Goal: Task Accomplishment & Management: Manage account settings

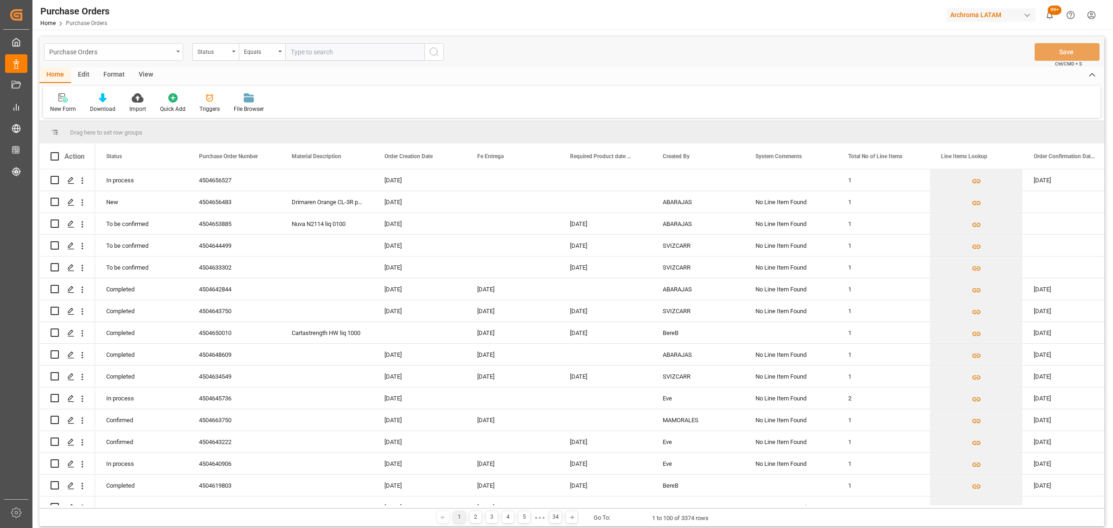
click at [151, 55] on div "Purchase Orders" at bounding box center [111, 51] width 124 height 12
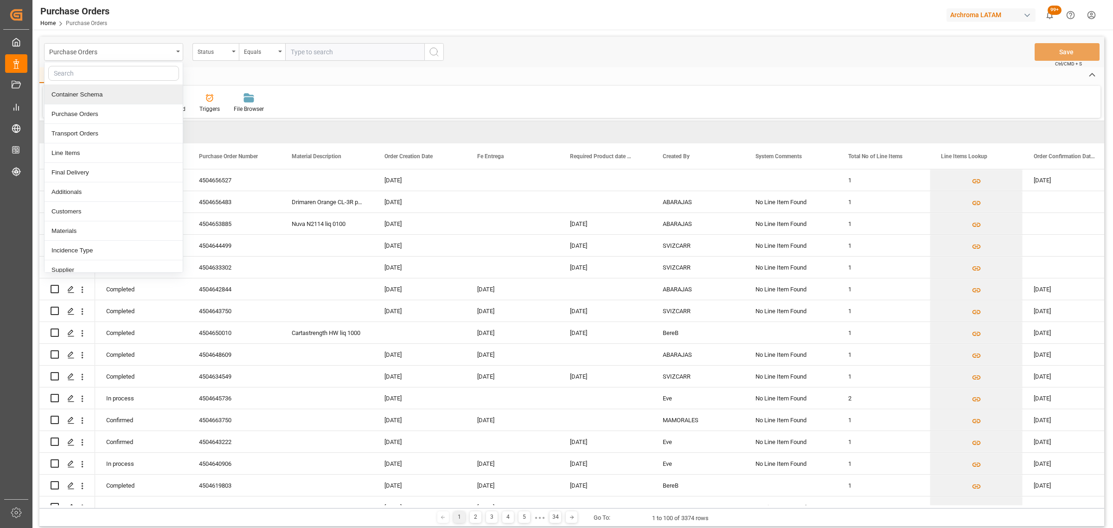
click at [103, 96] on div "Container Schema" at bounding box center [114, 94] width 138 height 19
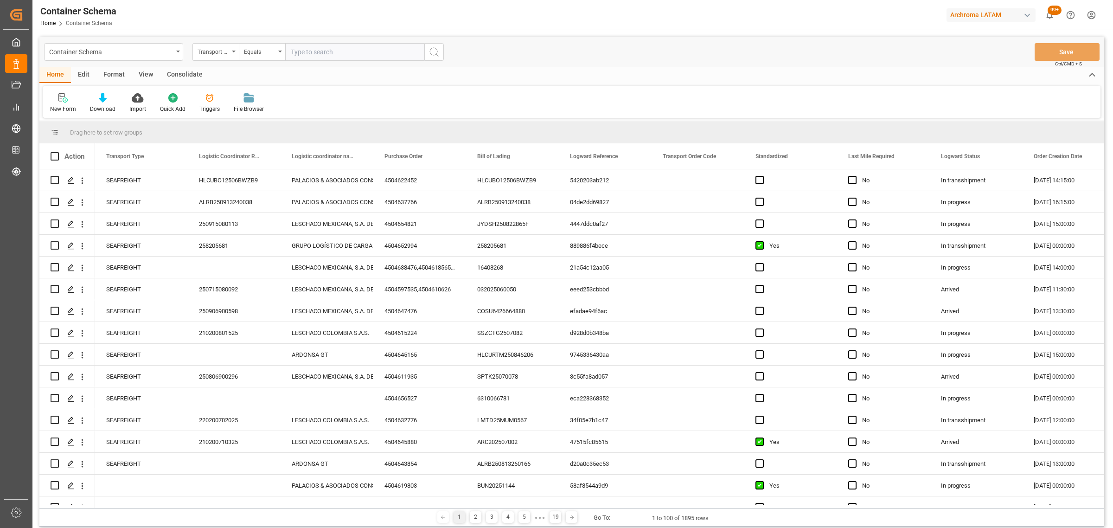
click at [216, 54] on div "Transport Type" at bounding box center [213, 50] width 32 height 11
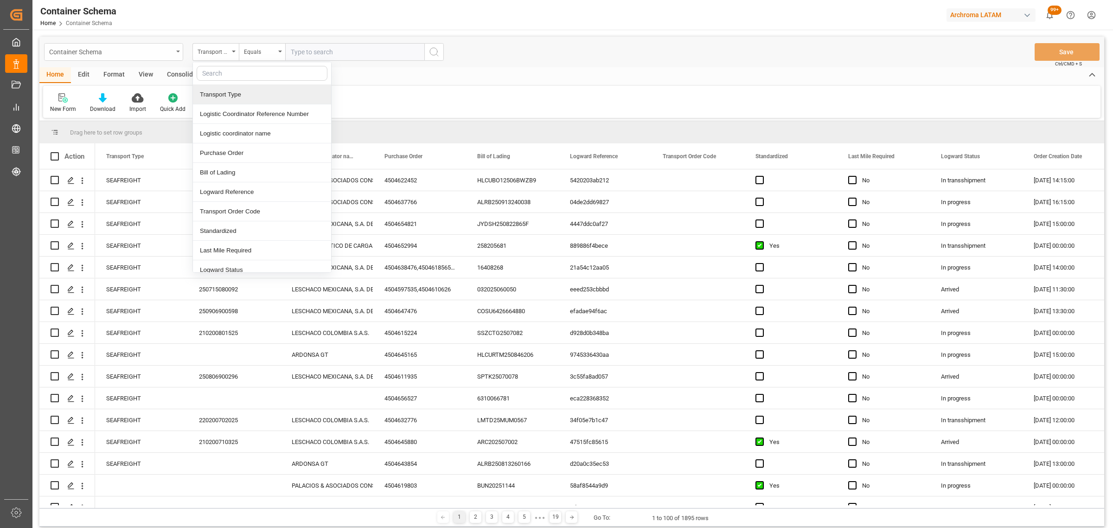
click at [172, 50] on div "Container Schema" at bounding box center [111, 51] width 124 height 12
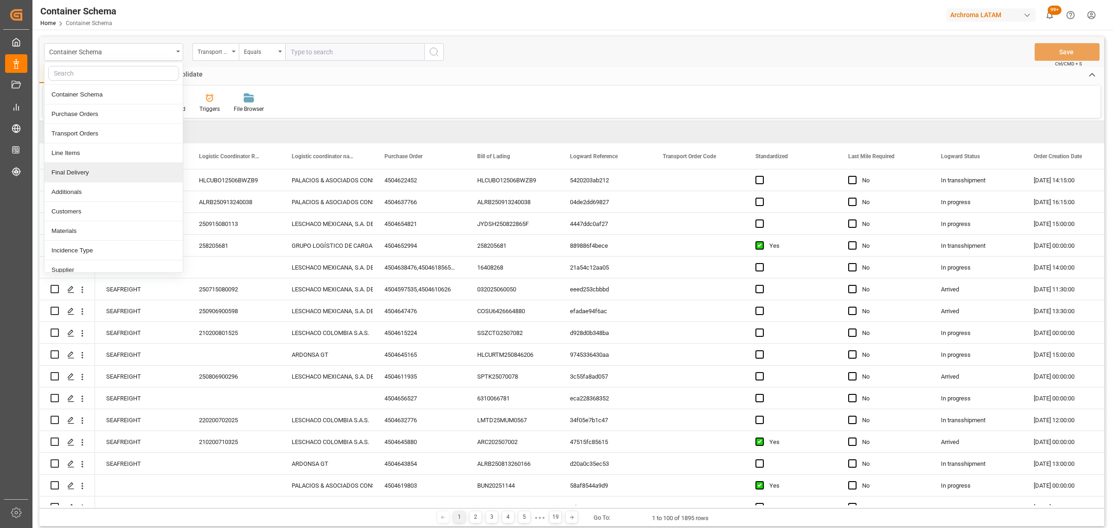
click at [93, 170] on div "Final Delivery" at bounding box center [114, 172] width 138 height 19
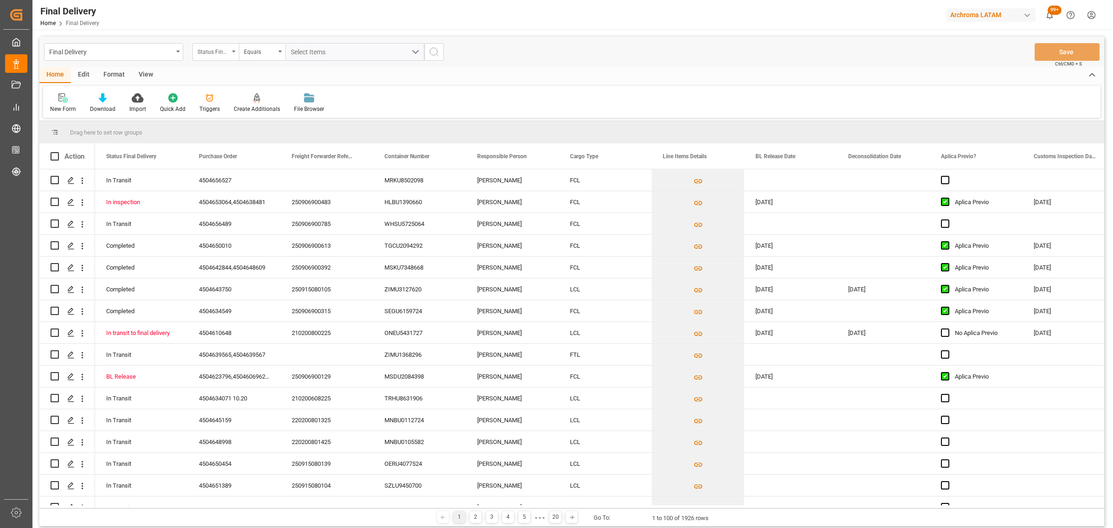
click at [220, 56] on div "Status Final Delivery" at bounding box center [213, 50] width 32 height 11
click at [232, 114] on div "Purchase Order" at bounding box center [262, 113] width 138 height 19
click at [251, 50] on div "Equals" at bounding box center [260, 50] width 32 height 11
click at [272, 120] on div "Fuzzy search" at bounding box center [308, 113] width 138 height 19
click at [319, 51] on input "text" at bounding box center [354, 52] width 139 height 18
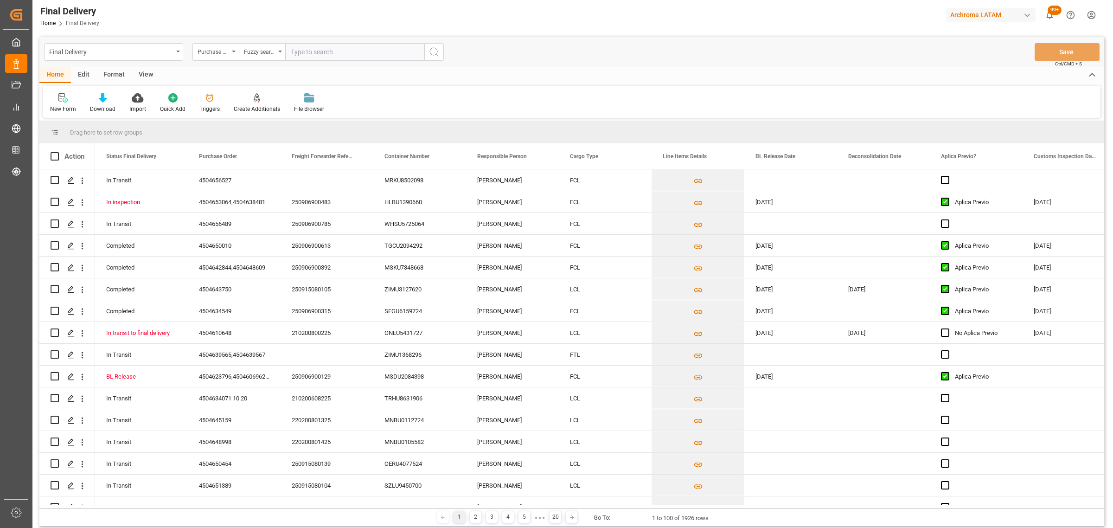
paste input "4504651463"
type input "4504651463"
click at [135, 54] on div "Final Delivery" at bounding box center [111, 51] width 124 height 12
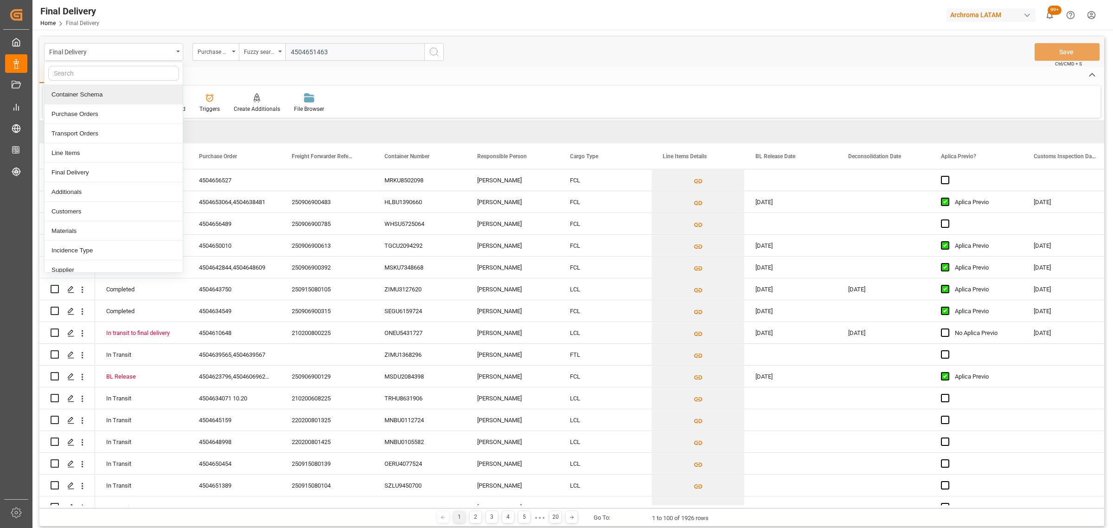
click at [117, 94] on div "Container Schema" at bounding box center [114, 94] width 138 height 19
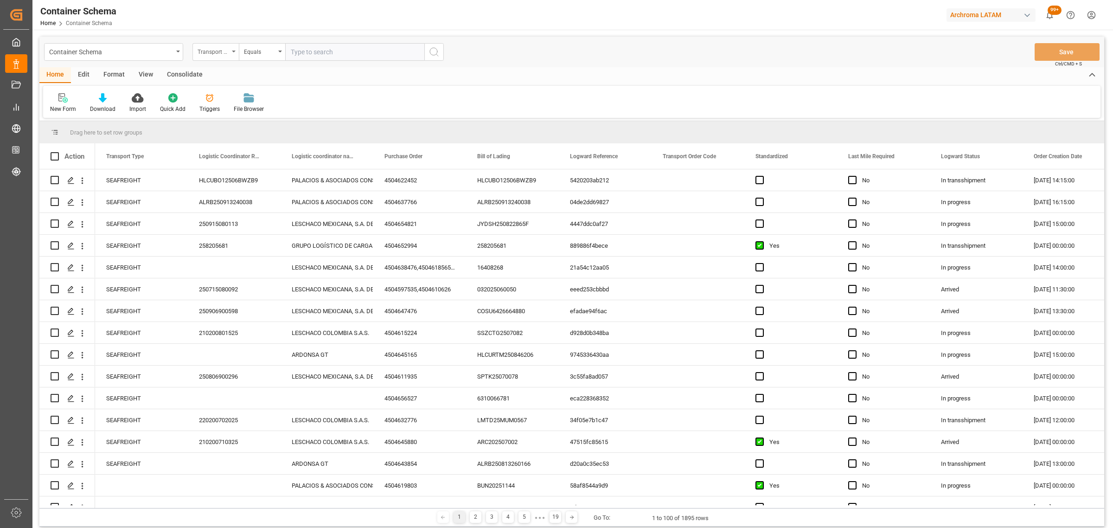
click at [210, 49] on div "Transport Type" at bounding box center [213, 50] width 32 height 11
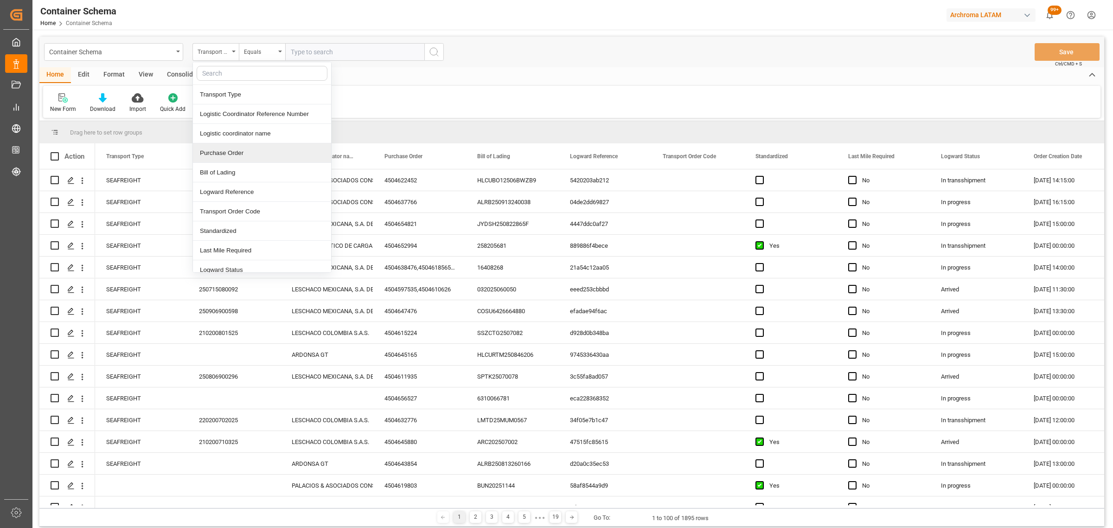
click at [228, 147] on div "Purchase Order" at bounding box center [262, 152] width 138 height 19
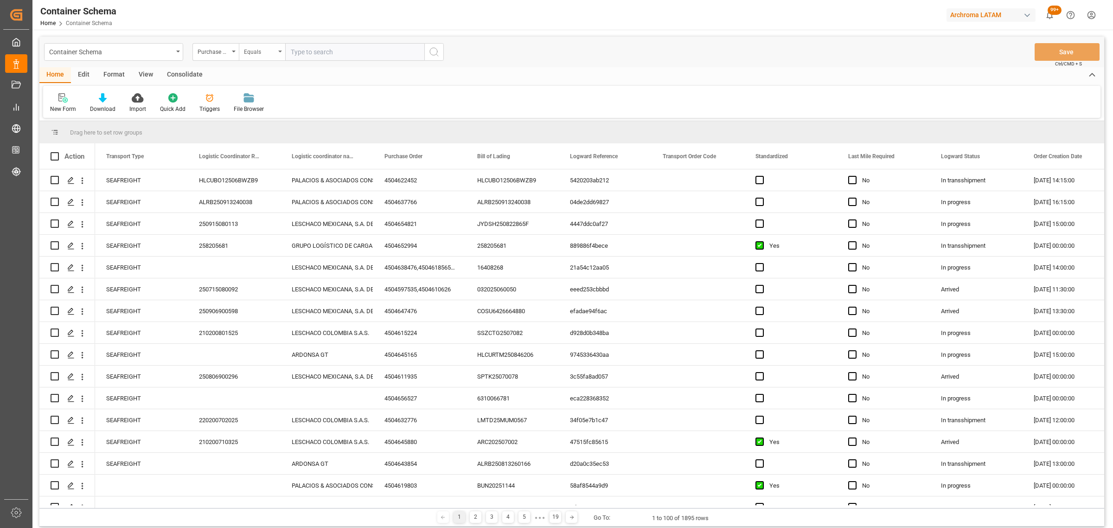
click at [244, 47] on div "Equals" at bounding box center [260, 50] width 32 height 11
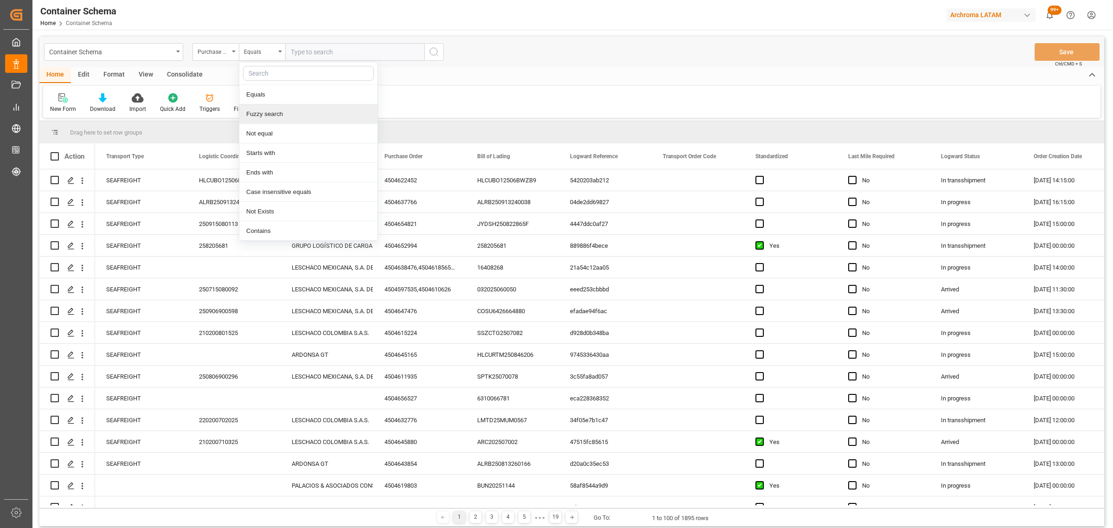
click at [281, 111] on div "Fuzzy search" at bounding box center [308, 113] width 138 height 19
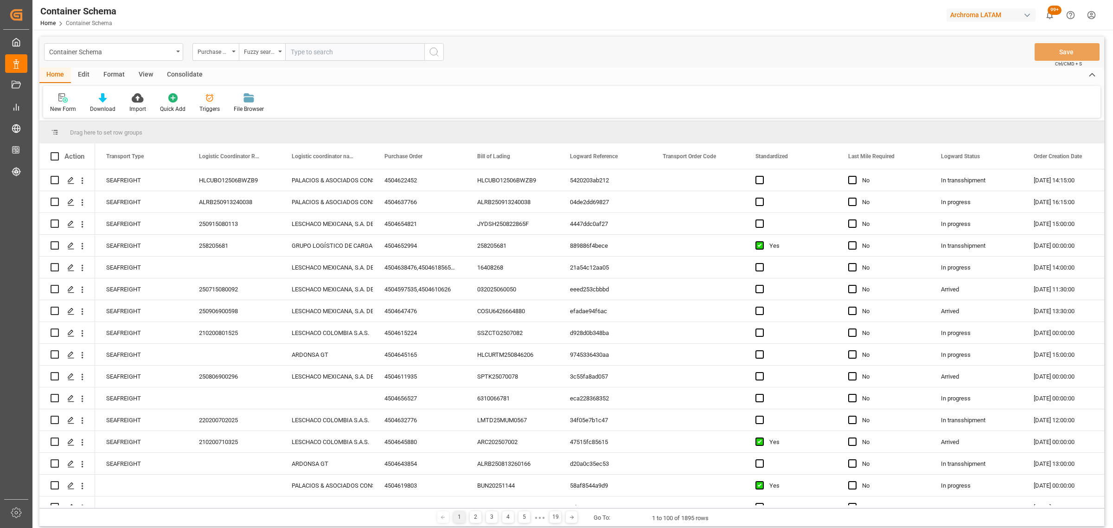
click at [348, 52] on input "text" at bounding box center [354, 52] width 139 height 18
paste input "4504651463"
type input "4504651463"
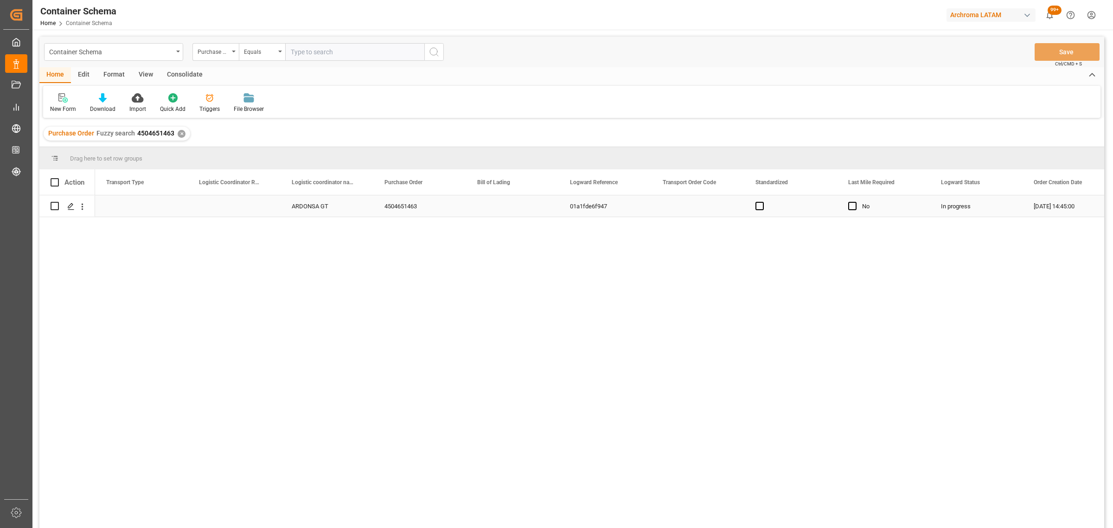
click at [151, 208] on div "Press SPACE to select this row." at bounding box center [141, 205] width 93 height 21
click at [173, 210] on button "Select" at bounding box center [141, 212] width 78 height 18
click at [135, 297] on div "OVERLAND" at bounding box center [141, 291] width 77 height 28
click at [171, 208] on button "OVERLAND" at bounding box center [141, 212] width 78 height 18
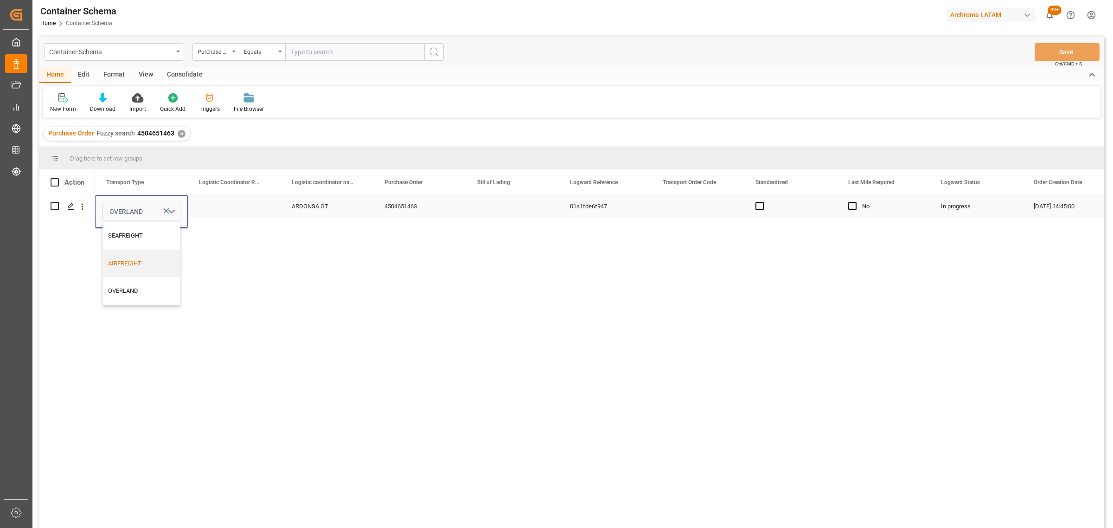
click at [135, 240] on div "SEAFREIGHT" at bounding box center [141, 236] width 77 height 28
click at [277, 220] on div "SEAFREIGHT ARDONSA GT 4504651463 01a1fde6f947 No In progress [DATE] 14:45:00" at bounding box center [599, 364] width 1009 height 338
click at [250, 203] on div "Press SPACE to select this row." at bounding box center [234, 205] width 93 height 21
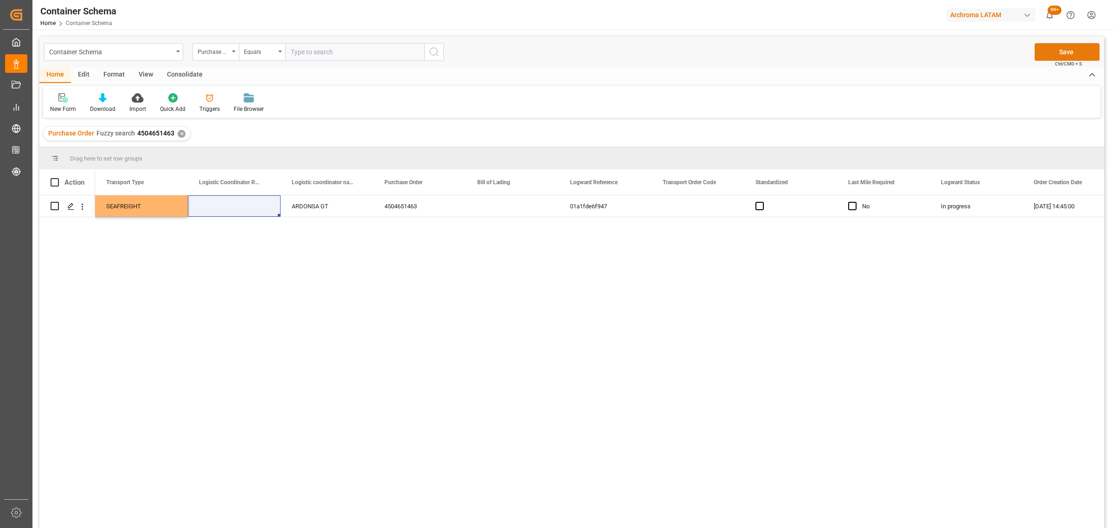
click at [1049, 56] on button "Save" at bounding box center [1066, 52] width 65 height 18
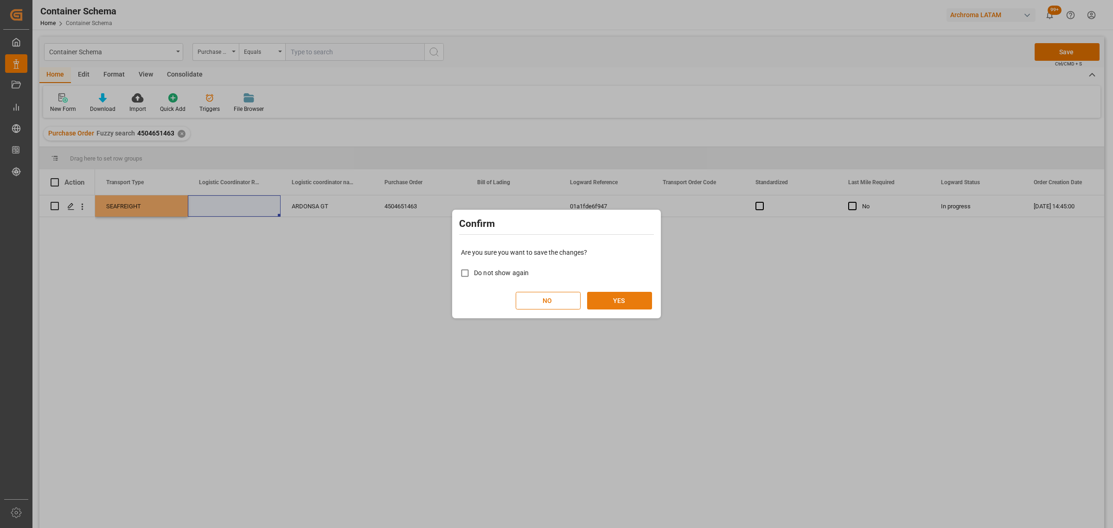
click at [618, 300] on button "YES" at bounding box center [619, 301] width 65 height 18
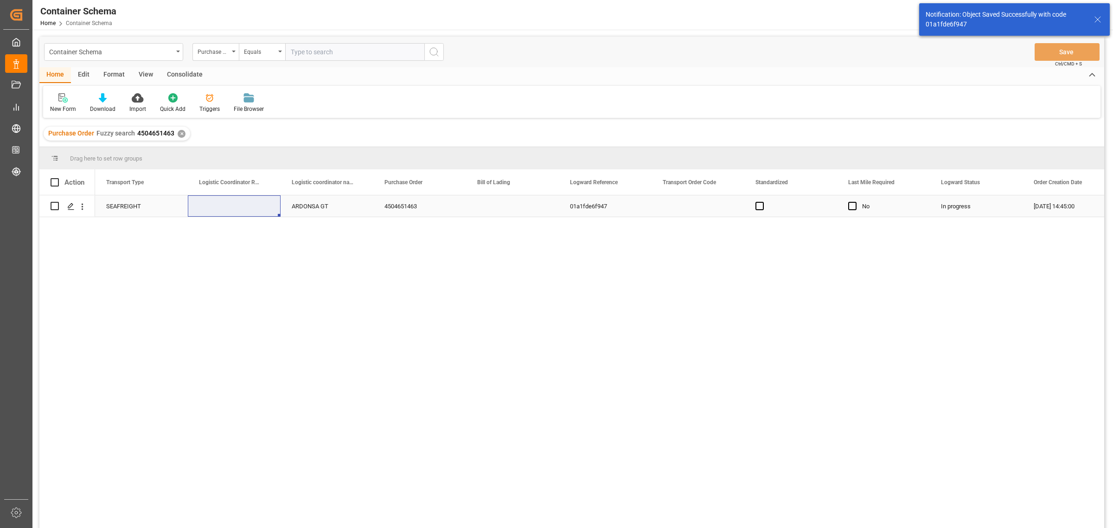
click at [71, 208] on icon "Press SPACE to select this row." at bounding box center [70, 206] width 7 height 7
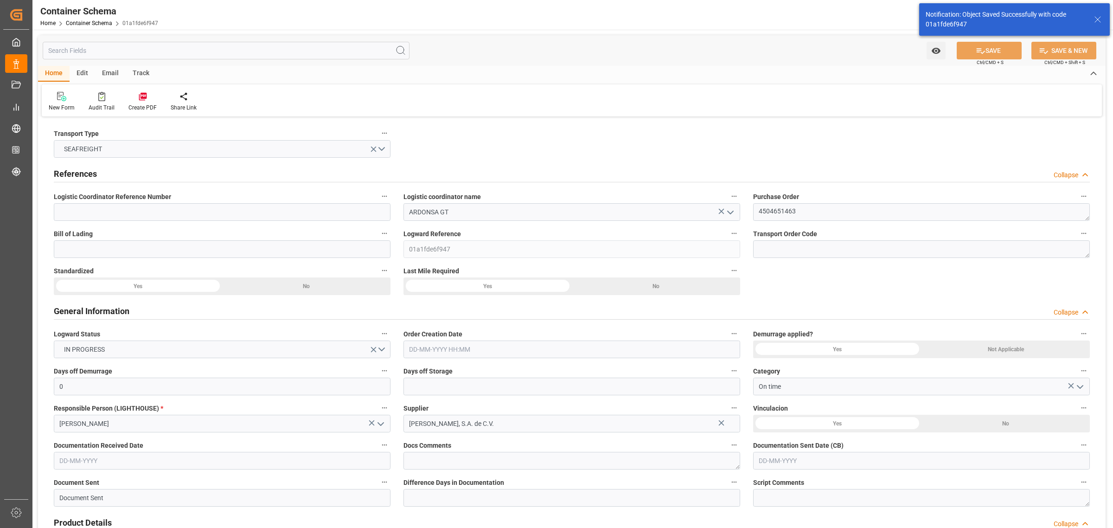
type input "0"
type input "1"
type input "56"
type input "3165.456"
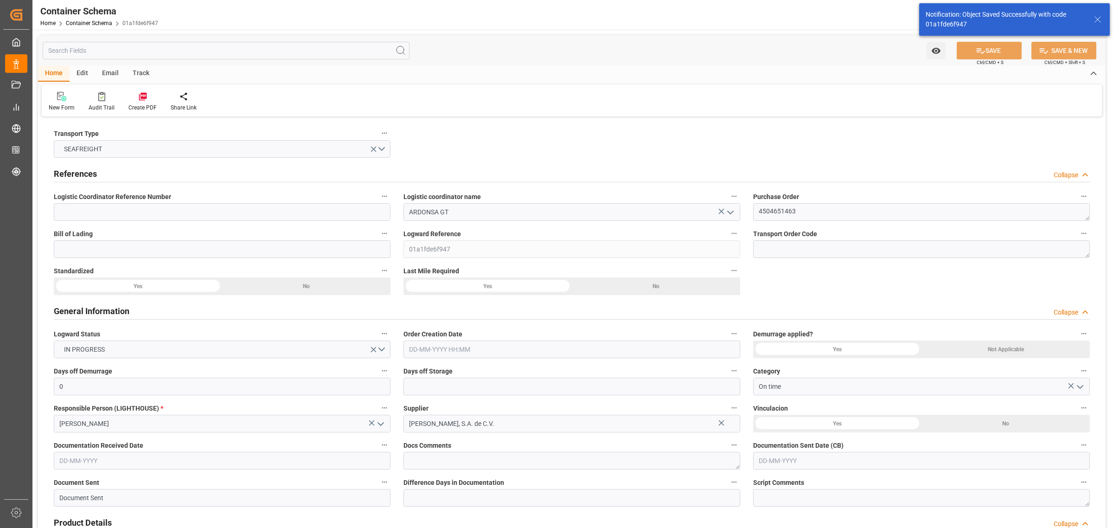
type input "MXZMF"
type input "[DATE] 14:45"
type input "[DATE]"
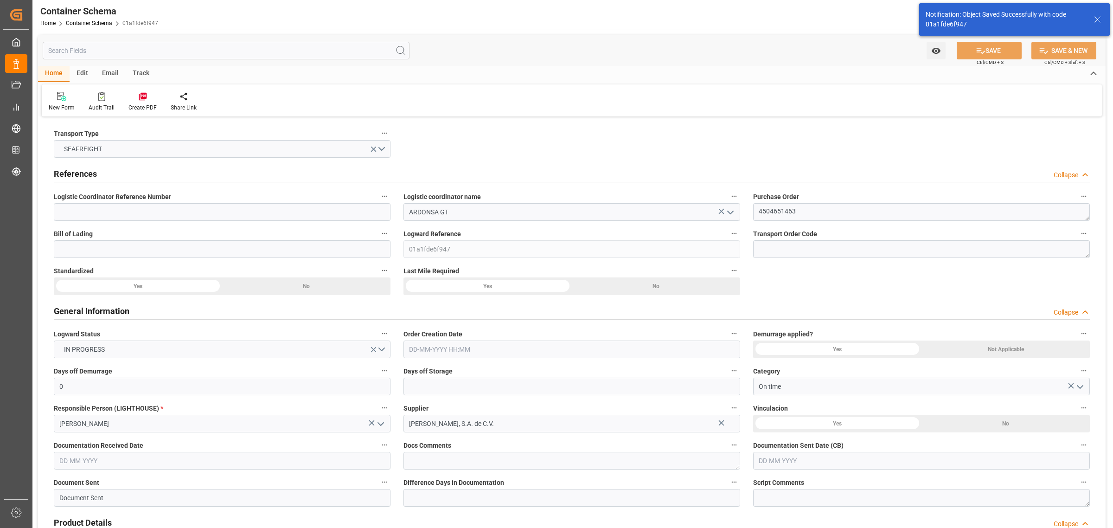
type input "[DATE] 00:00"
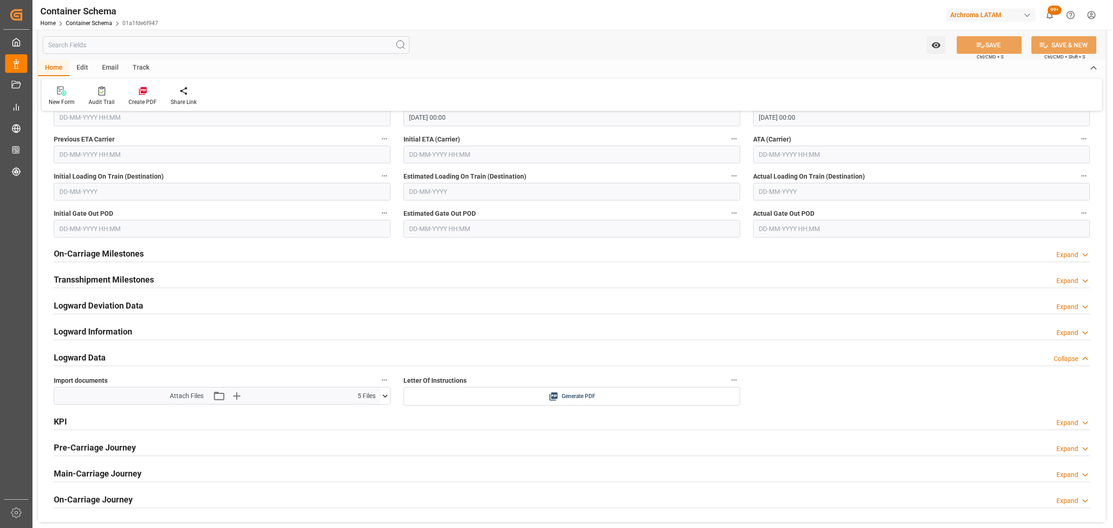
scroll to position [1457, 0]
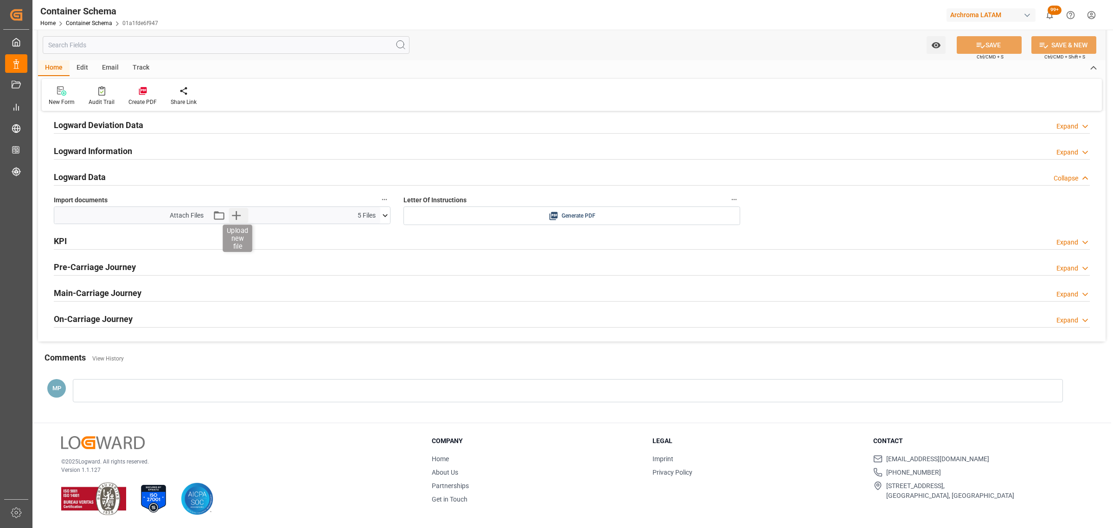
click at [237, 215] on icon "button" at bounding box center [236, 215] width 9 height 9
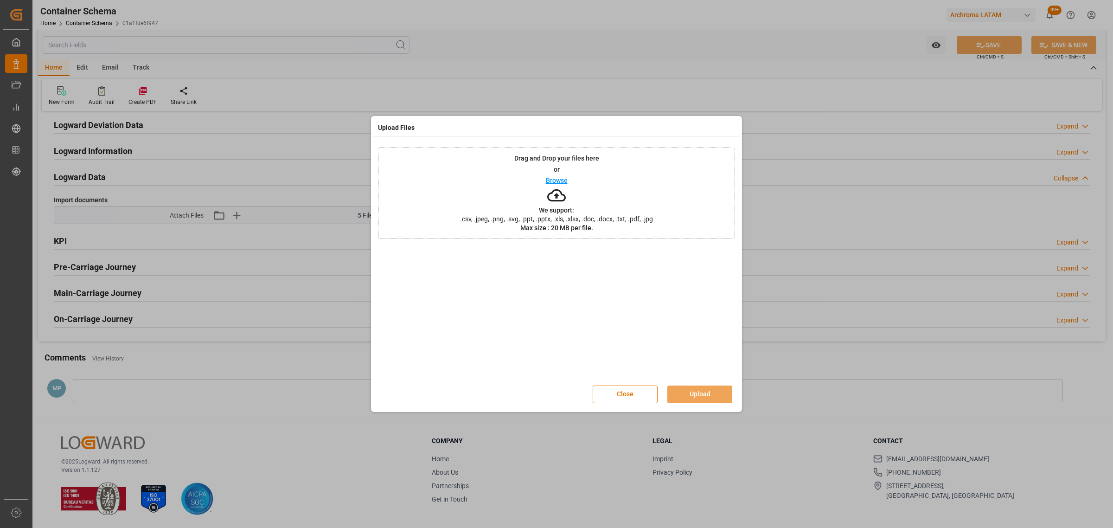
click at [559, 177] on p "Browse" at bounding box center [557, 180] width 22 height 6
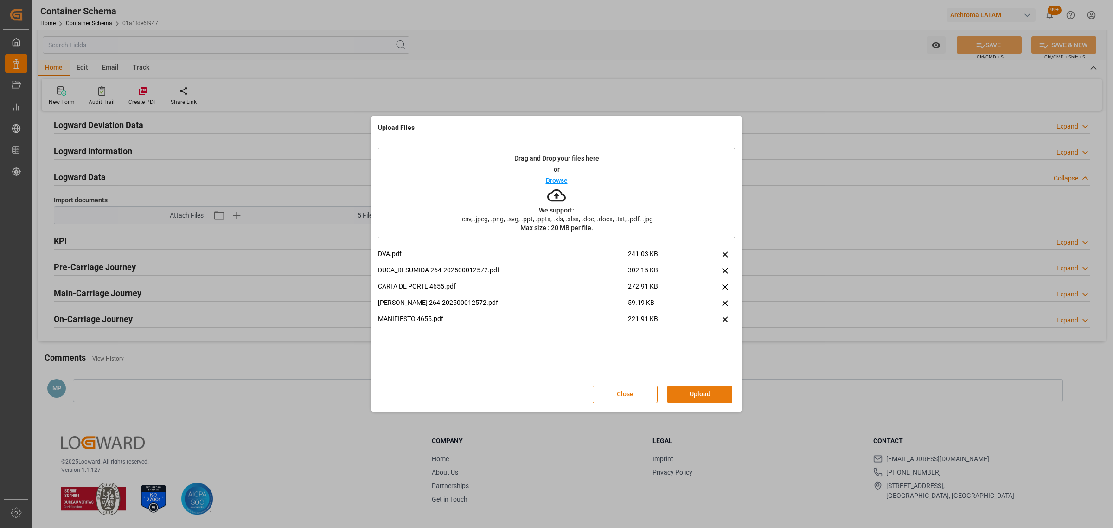
click at [700, 390] on button "Upload" at bounding box center [699, 394] width 65 height 18
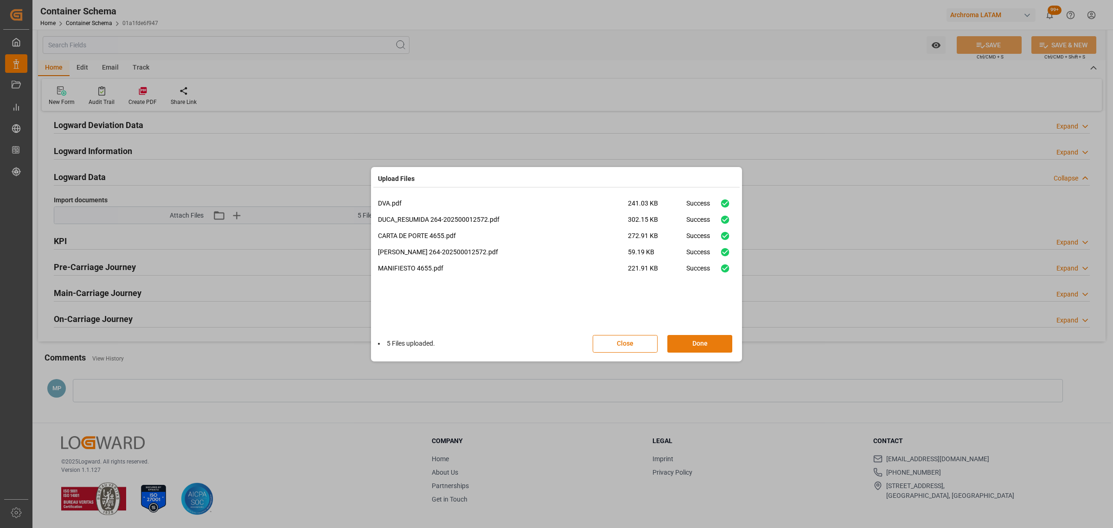
click at [699, 344] on button "Done" at bounding box center [699, 344] width 65 height 18
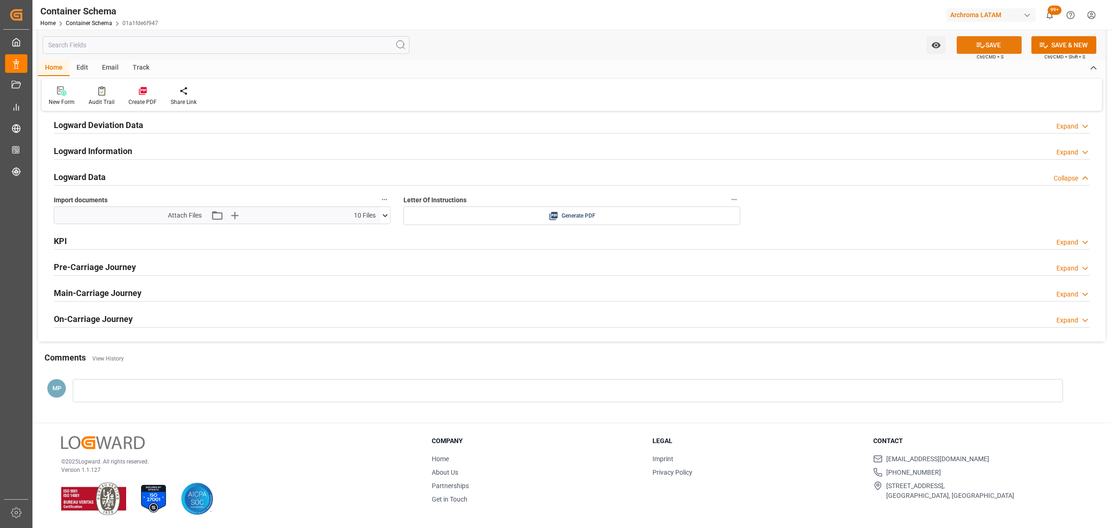
click at [986, 45] on button "SAVE" at bounding box center [988, 45] width 65 height 18
click at [924, 43] on div "Watch Option" at bounding box center [933, 45] width 28 height 18
click at [931, 45] on icon "open menu" at bounding box center [936, 45] width 10 height 10
click at [872, 65] on span "Start Watching" at bounding box center [897, 66] width 84 height 10
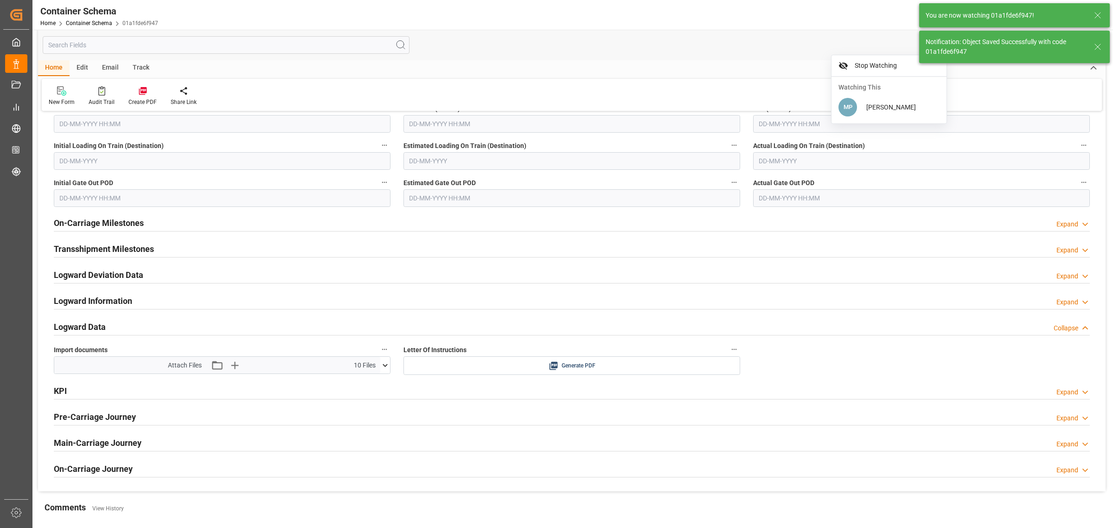
scroll to position [1225, 0]
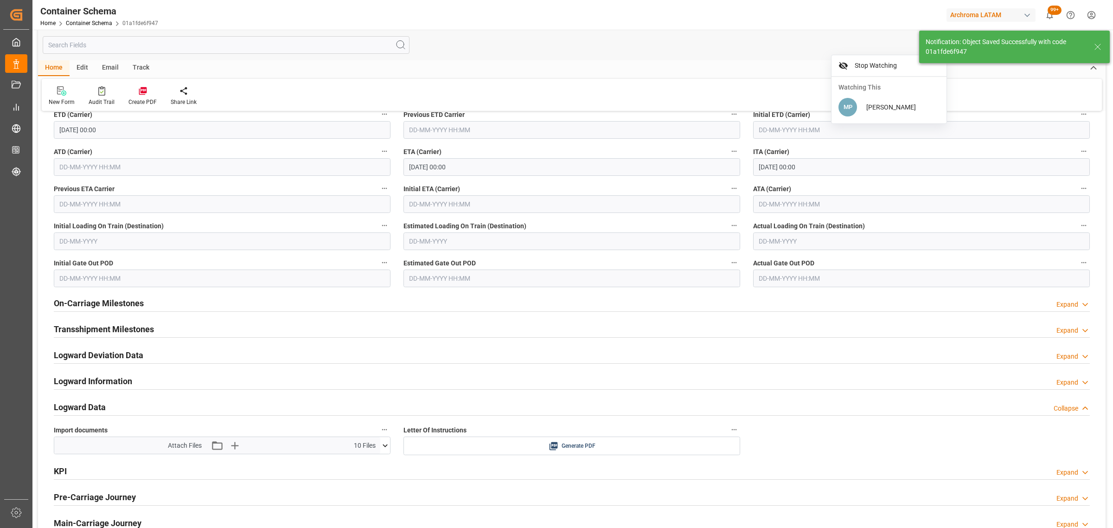
click at [109, 67] on div "Email" at bounding box center [110, 68] width 31 height 16
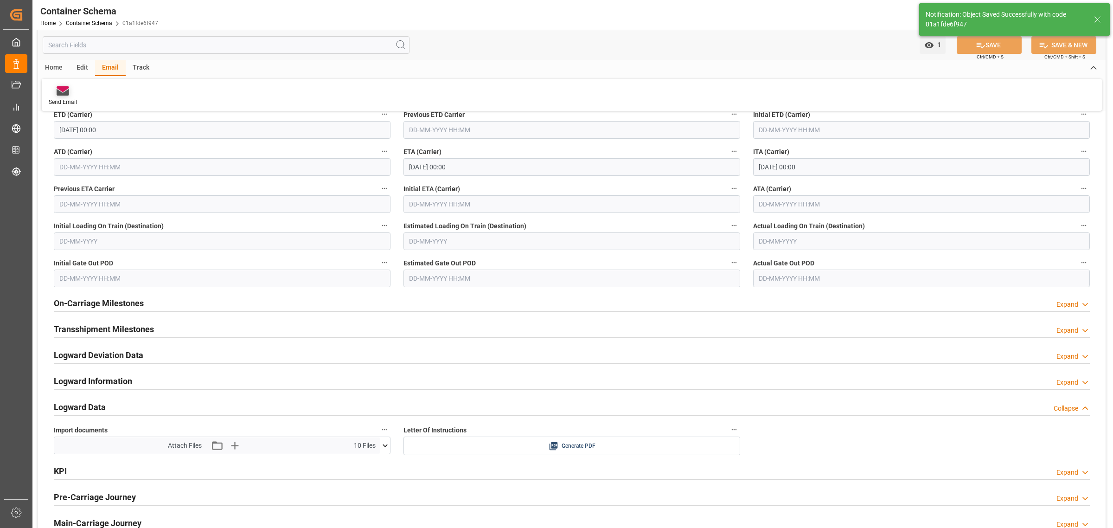
click at [49, 89] on div at bounding box center [63, 91] width 28 height 10
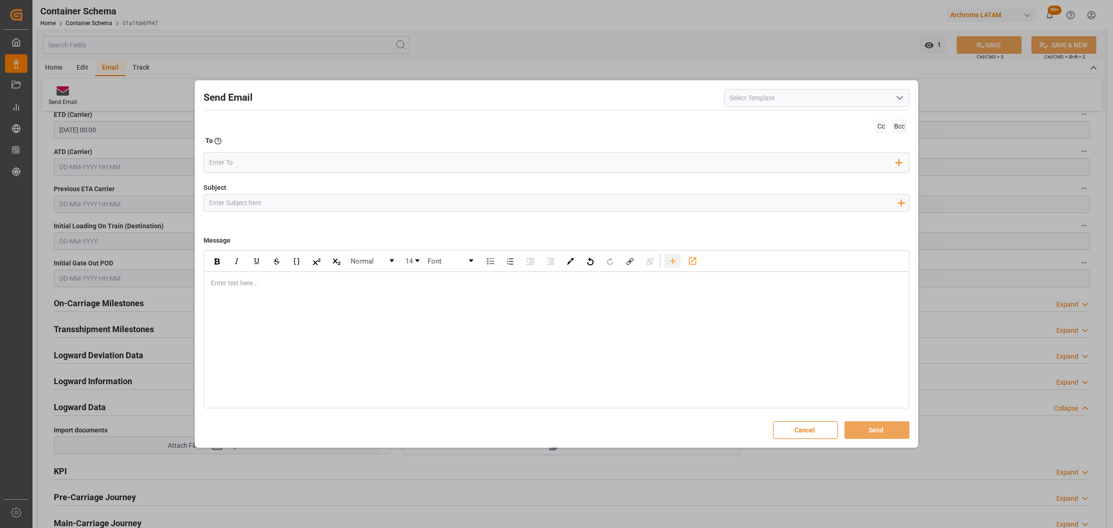
click at [675, 262] on icon "rdw-toolbar" at bounding box center [673, 261] width 10 height 10
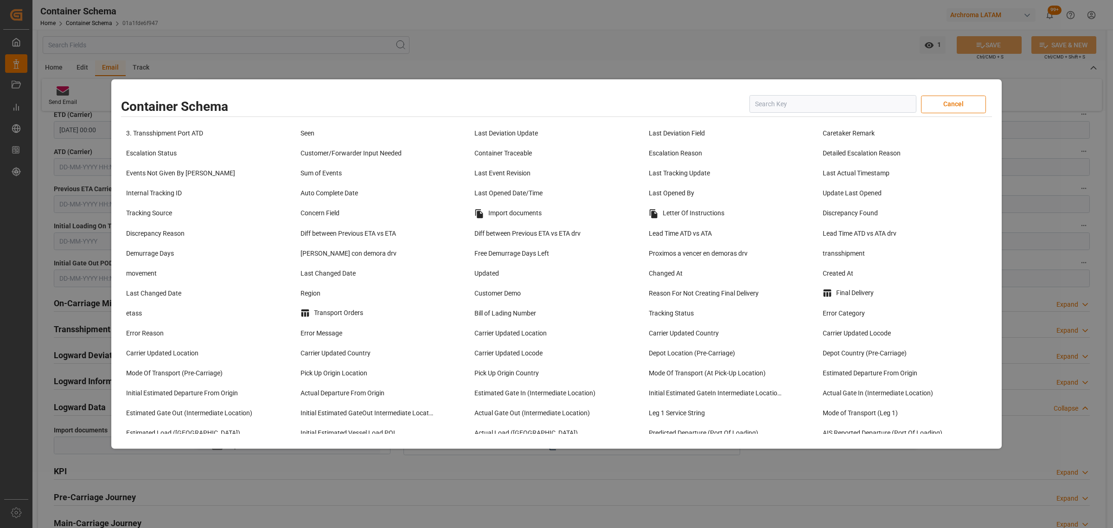
scroll to position [753, 0]
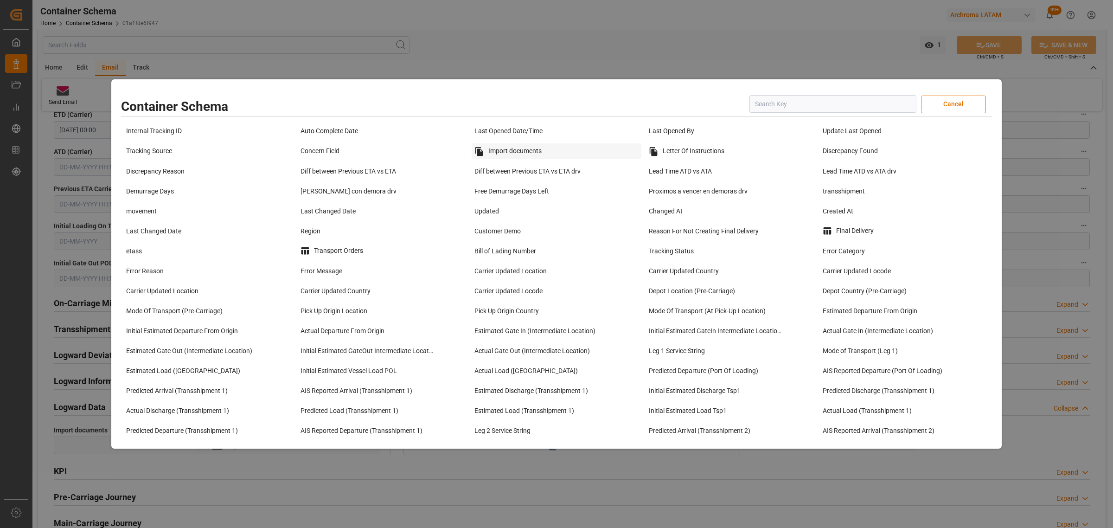
click at [522, 159] on div "Import documents" at bounding box center [556, 151] width 170 height 16
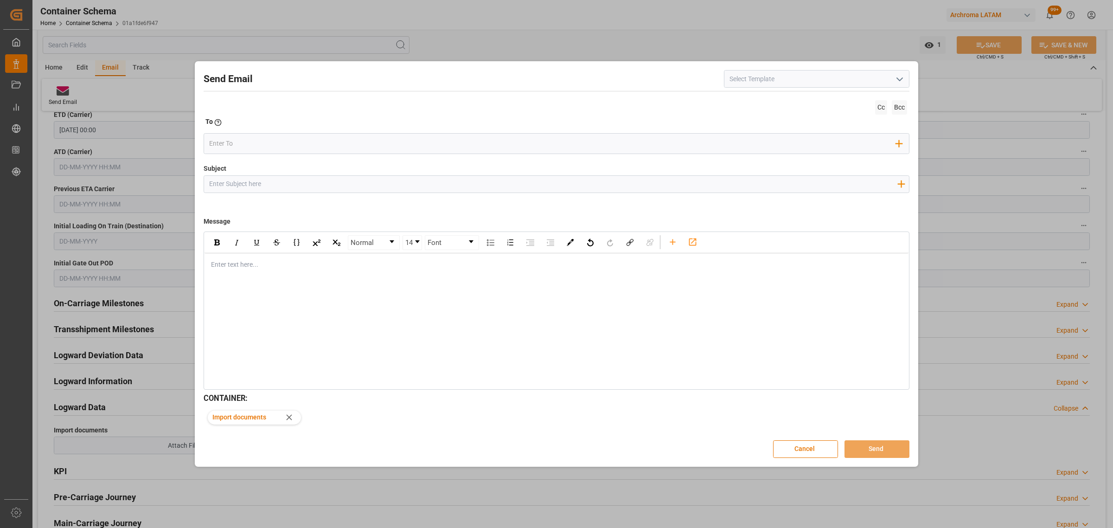
click at [254, 182] on input "Subject" at bounding box center [553, 184] width 698 height 16
click at [351, 184] on input "NOTIFICACIOB DE ARRIBO MERCADERIA FRAIJJANES" at bounding box center [553, 184] width 698 height 16
click at [325, 184] on input "NOTIFICACIOB DE ARRIBO MERCADERIA FRAIJANES" at bounding box center [553, 184] width 698 height 16
click at [466, 186] on input "NOTIFICACIOB DE ARRIBO MERCADERIA A BODEGA FRAIJANES" at bounding box center [553, 184] width 698 height 16
click at [251, 185] on input "NOTIFICACIOB DE ARRIBO MERCADERIA A BODEGA FRAIJANES POLIZA NO. ID" at bounding box center [553, 184] width 698 height 16
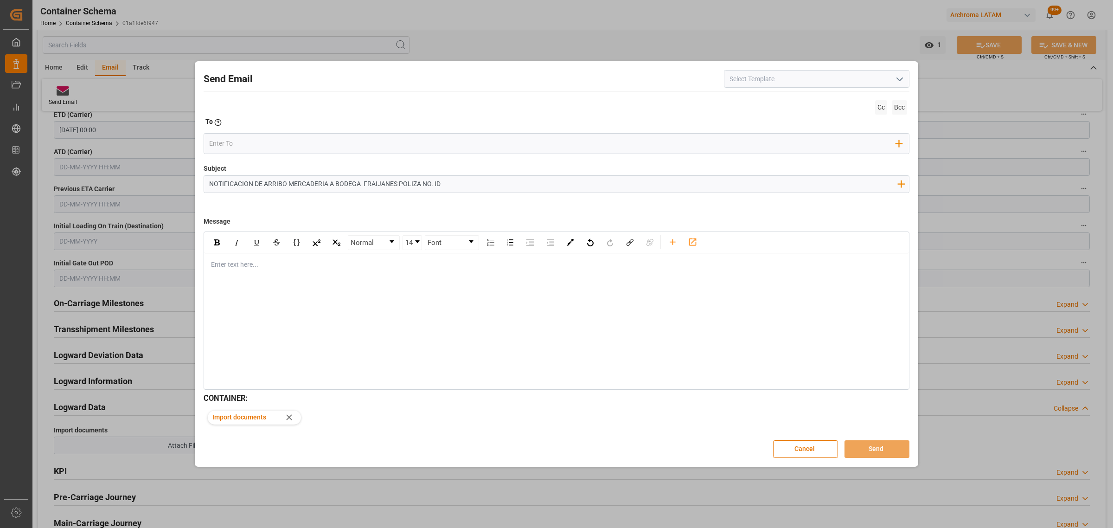
click at [483, 178] on input "NOTIFICACION DE ARRIBO MERCADERIA A BODEGA FRAIJANES POLIZA NO. ID" at bounding box center [553, 184] width 698 height 16
paste input "64-202500012572"
click at [439, 183] on input "NOTIFICACION DE ARRIBO MERCADERIA A BODEGA FRAIJANES POLIZA NO. ID64-2025000125…" at bounding box center [553, 184] width 698 height 16
click at [527, 187] on input "NOTIFICACION DE ARRIBO MERCADERIA A BODEGA FRAIJANES POLIZA NO. ID 264-20250001…" at bounding box center [553, 184] width 698 height 16
paste input "PO 4504651463"
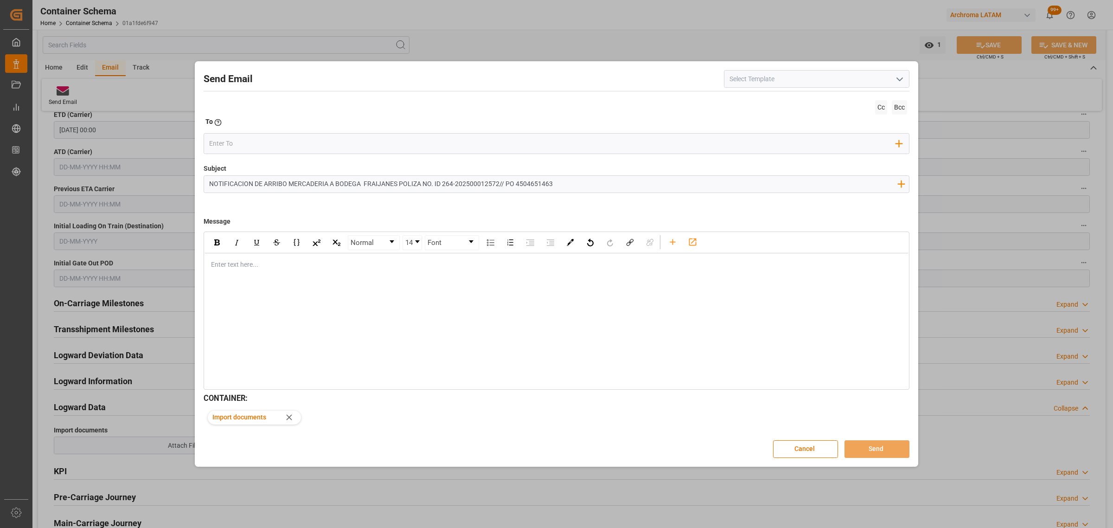
type input "NOTIFICACION DE ARRIBO MERCADERIA A BODEGA FRAIJANES POLIZA NO. ID 264-20250001…"
click at [253, 145] on input "email" at bounding box center [552, 144] width 687 height 14
type input "maria"
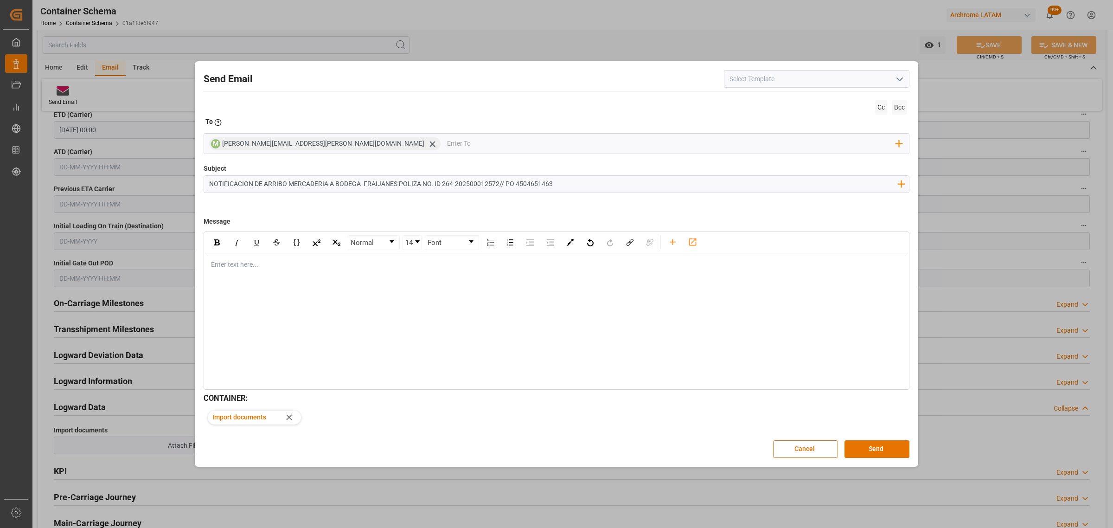
click at [251, 262] on div "rdw-editor" at bounding box center [556, 265] width 690 height 10
click at [211, 296] on div "Buen dia estimados, Envio adjunto documentos de mercaderia que se estara entreg…" at bounding box center [556, 284] width 704 height 62
click at [236, 302] on div "rdw-editor" at bounding box center [556, 304] width 690 height 10
click at [881, 446] on button "Send" at bounding box center [876, 449] width 65 height 18
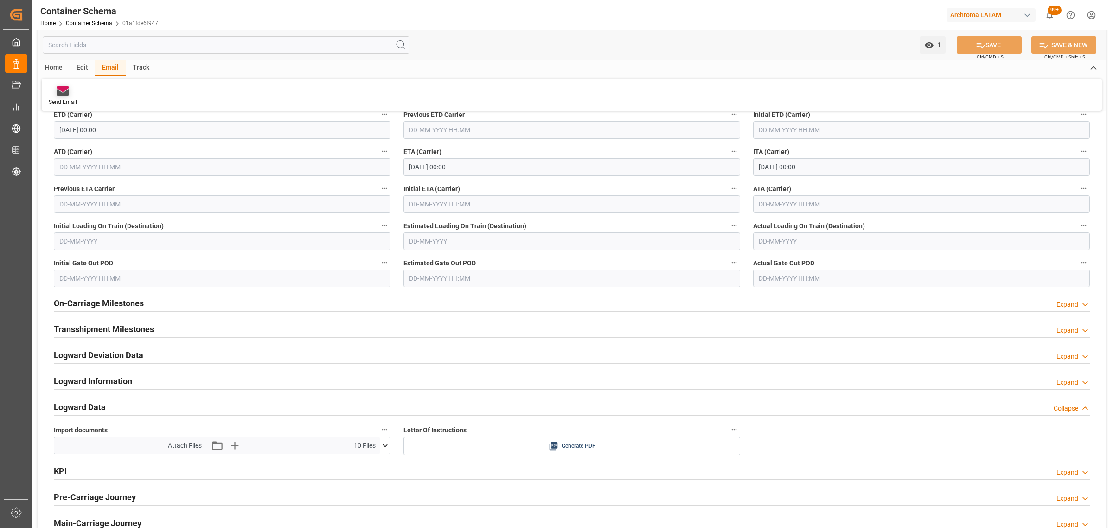
click at [63, 90] on icon at bounding box center [63, 89] width 13 height 6
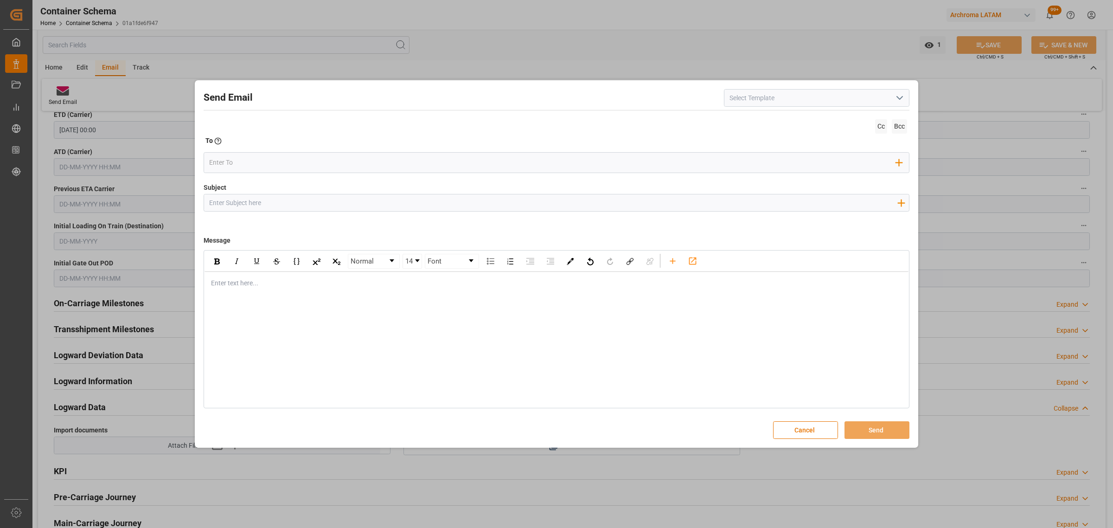
click at [264, 203] on input "Subject" at bounding box center [553, 202] width 698 height 16
click at [392, 202] on input "Subject" at bounding box center [553, 202] width 698 height 16
paste input "NOTIFICACION DE ARRIBO MERCADERIA A BODEGA FRAIJANES POLIZA NO. ID 264-20250001…"
type input "NOTIFICACION DE ARRIBO MERCADERIA A BODEGA FRAIJANES POLIZA NO. ID 264-20250001…"
click at [241, 286] on div "rdw-editor" at bounding box center [556, 283] width 690 height 10
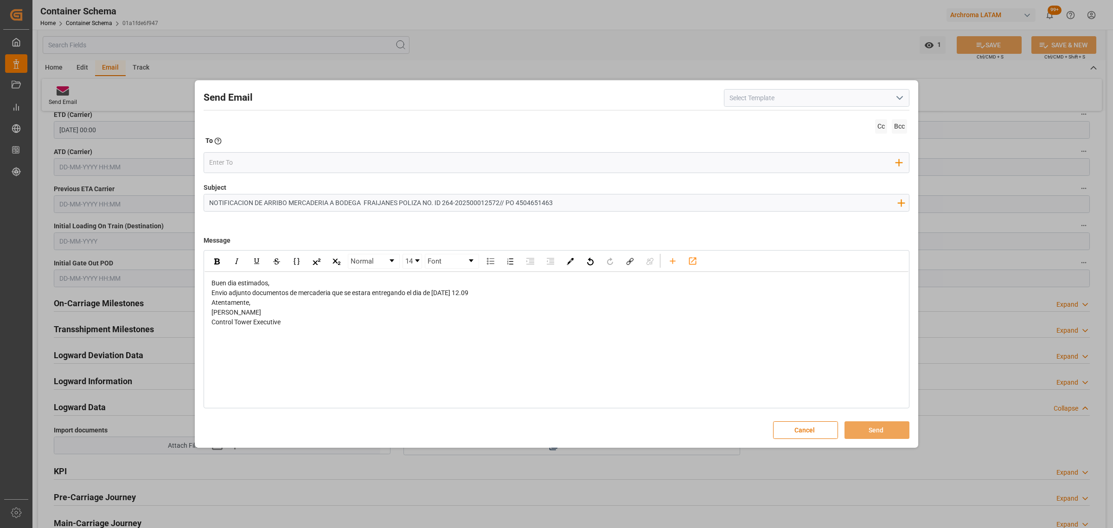
click at [374, 279] on div "Buen dia estimados," at bounding box center [556, 283] width 690 height 10
click at [494, 304] on div "Envio adjunto documentos de mercaderia que se estara entregando el dia de [DATE…" at bounding box center [556, 303] width 690 height 10
drag, startPoint x: 488, startPoint y: 305, endPoint x: 458, endPoint y: 304, distance: 30.1
click at [458, 304] on div "Envio adjunto documentos de mercaderia que se estara entregando el dia de [DATE…" at bounding box center [556, 303] width 690 height 10
click at [218, 262] on img "rdw-inline-control" at bounding box center [217, 261] width 6 height 6
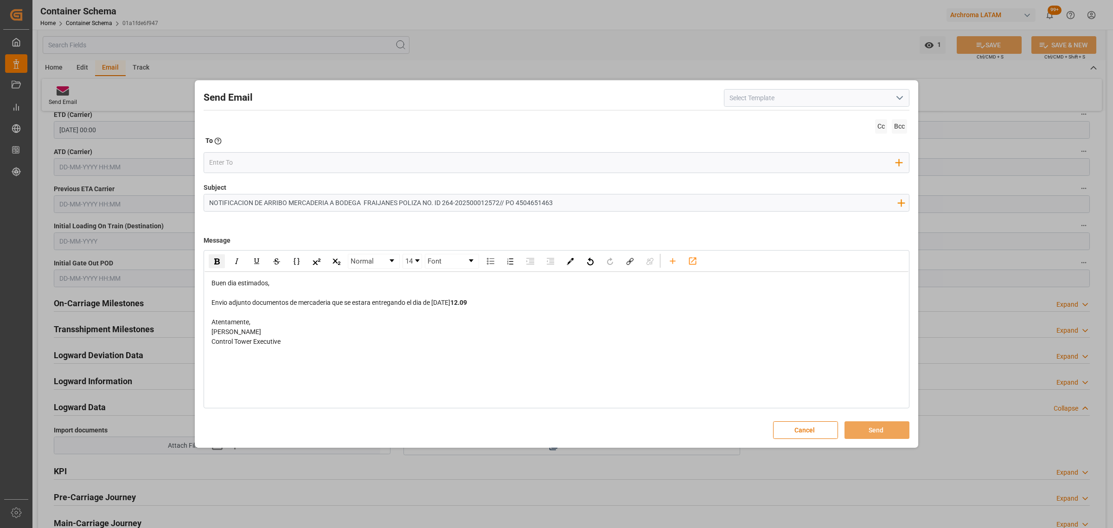
click at [263, 324] on div "Atentamente," at bounding box center [556, 322] width 690 height 10
click at [510, 305] on div "Envio adjunto documentos de mercaderia que se estara entregando el dia de [DATE…" at bounding box center [556, 303] width 690 height 10
click at [321, 168] on input "email" at bounding box center [552, 162] width 687 height 14
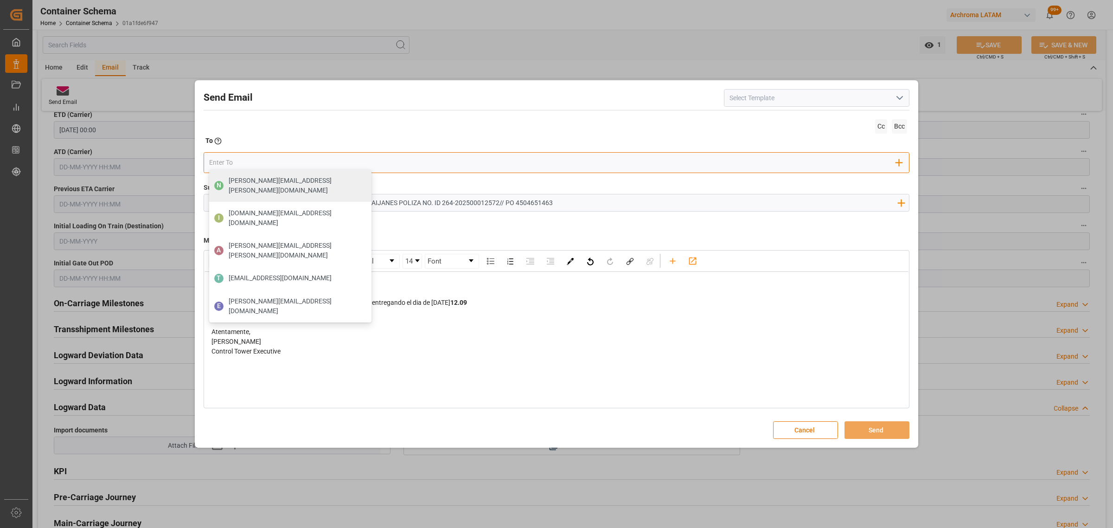
paste input "[PERSON_NAME][EMAIL_ADDRESS][PERSON_NAME][DOMAIN_NAME] [PERSON_NAME][DOMAIN_NAM…"
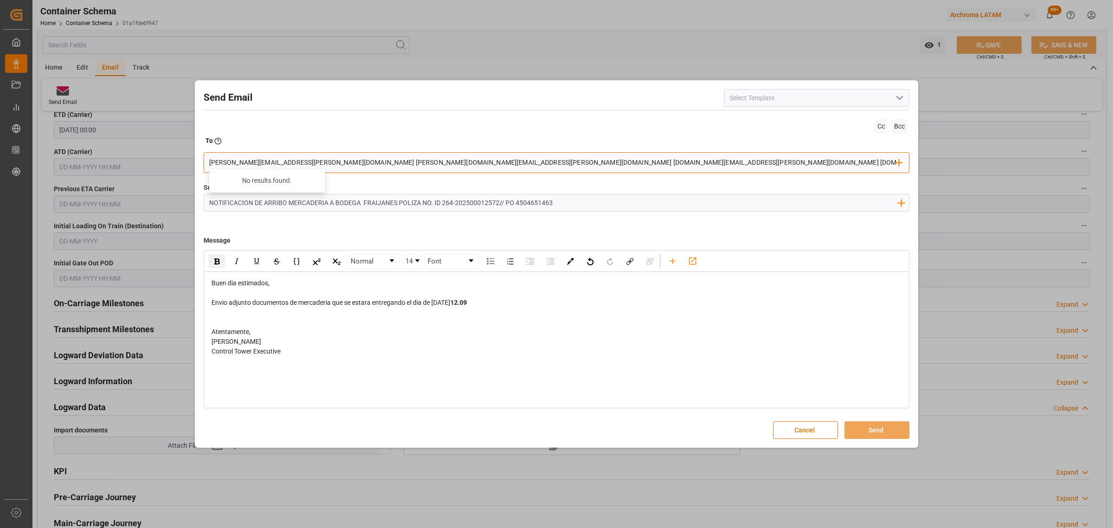
drag, startPoint x: 687, startPoint y: 163, endPoint x: 302, endPoint y: 161, distance: 384.3
click at [302, 161] on input "[PERSON_NAME][EMAIL_ADDRESS][PERSON_NAME][DOMAIN_NAME] [PERSON_NAME][DOMAIN_NAM…" at bounding box center [552, 162] width 687 height 14
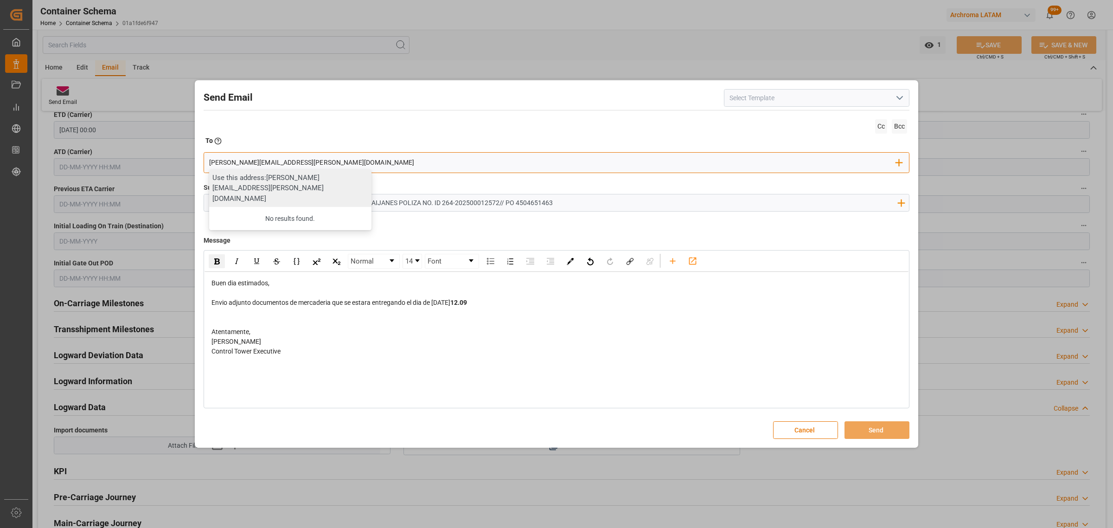
type input "[PERSON_NAME][EMAIL_ADDRESS][PERSON_NAME][DOMAIN_NAME]"
click at [297, 184] on div "Use this address: [PERSON_NAME][EMAIL_ADDRESS][PERSON_NAME][DOMAIN_NAME]" at bounding box center [290, 188] width 162 height 38
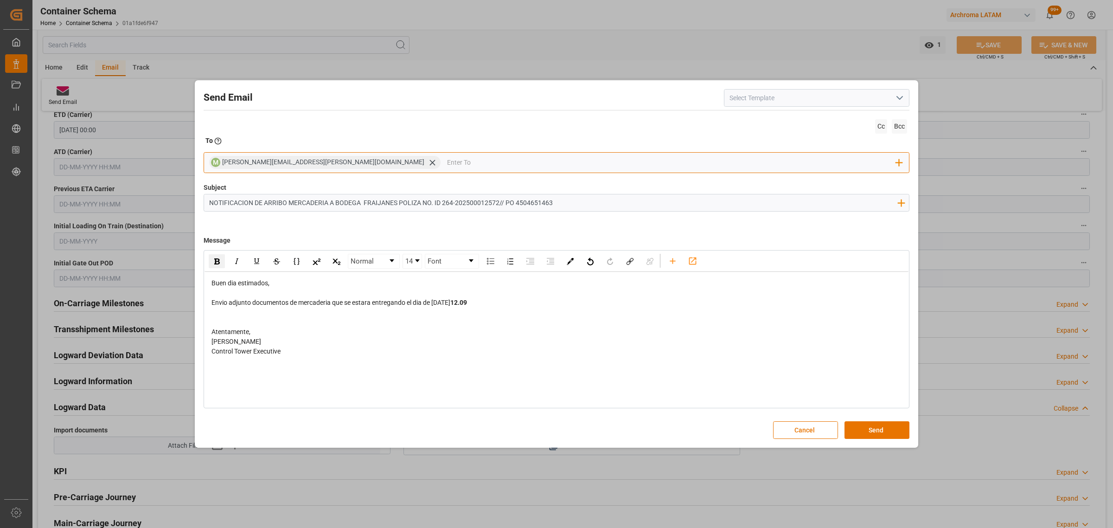
paste input "[PERSON_NAME][EMAIL_ADDRESS][PERSON_NAME][DOMAIN_NAME]"
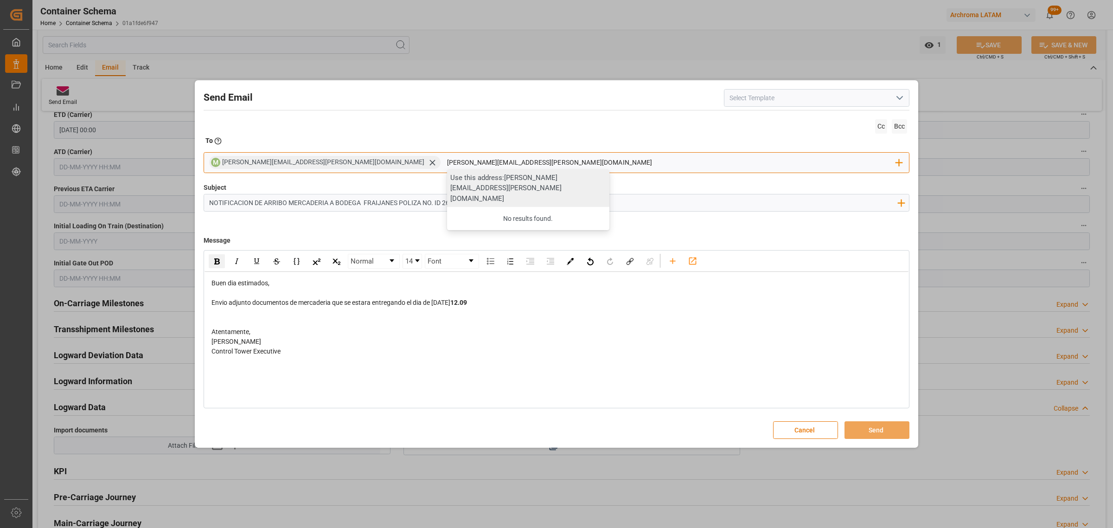
type input "[PERSON_NAME][EMAIL_ADDRESS][PERSON_NAME][DOMAIN_NAME]"
click at [447, 184] on div "Use this address: [PERSON_NAME][EMAIL_ADDRESS][PERSON_NAME][DOMAIN_NAME]" at bounding box center [528, 188] width 162 height 38
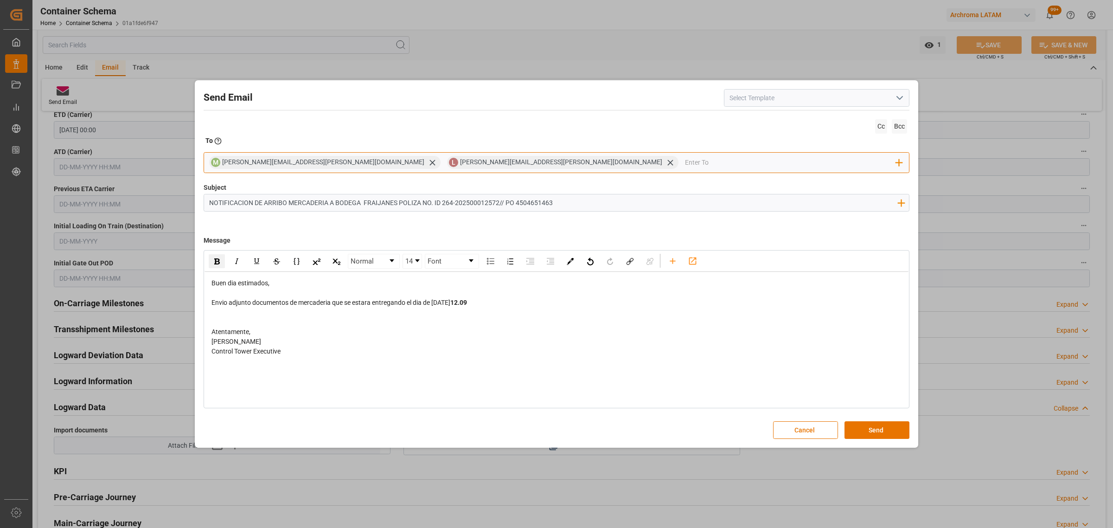
paste input "[EMAIL_ADDRESS][PERSON_NAME][DOMAIN_NAME]"
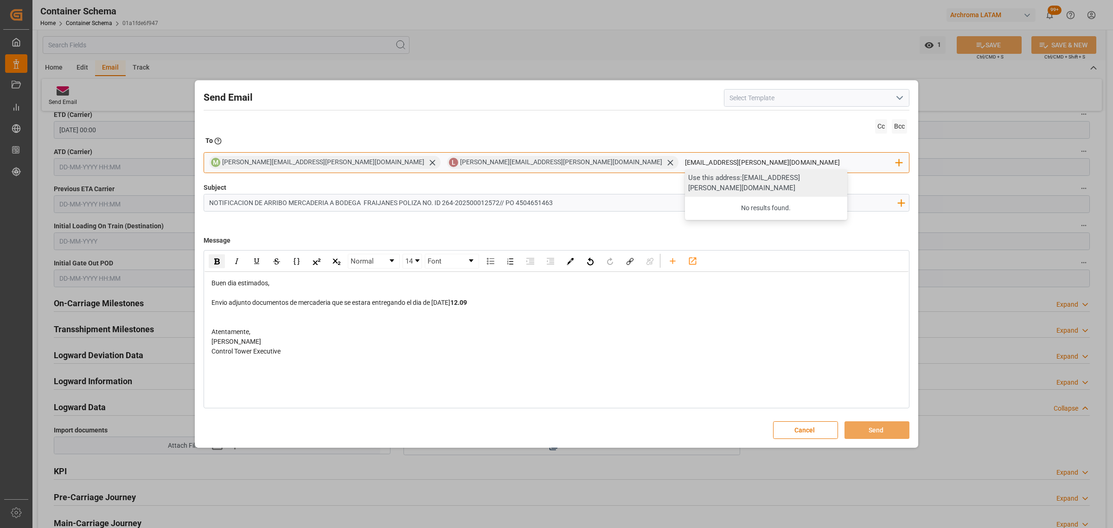
type input "[EMAIL_ADDRESS][PERSON_NAME][DOMAIN_NAME]"
click at [685, 180] on div "Use this address: [EMAIL_ADDRESS][PERSON_NAME][DOMAIN_NAME]" at bounding box center [766, 182] width 162 height 27
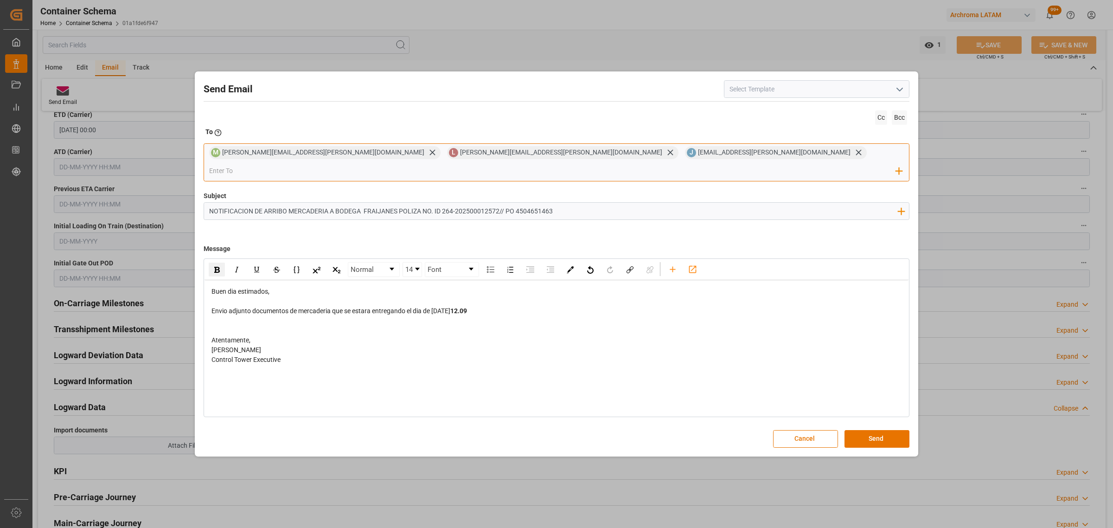
click at [648, 165] on input "email" at bounding box center [552, 171] width 687 height 14
paste input "[EMAIL_ADDRESS][PERSON_NAME][DOMAIN_NAME]"
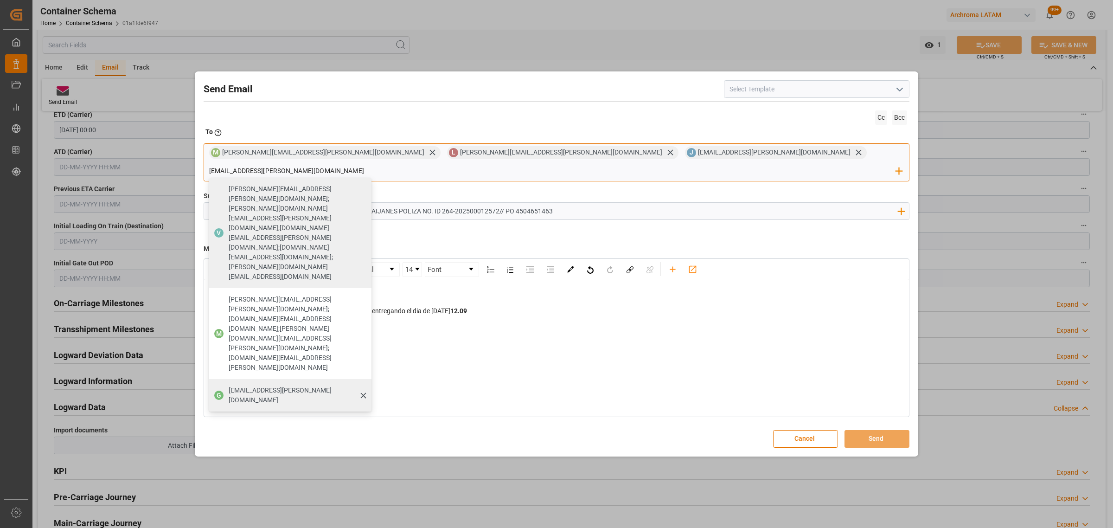
type input "[EMAIL_ADDRESS][PERSON_NAME][DOMAIN_NAME]"
click at [365, 385] on span "[EMAIL_ADDRESS][PERSON_NAME][DOMAIN_NAME]" at bounding box center [297, 394] width 136 height 19
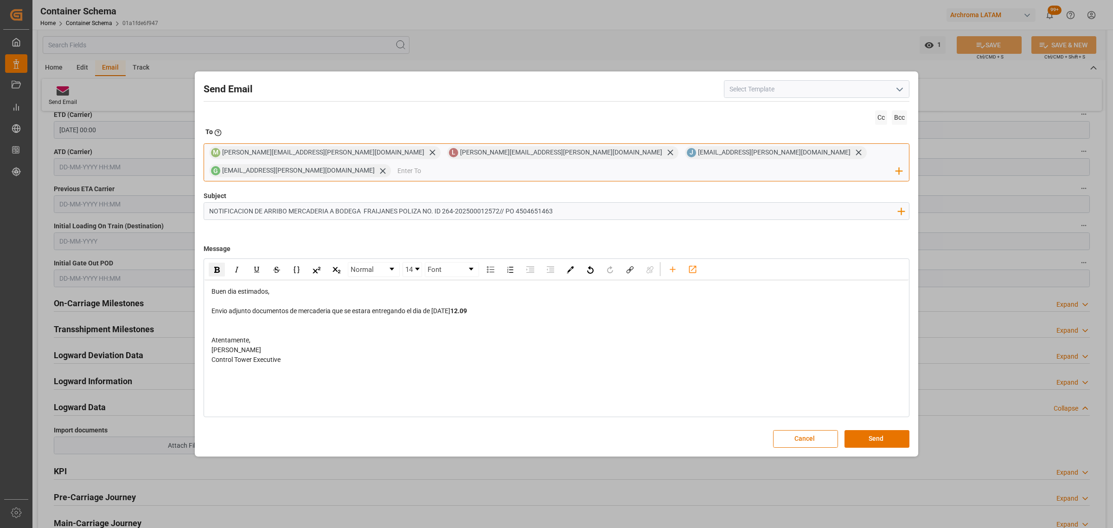
click at [733, 164] on input "email" at bounding box center [646, 171] width 499 height 14
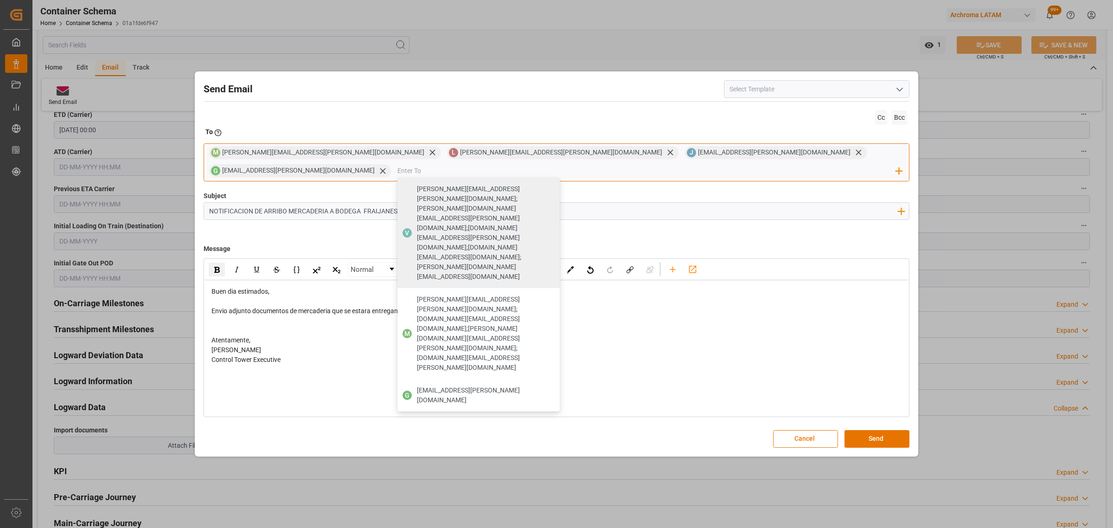
paste input "[PERSON_NAME][EMAIL_ADDRESS][DOMAIN_NAME]"
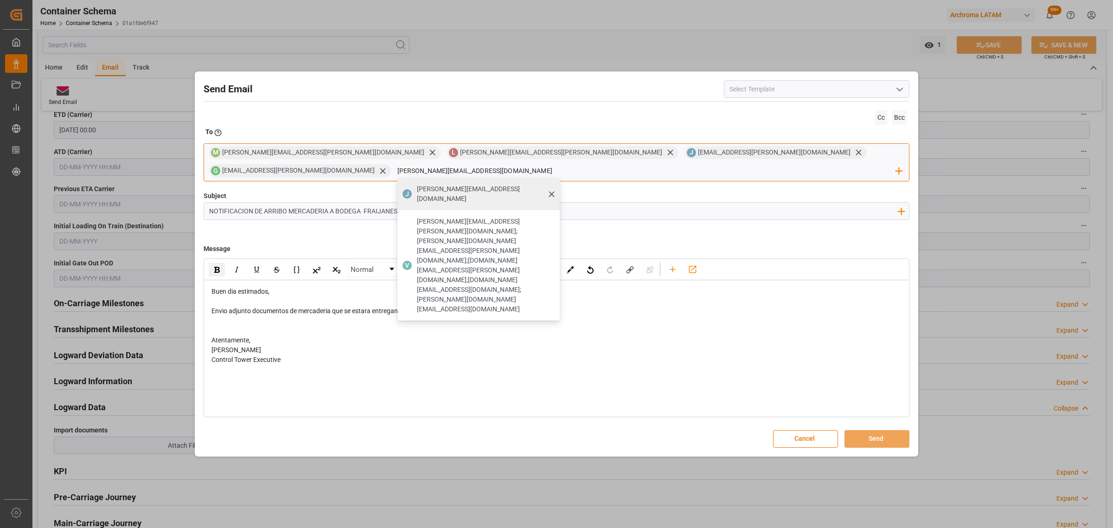
type input "[PERSON_NAME][EMAIL_ADDRESS][DOMAIN_NAME]"
click at [556, 186] on div "[PERSON_NAME][EMAIL_ADDRESS][DOMAIN_NAME]" at bounding box center [484, 194] width 143 height 26
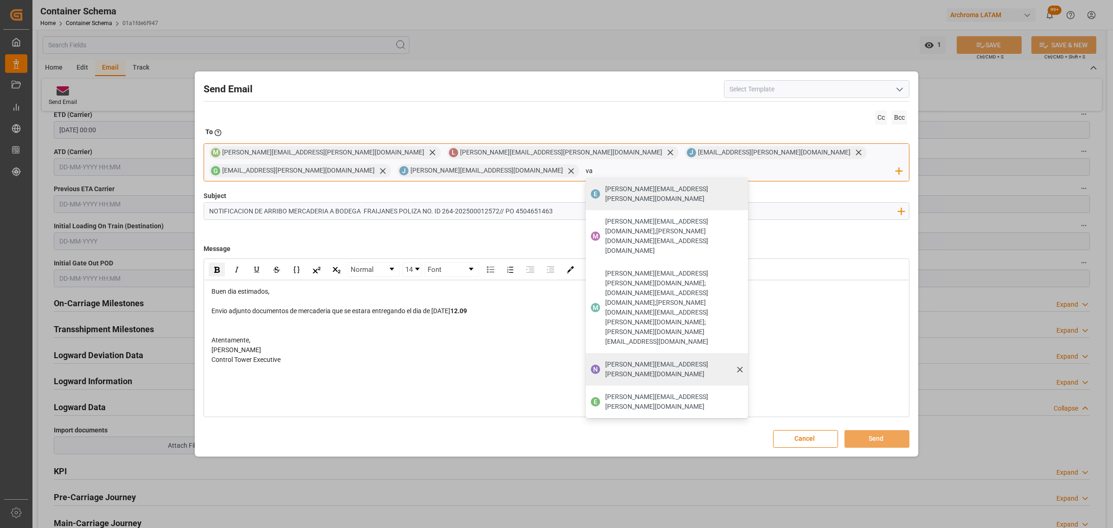
type input "[PERSON_NAME]"
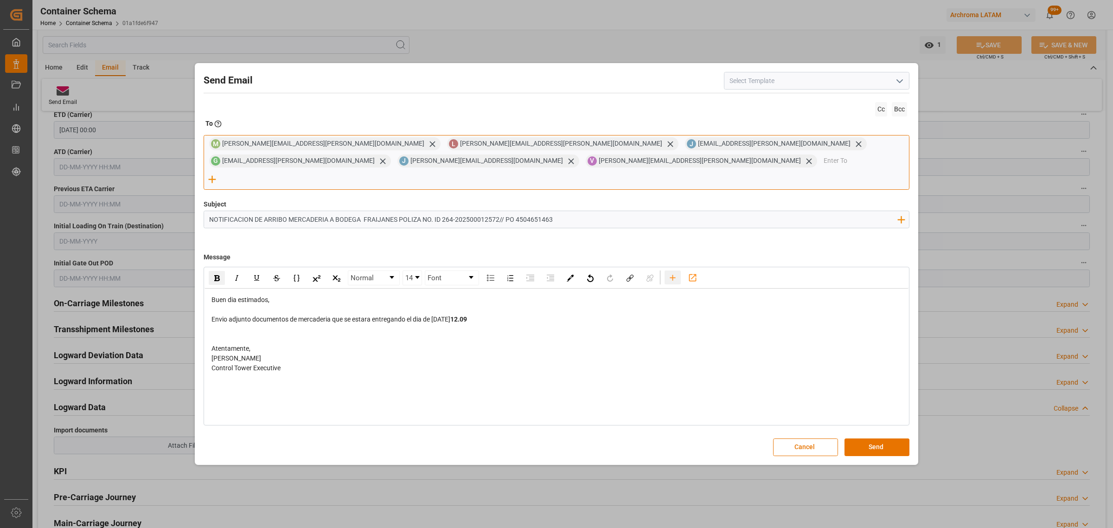
click at [674, 273] on icon "rdw-toolbar" at bounding box center [673, 278] width 10 height 10
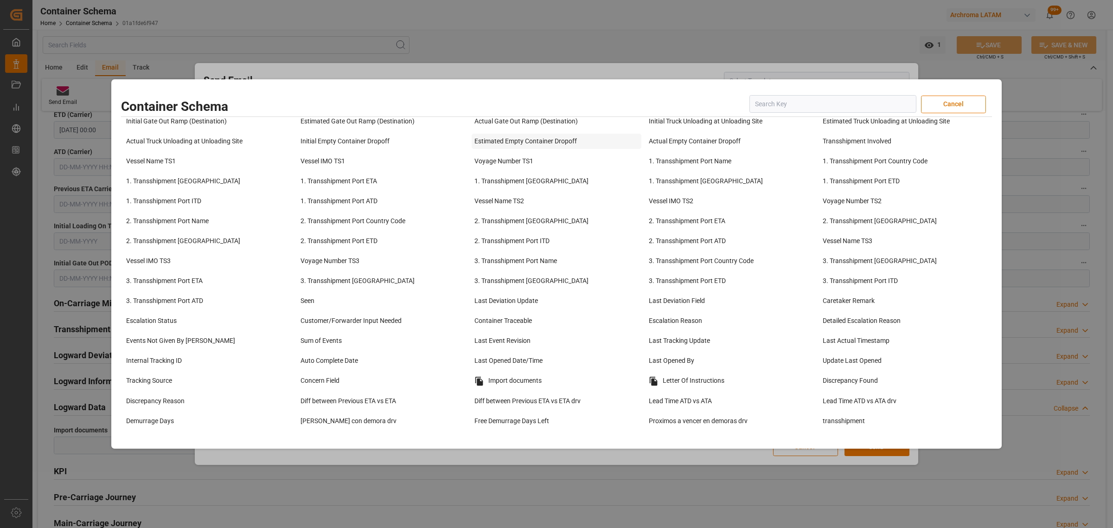
scroll to position [637, 0]
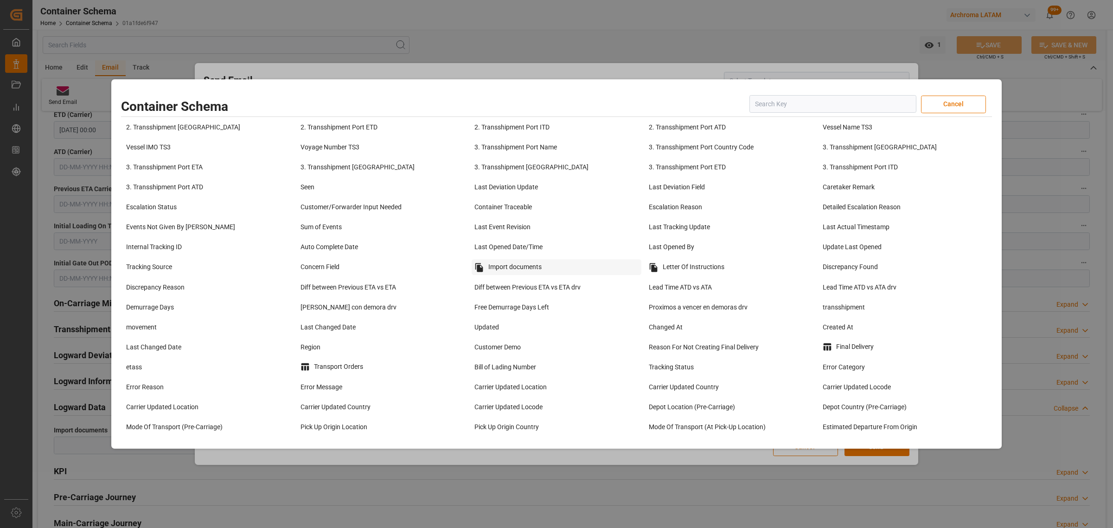
click at [511, 275] on div "Import documents" at bounding box center [556, 267] width 170 height 16
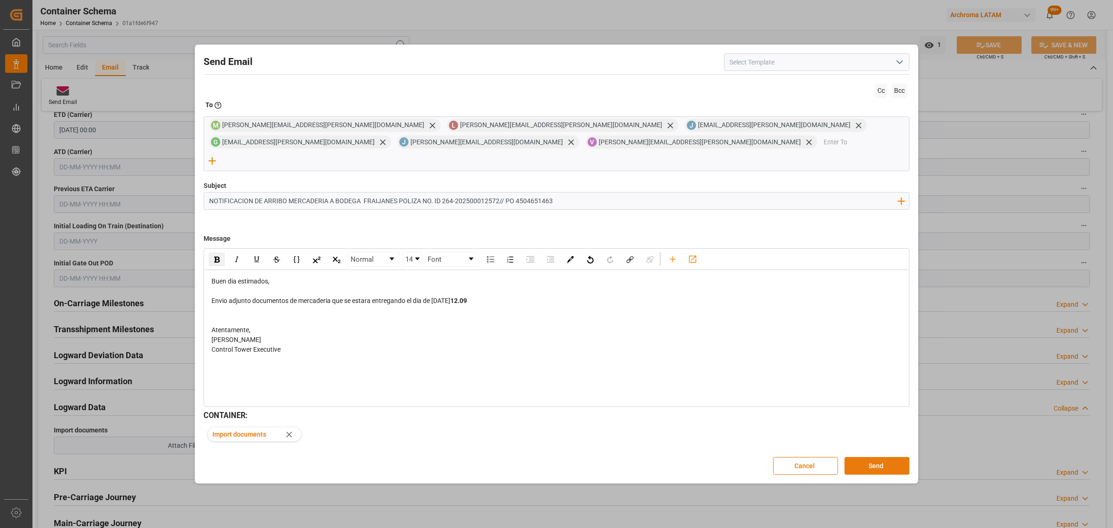
click at [885, 460] on button "Send" at bounding box center [876, 466] width 65 height 18
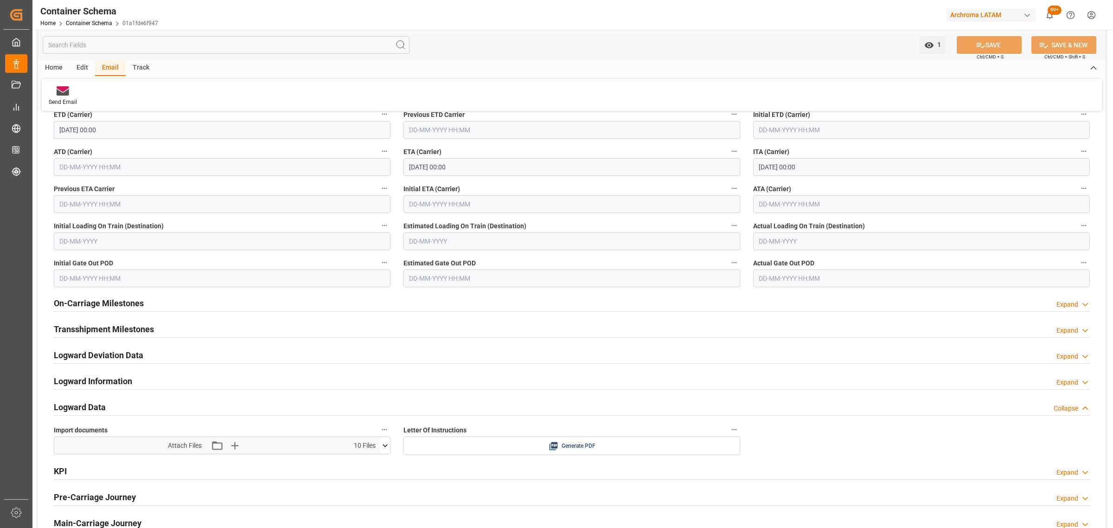
click at [390, 443] on div "Import documents Attach Files Attach existing file Upload new file 10 Files 202…" at bounding box center [222, 439] width 350 height 38
click at [387, 444] on icon at bounding box center [385, 445] width 10 height 10
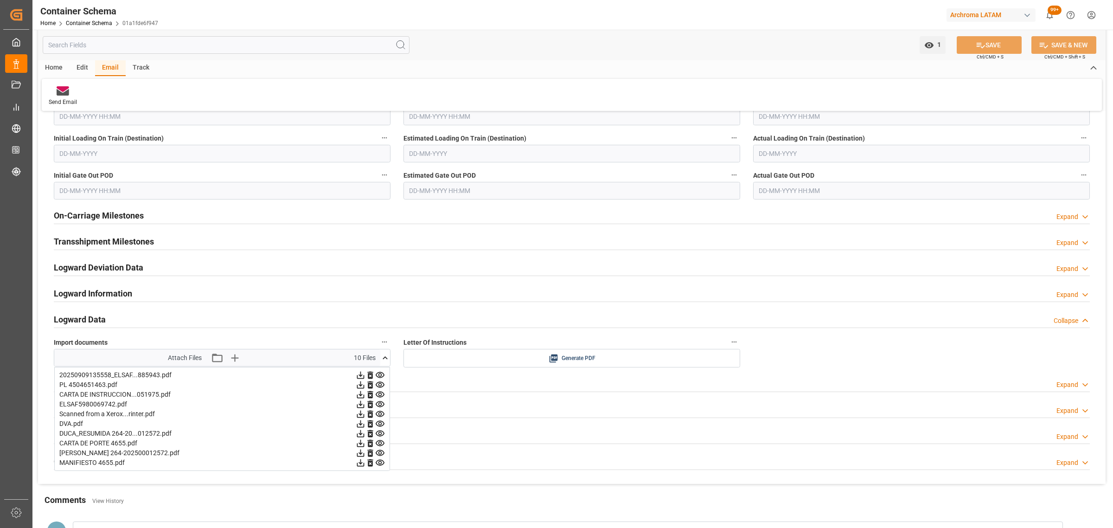
scroll to position [1399, 0]
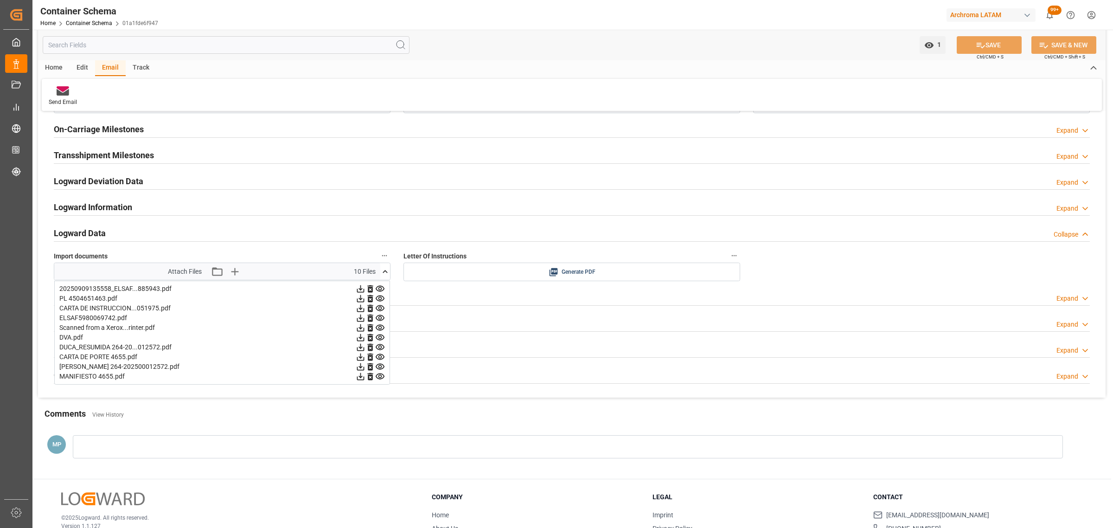
click at [360, 288] on icon at bounding box center [360, 288] width 7 height 7
click at [358, 301] on icon at bounding box center [361, 298] width 10 height 10
click at [357, 311] on icon at bounding box center [361, 308] width 10 height 10
click at [360, 299] on icon at bounding box center [360, 298] width 7 height 7
click at [361, 311] on icon at bounding box center [361, 308] width 10 height 10
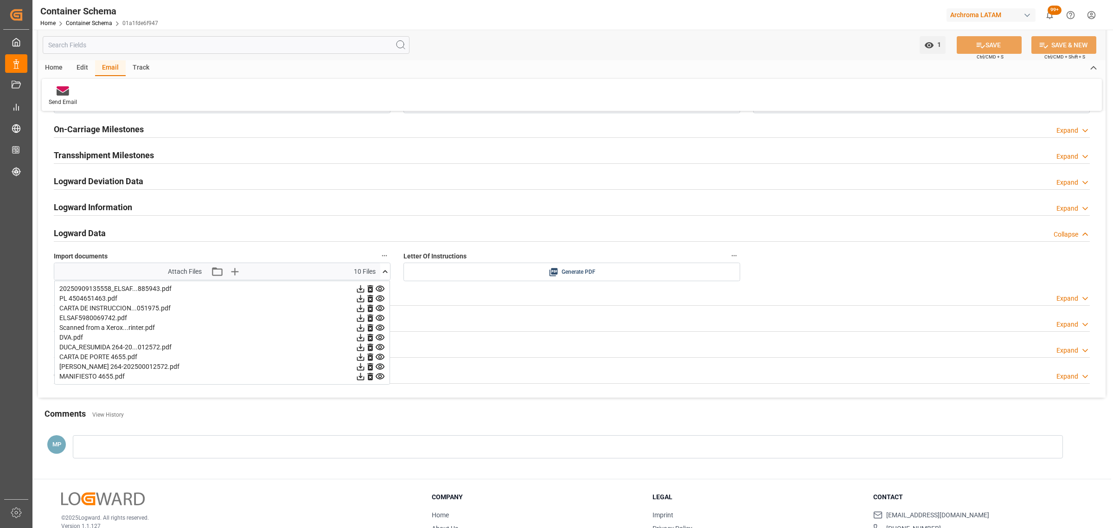
click at [361, 319] on icon at bounding box center [360, 317] width 7 height 7
click at [358, 328] on icon at bounding box center [361, 328] width 10 height 10
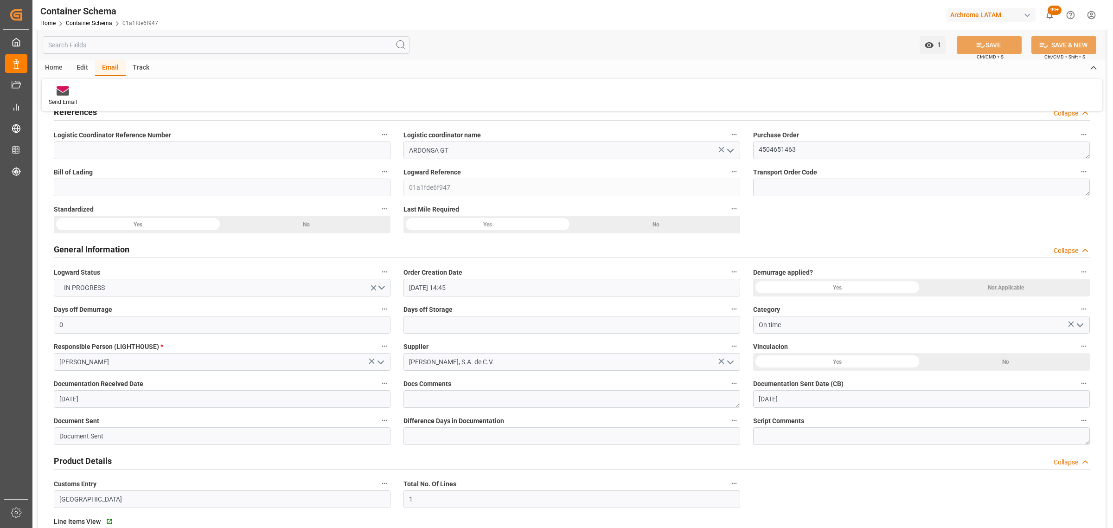
scroll to position [0, 0]
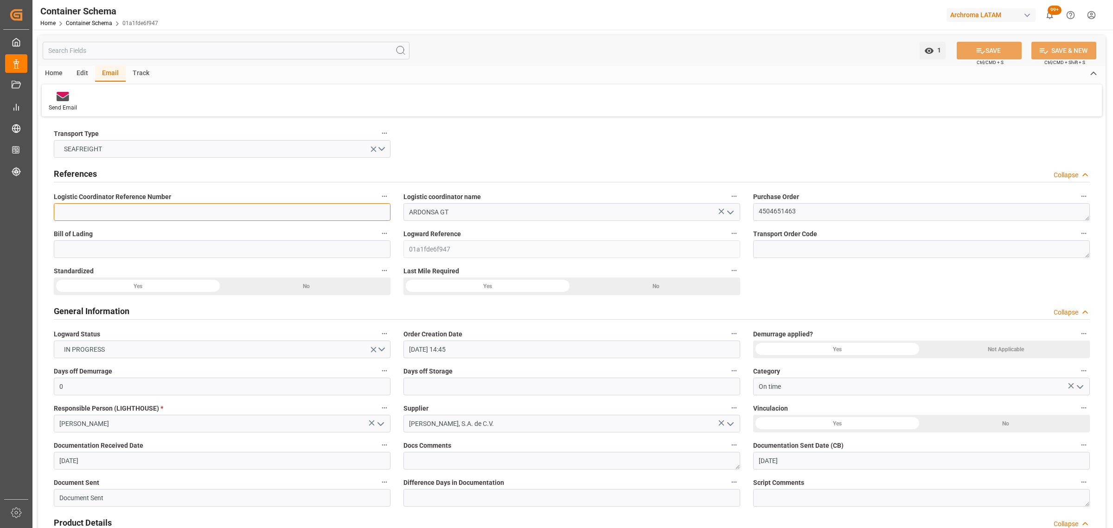
click at [118, 209] on input at bounding box center [222, 212] width 337 height 18
paste input "264-202500012572"
type input "264-202500012572"
click at [202, 240] on input at bounding box center [222, 249] width 337 height 18
paste input "264-202500012572"
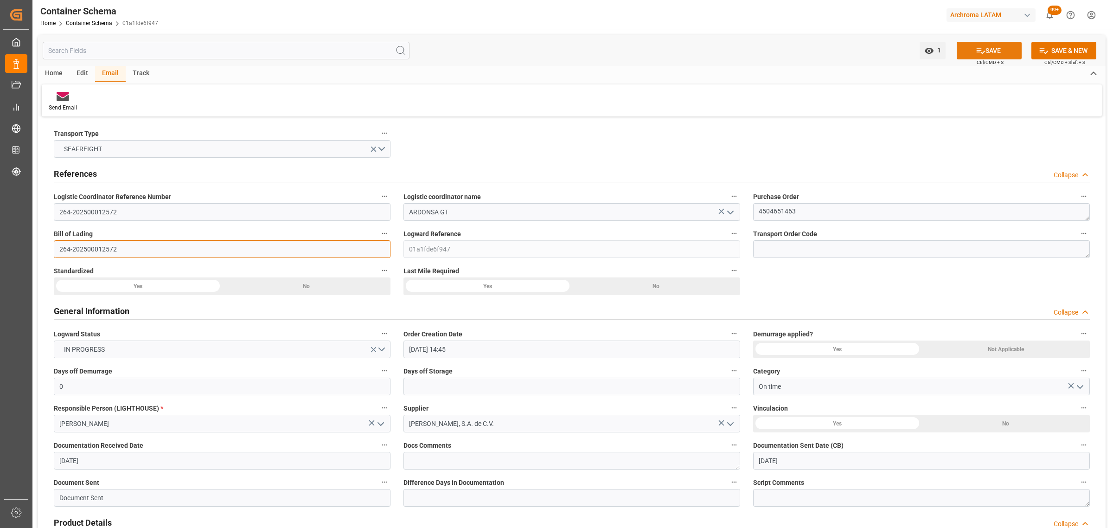
type input "264-202500012572"
click at [979, 49] on icon at bounding box center [980, 51] width 8 height 6
click at [79, 22] on link "Container Schema" at bounding box center [89, 23] width 46 height 6
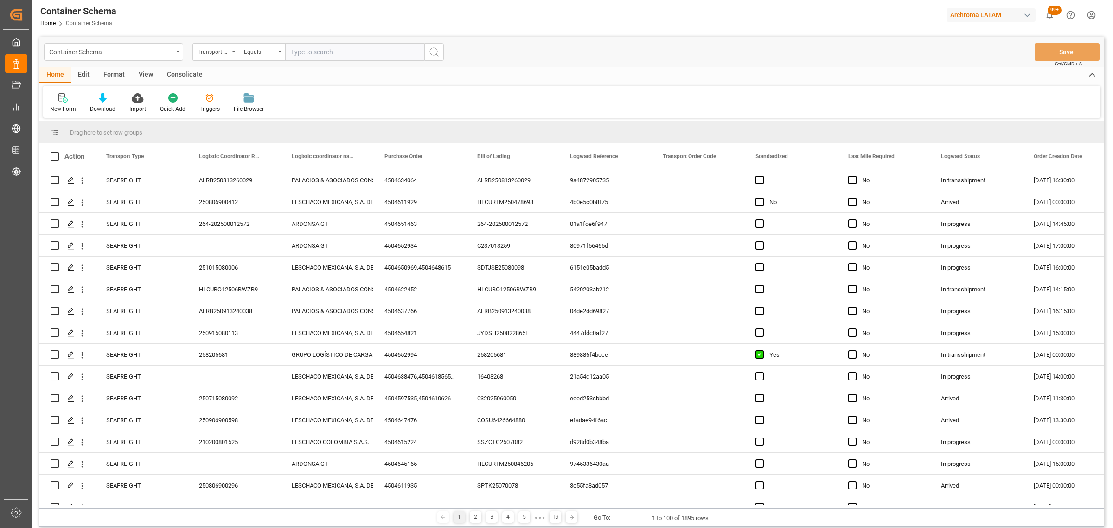
click at [233, 56] on div "Transport Type" at bounding box center [215, 52] width 46 height 18
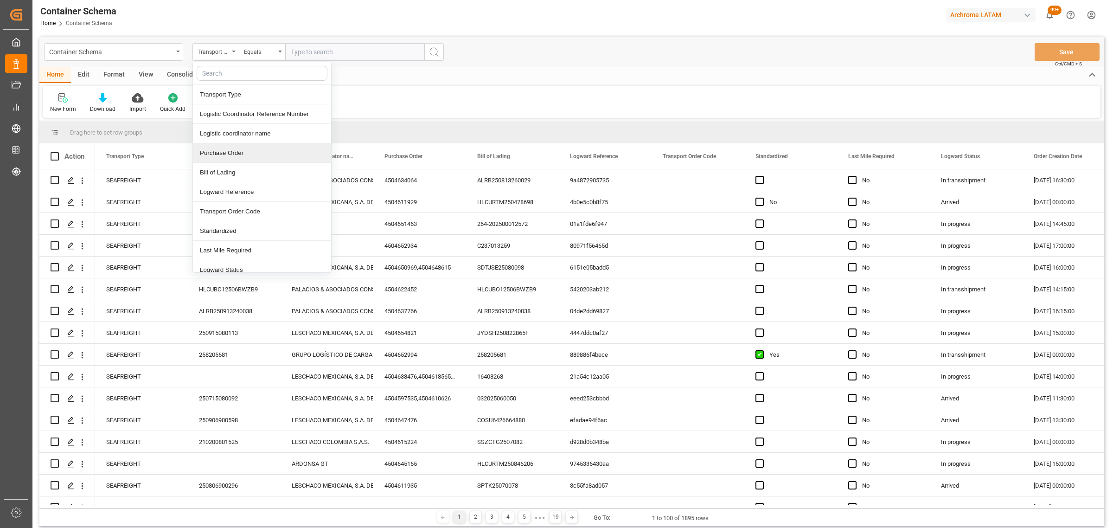
click at [233, 152] on div "Purchase Order" at bounding box center [262, 152] width 138 height 19
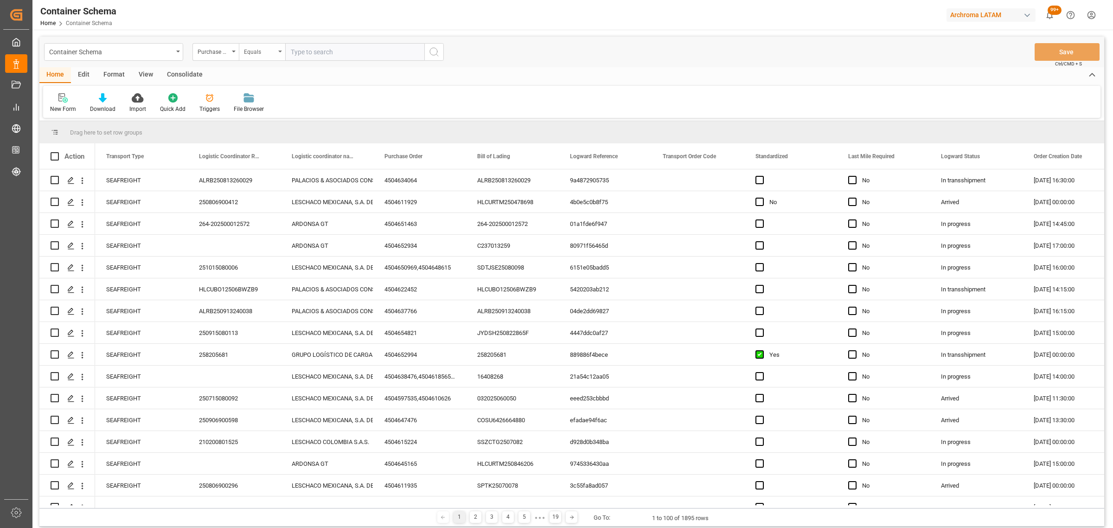
click at [246, 51] on div "Equals" at bounding box center [260, 50] width 32 height 11
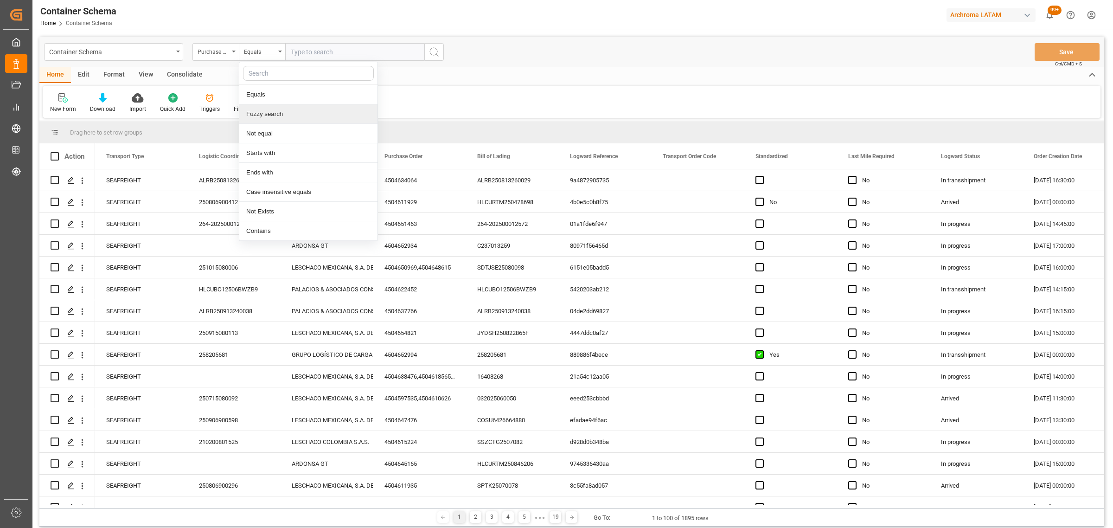
click at [292, 109] on div "Fuzzy search" at bounding box center [308, 113] width 138 height 19
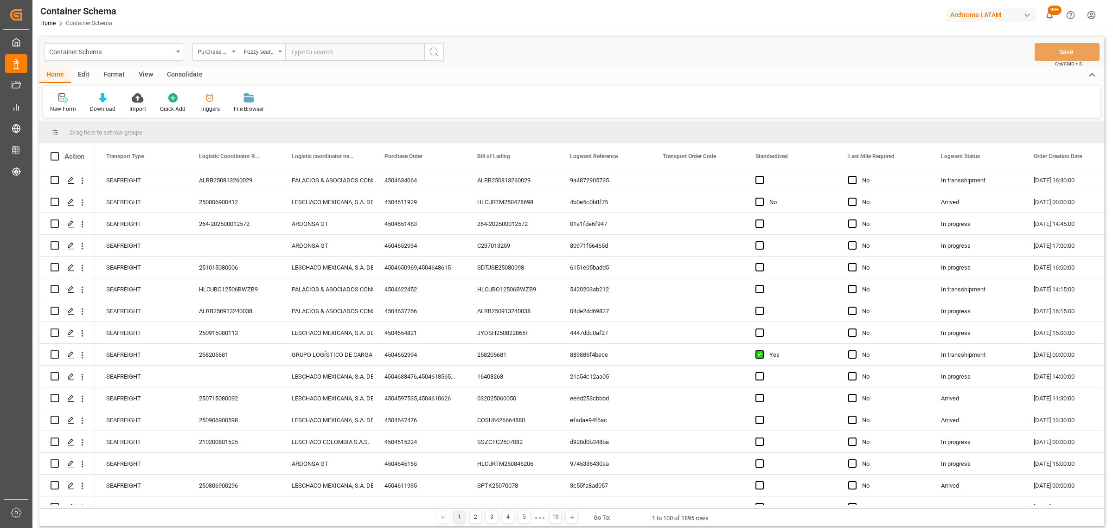
click at [314, 49] on input "text" at bounding box center [354, 52] width 139 height 18
paste input "4504649433"
type input "4504649433"
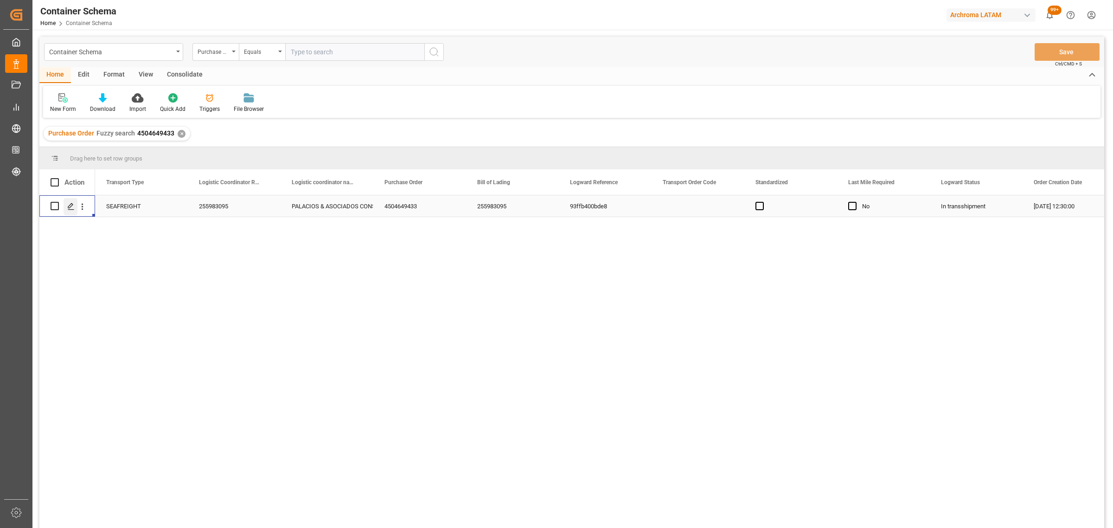
click at [71, 209] on line "Press SPACE to select this row." at bounding box center [71, 209] width 6 height 0
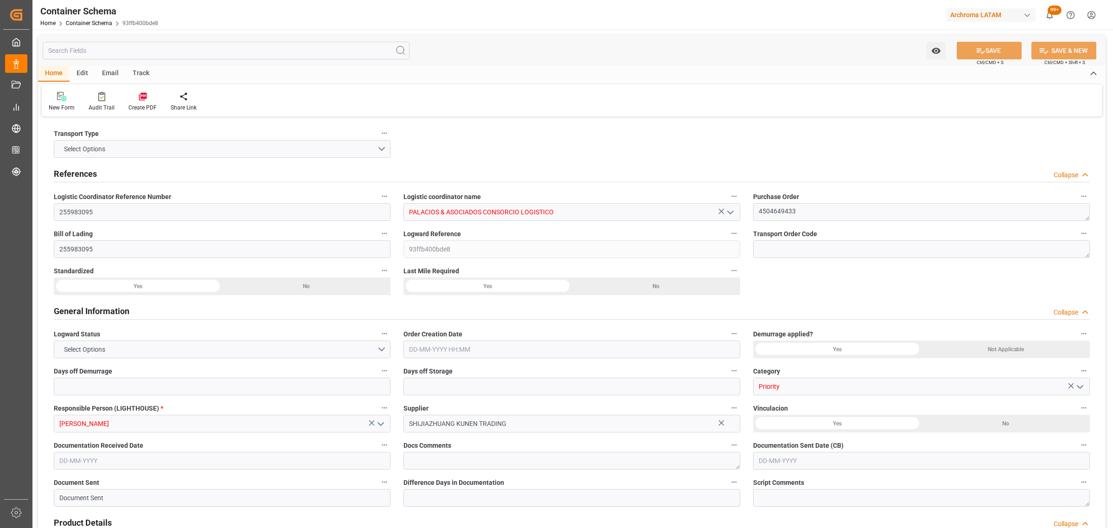
type input "0"
type input "1"
type input "20"
type input "13500"
type input "14000"
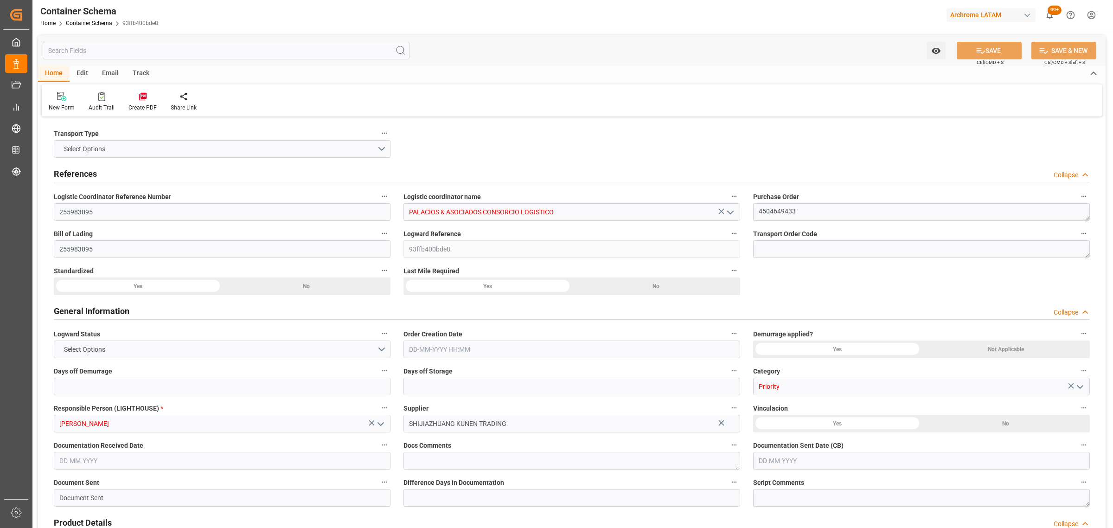
type input "Maersk"
type input "Maersk Line AS"
type input "CNTXG"
type input "CNXGA"
type input "PECLL"
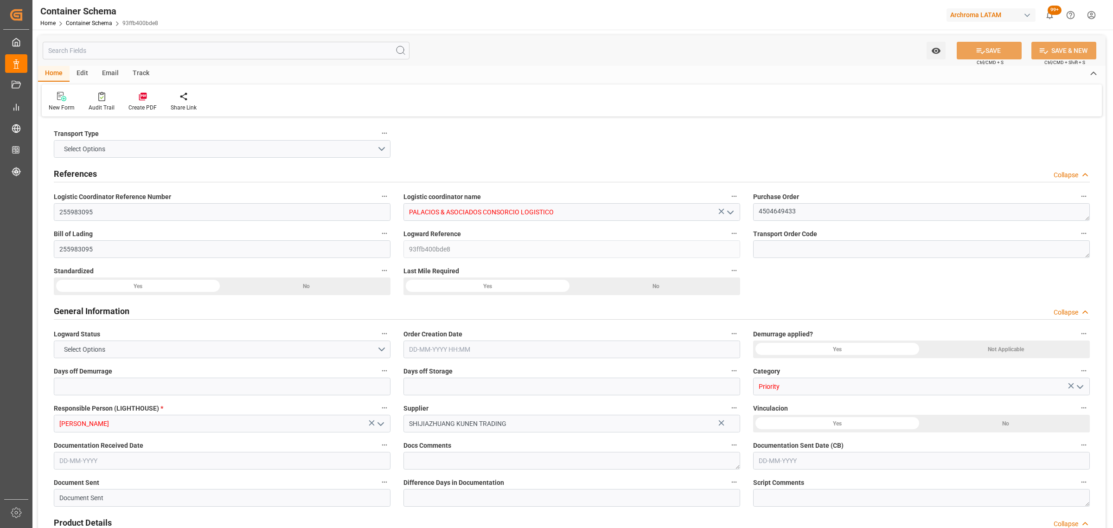
type input "PECLL"
type input "9623661"
type input "[DATE] 12:30"
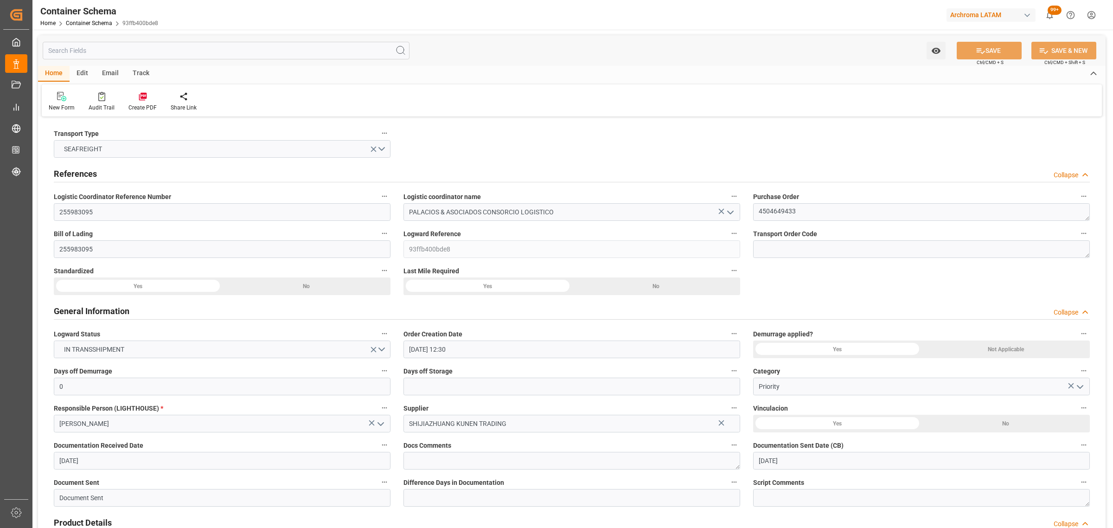
type input "[DATE]"
type input "[DATE] 08:00"
type input "[DATE] 23:45"
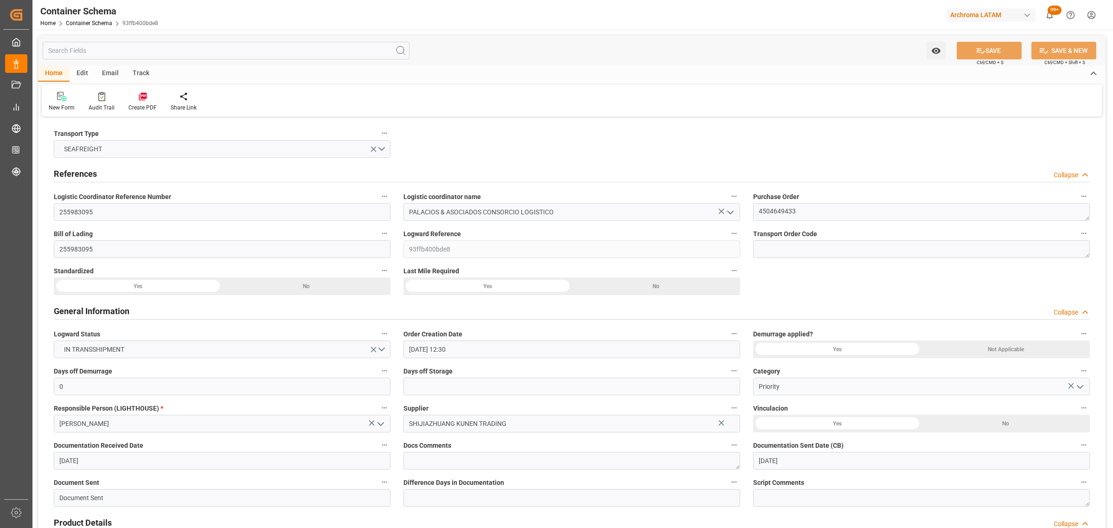
type input "[DATE] 23:54"
type input "[DATE] 23:00"
click at [143, 75] on div "Track" at bounding box center [141, 74] width 31 height 16
click at [46, 110] on div "Tracking" at bounding box center [60, 101] width 36 height 20
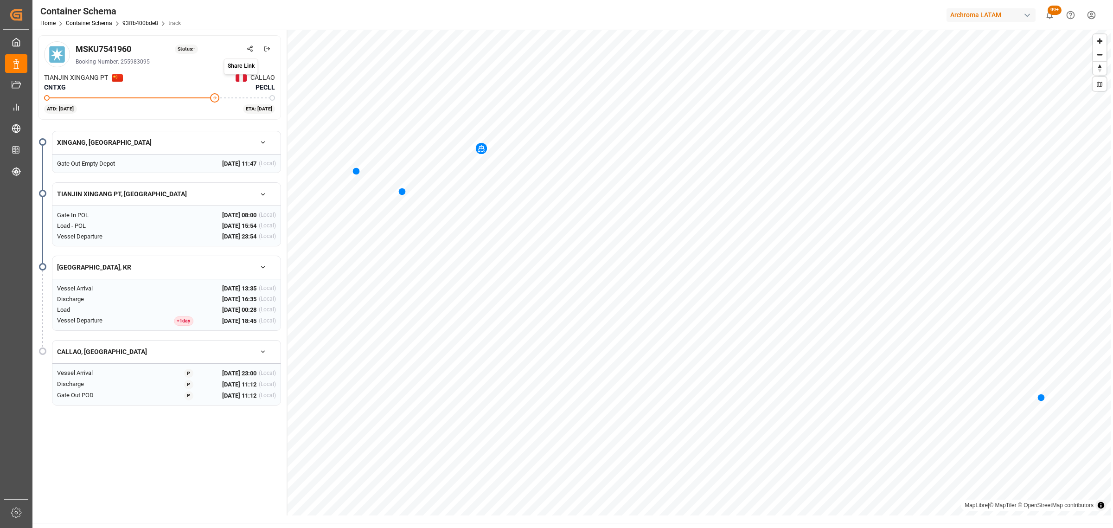
click at [247, 45] on icon at bounding box center [250, 48] width 6 height 6
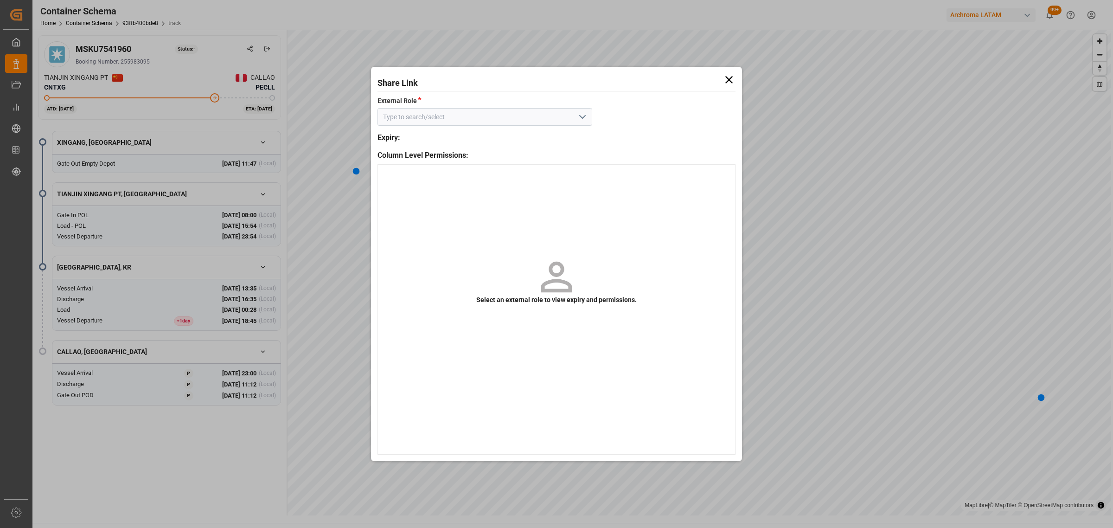
click at [575, 118] on button "open menu" at bounding box center [582, 117] width 14 height 14
click at [524, 134] on div "Customer - container" at bounding box center [485, 137] width 214 height 21
type input "Customer - container"
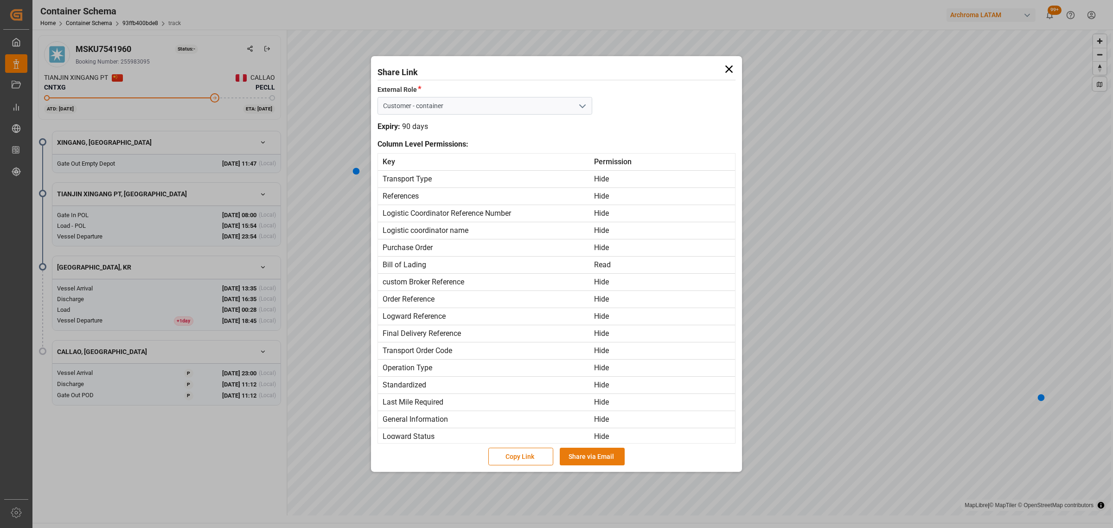
click at [597, 458] on button "Share via Email" at bounding box center [592, 456] width 65 height 18
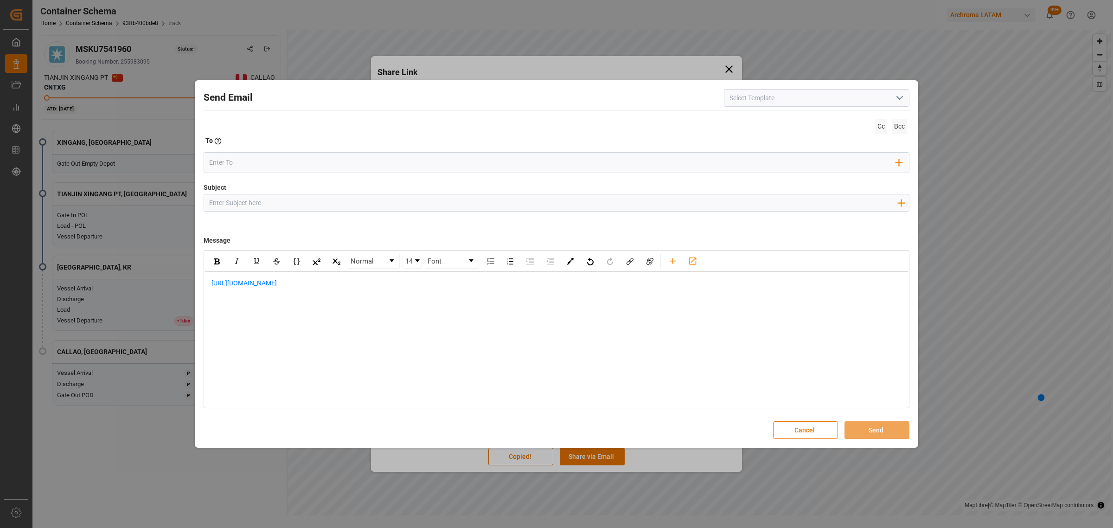
click at [399, 200] on input "Subject" at bounding box center [553, 202] width 698 height 16
click at [309, 201] on input "Subject" at bounding box center [553, 202] width 698 height 16
paste input "PE || LOGWARD STATUS | PO 4504649433 | Contenedor MSKU7541960 | TEXTIL | Priori…"
type input "PE || LOGWARD STATUS | PO 4504649433 | Contenedor MSKU7541960 | TEXTIL | Priori…"
click at [210, 284] on div "[URL][DOMAIN_NAME]" at bounding box center [556, 288] width 704 height 32
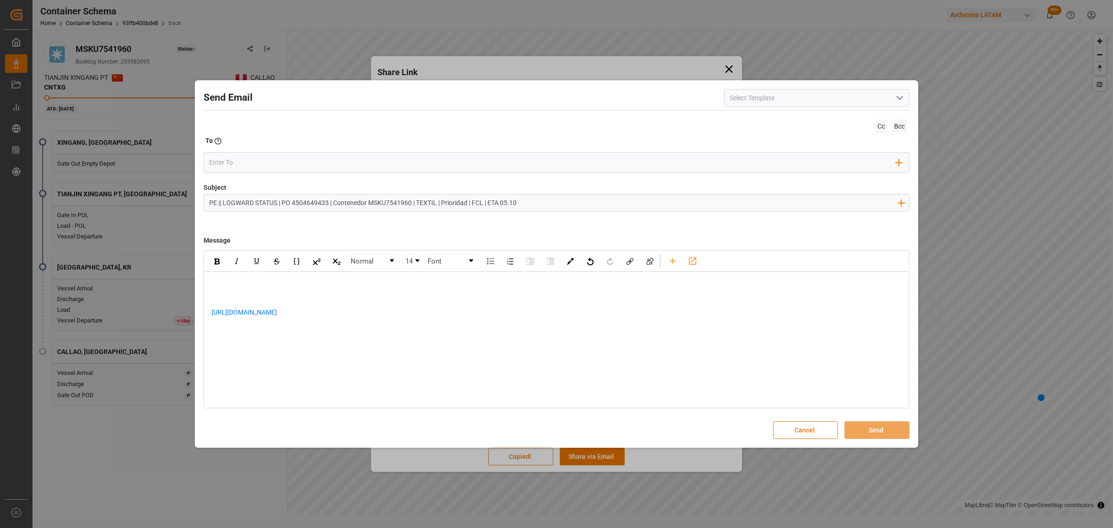
click at [243, 285] on div "rdw-editor" at bounding box center [556, 283] width 690 height 10
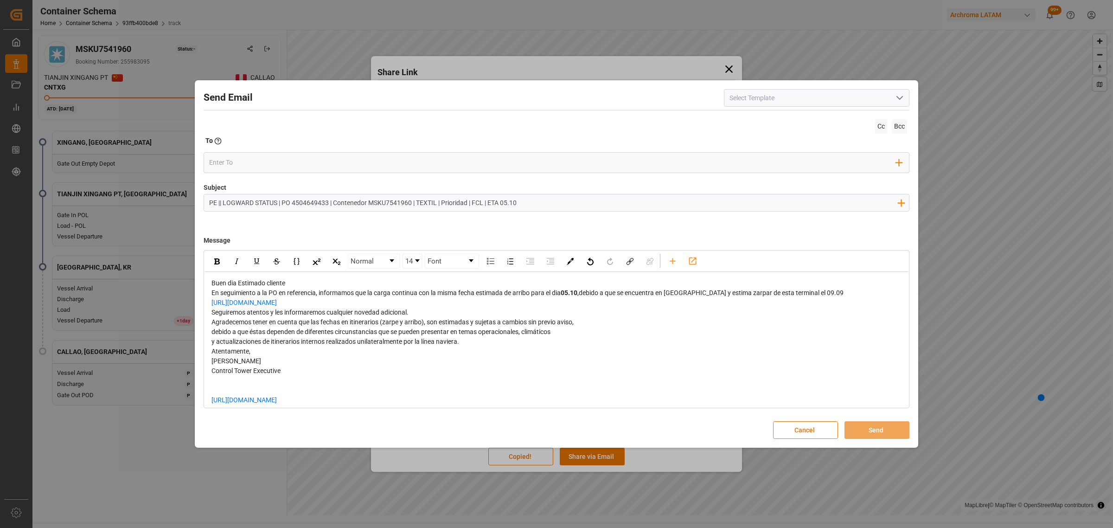
click at [316, 287] on div "Buen dia Estimado cliente" at bounding box center [556, 283] width 690 height 10
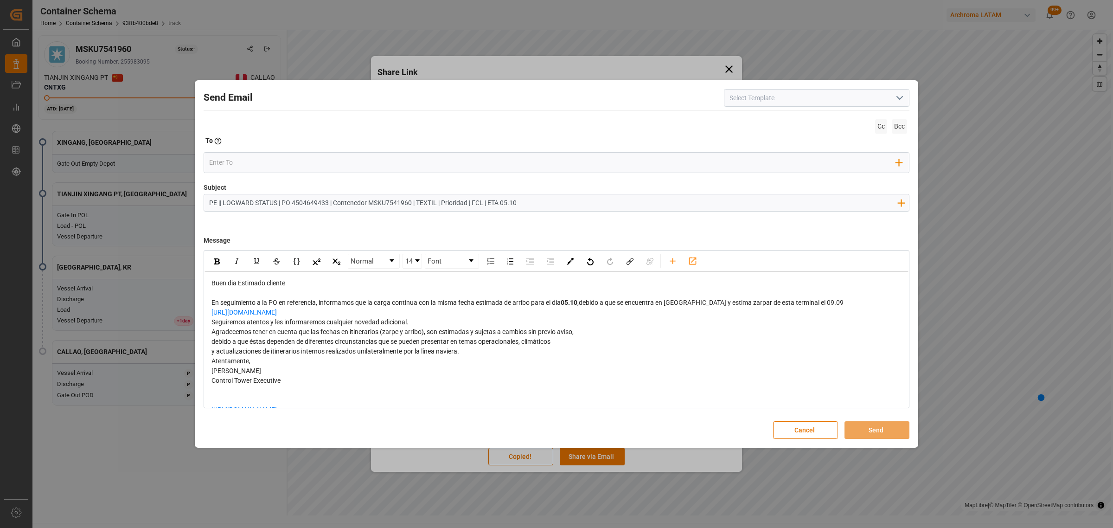
click at [820, 302] on div "En seguimiento a la PO en referencia, informamos que la carga continua con la m…" at bounding box center [556, 303] width 690 height 10
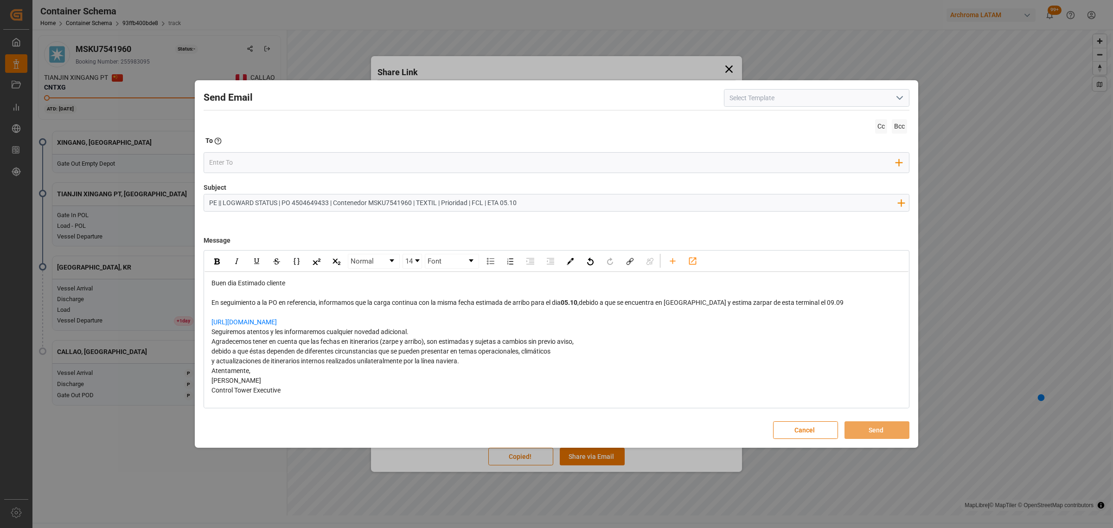
click at [355, 320] on div "[URL][DOMAIN_NAME]" at bounding box center [556, 322] width 690 height 10
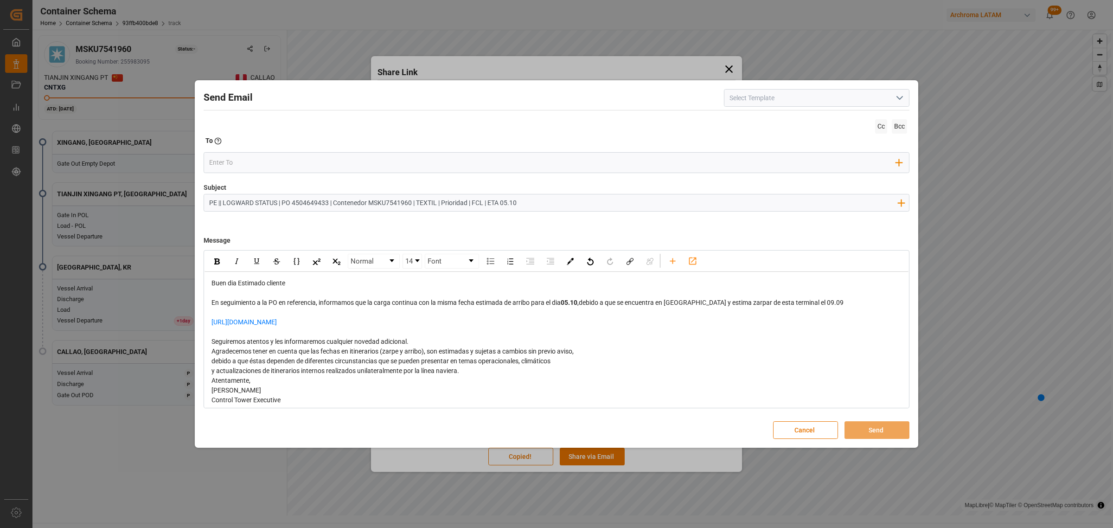
click at [416, 341] on div "Seguiremos atentos y les informaremos cualquier novedad adicional." at bounding box center [556, 342] width 690 height 10
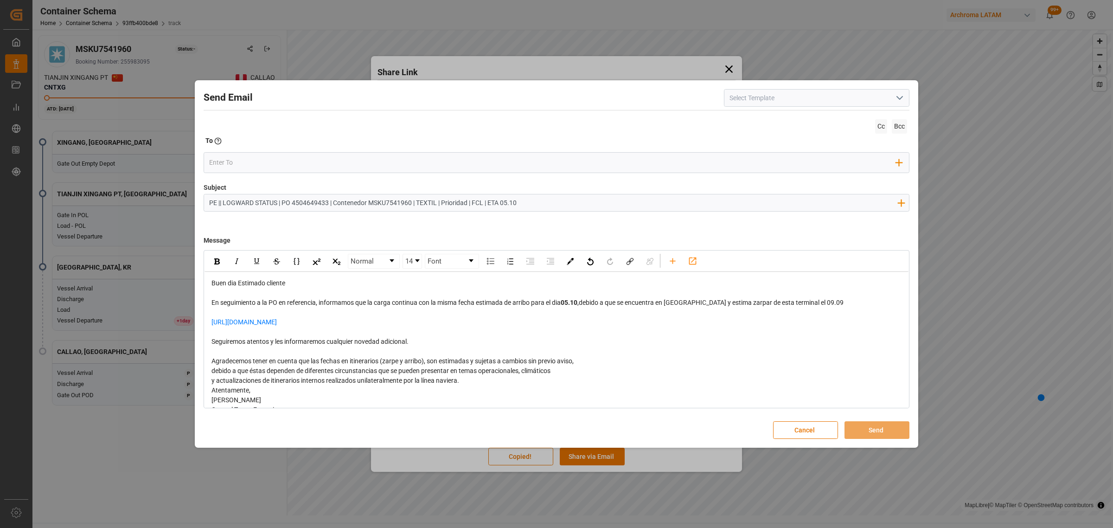
click at [459, 379] on span "y actualizaciones de itinerarios internos realizados unilateralmente por la lín…" at bounding box center [335, 379] width 248 height 7
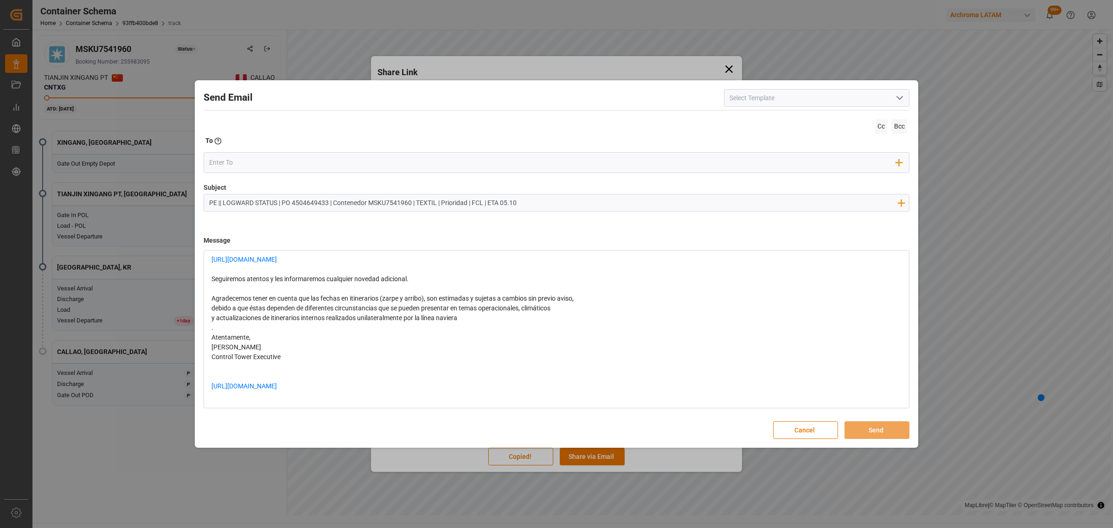
scroll to position [53, 0]
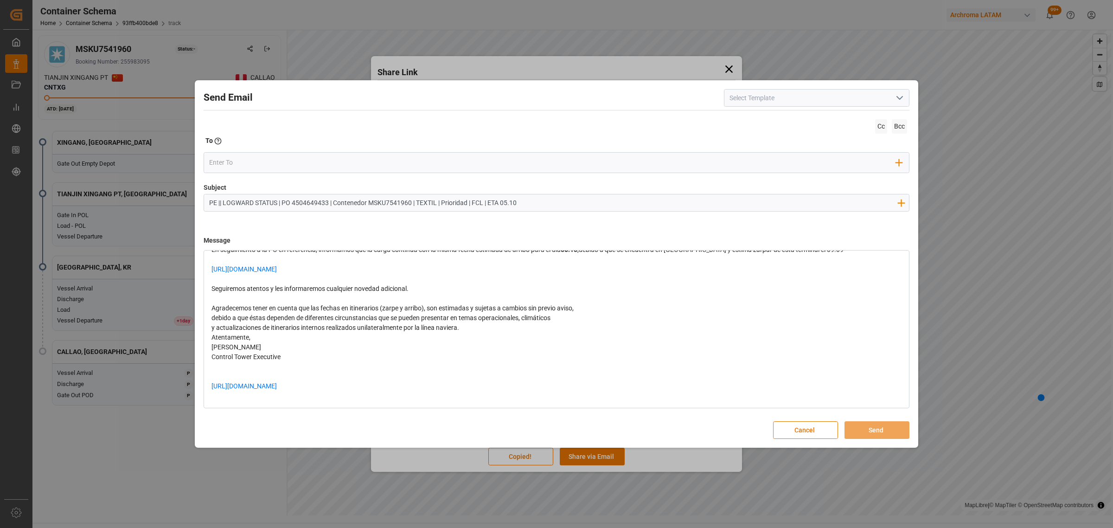
click at [479, 330] on div "y actualizaciones de itinerarios internos realizados unilateralmente por la lín…" at bounding box center [556, 328] width 690 height 10
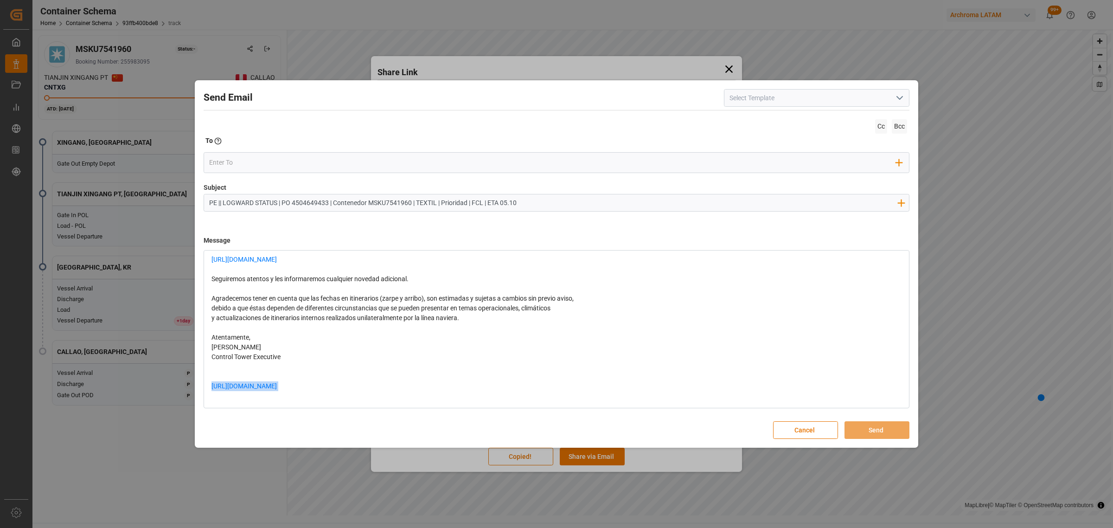
drag, startPoint x: 379, startPoint y: 387, endPoint x: 152, endPoint y: 383, distance: 227.2
click at [152, 385] on div "Send Email Cc Bcc To Enter the TO Email address Add Field to To Subject PE || L…" at bounding box center [556, 264] width 1113 height 528
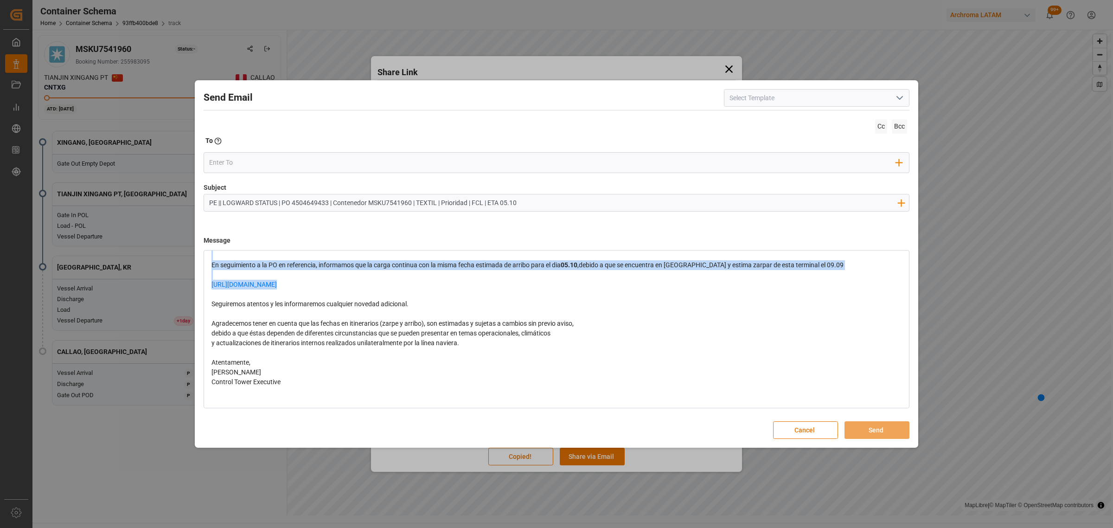
scroll to position [17, 0]
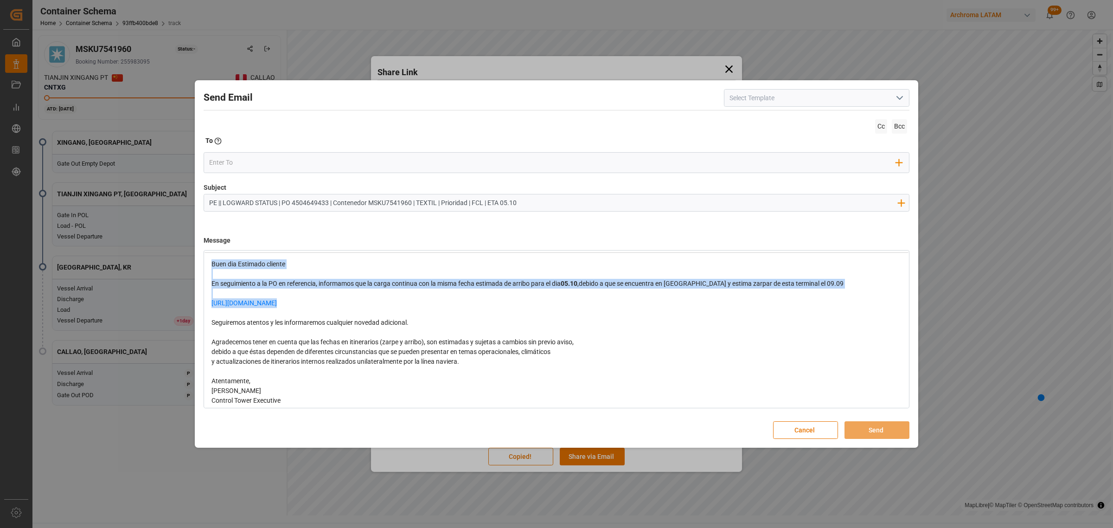
drag, startPoint x: 344, startPoint y: 265, endPoint x: 194, endPoint y: 260, distance: 150.7
click at [194, 260] on div "Send Email Cc Bcc To Enter the TO Email address Add Field to To Subject PE || L…" at bounding box center [556, 264] width 1113 height 528
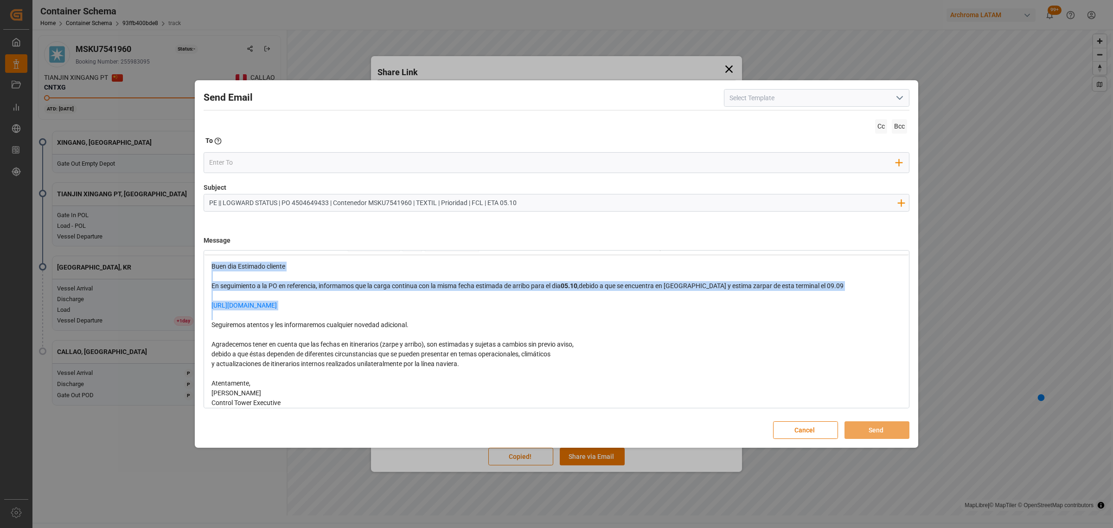
click at [369, 311] on div "rdw-editor" at bounding box center [556, 315] width 690 height 10
drag, startPoint x: 356, startPoint y: 305, endPoint x: 200, endPoint y: 305, distance: 155.8
click at [200, 305] on div "Send Email Cc Bcc To Enter the TO Email address Add Field to To Subject PE || L…" at bounding box center [556, 264] width 719 height 363
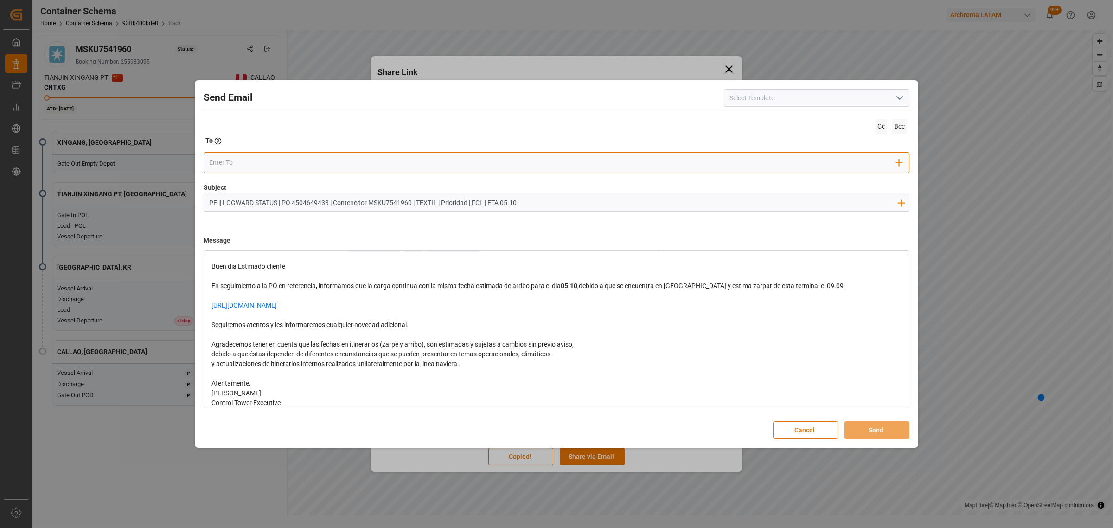
click at [300, 163] on div "Add Field to To" at bounding box center [557, 162] width 706 height 21
click at [301, 164] on input "email" at bounding box center [552, 162] width 687 height 14
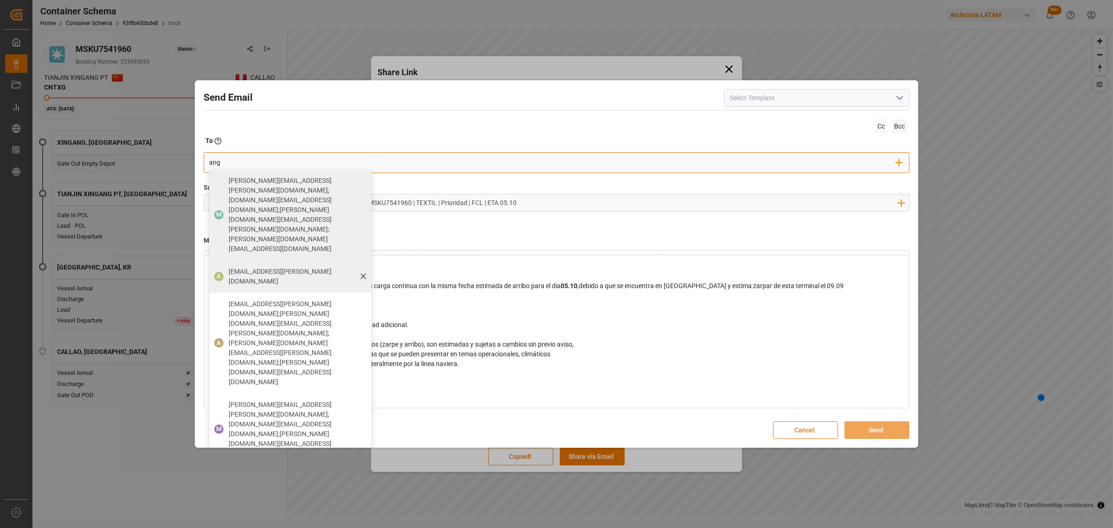
type input "ang"
click at [249, 267] on span "[EMAIL_ADDRESS][PERSON_NAME][DOMAIN_NAME]" at bounding box center [297, 276] width 136 height 19
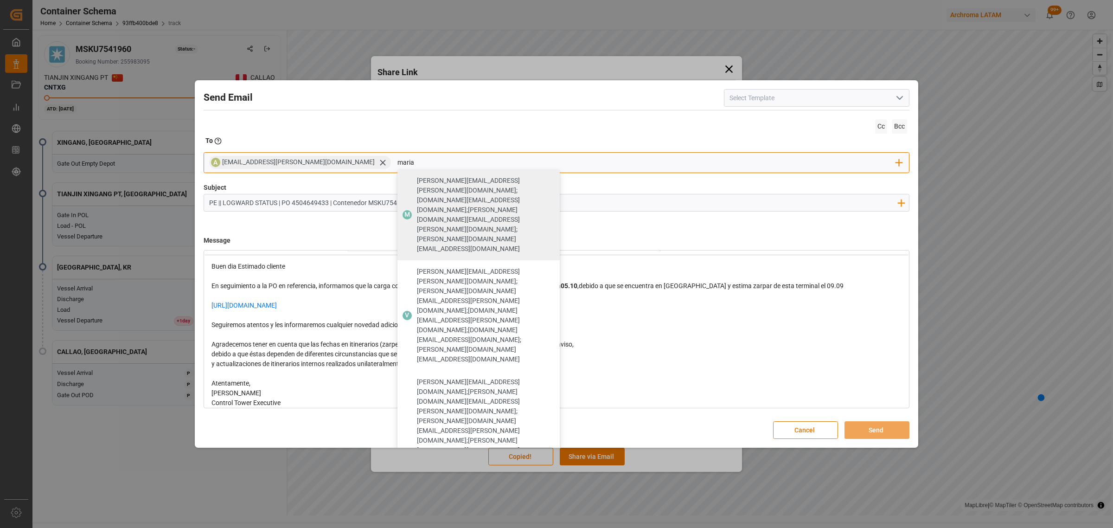
type input "maria"
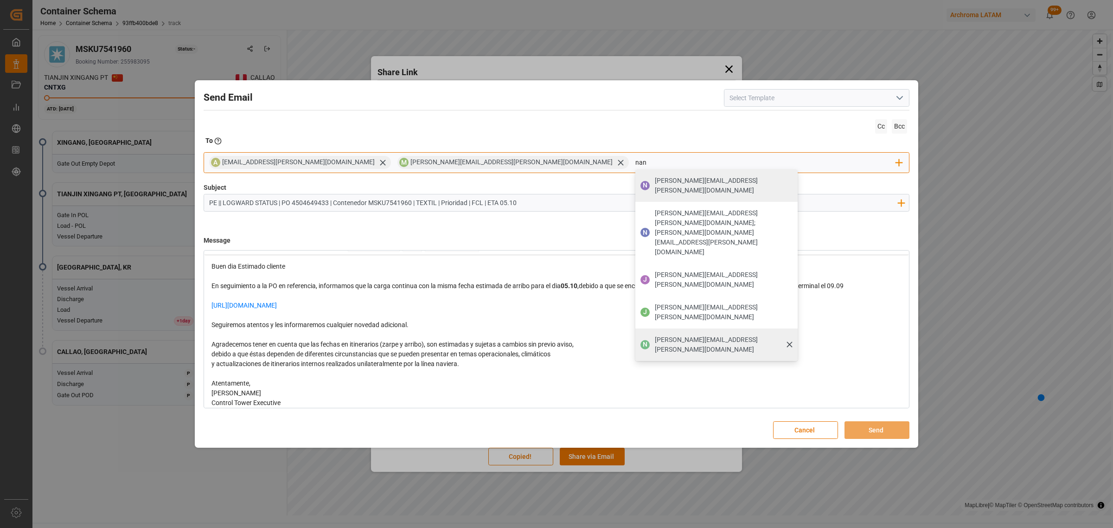
type input "nan"
click at [651, 331] on div "[PERSON_NAME][EMAIL_ADDRESS][PERSON_NAME][DOMAIN_NAME]" at bounding box center [722, 344] width 143 height 26
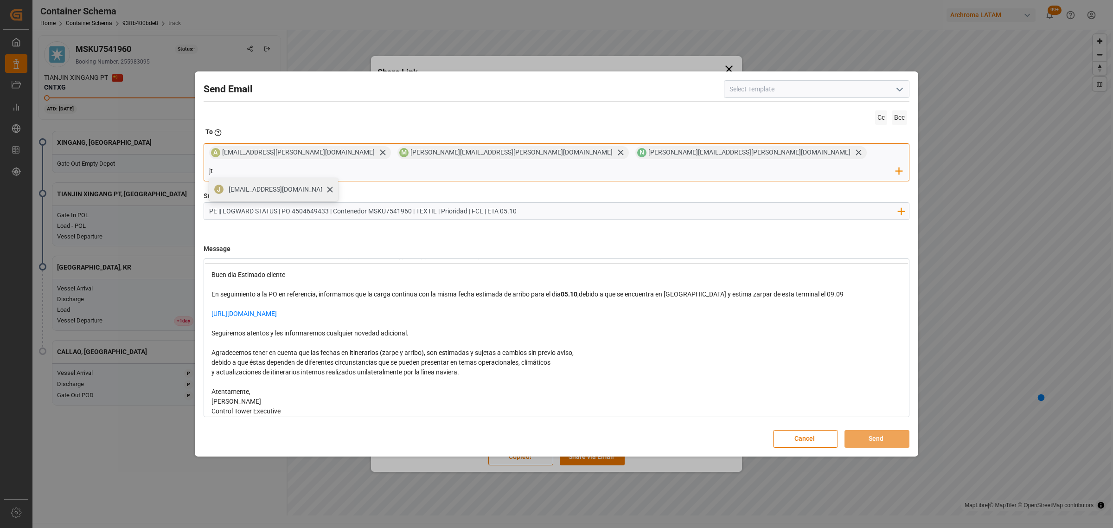
type input "jt"
click at [331, 184] on span "[EMAIL_ADDRESS][DOMAIN_NAME]" at bounding box center [280, 189] width 103 height 10
click at [885, 430] on button "Send" at bounding box center [876, 439] width 65 height 18
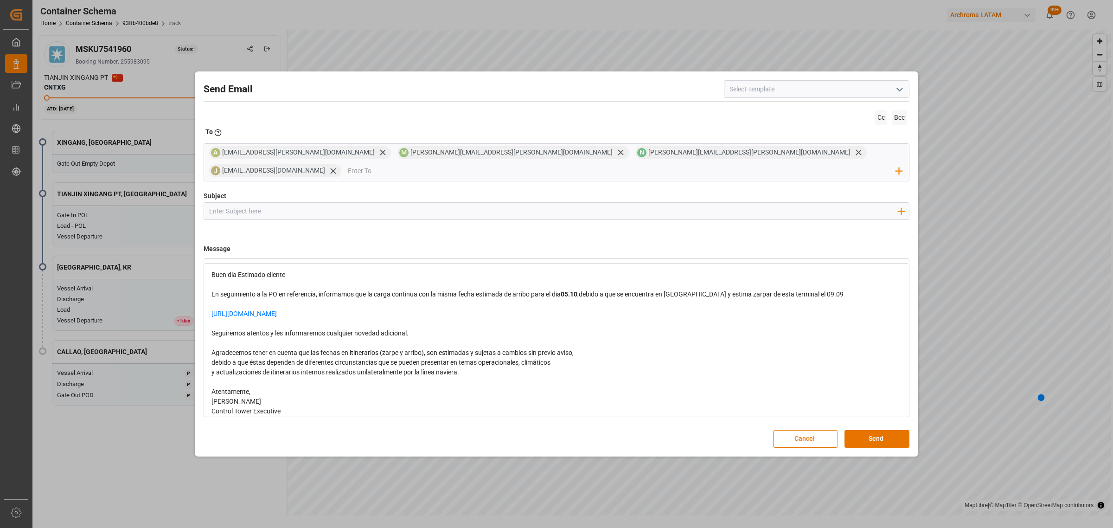
scroll to position [0, 0]
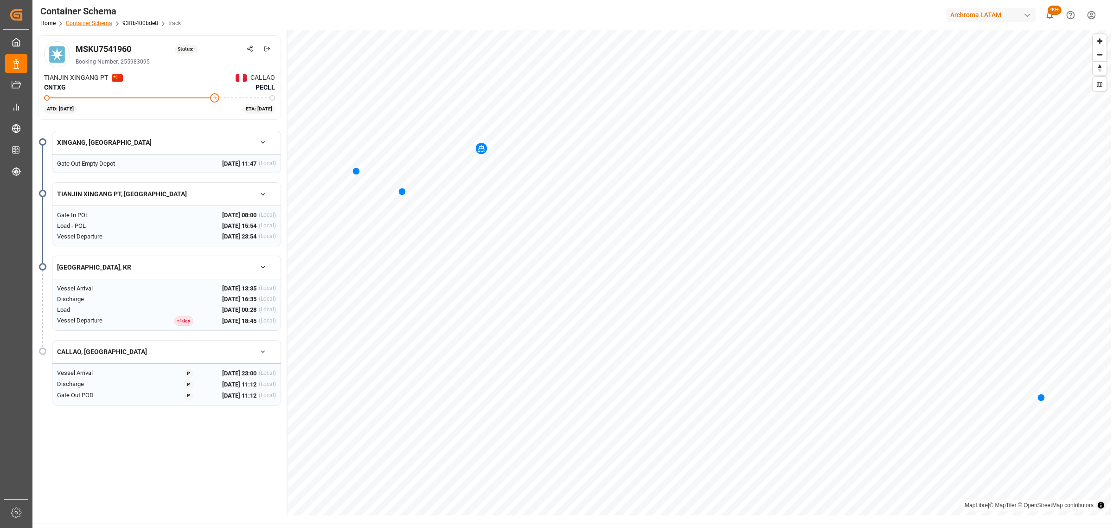
click at [80, 22] on link "Container Schema" at bounding box center [89, 23] width 46 height 6
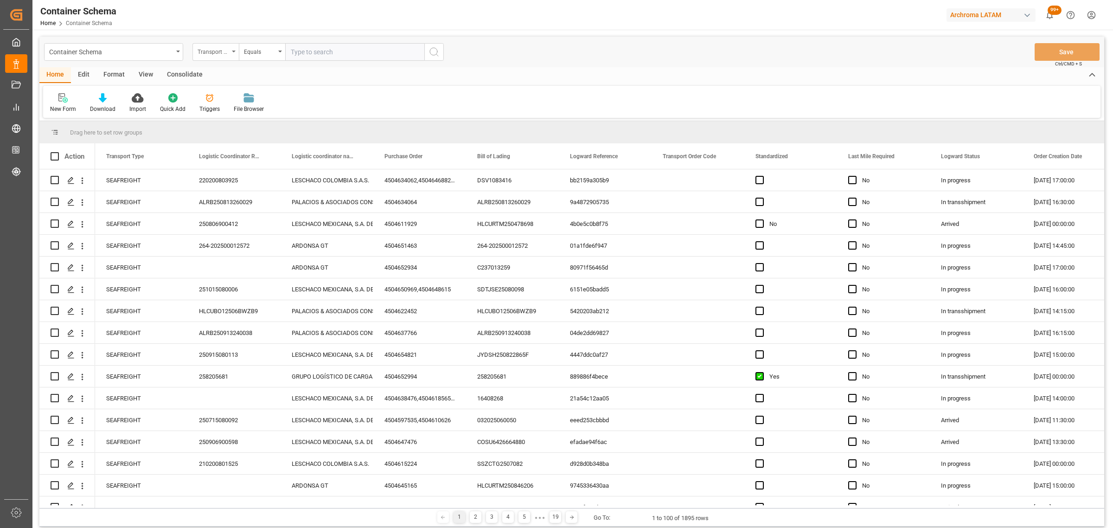
click at [212, 45] on div "Transport Type" at bounding box center [213, 50] width 32 height 11
click at [230, 149] on div "Purchase Order" at bounding box center [262, 152] width 138 height 19
click at [259, 43] on div "Equals" at bounding box center [262, 52] width 46 height 18
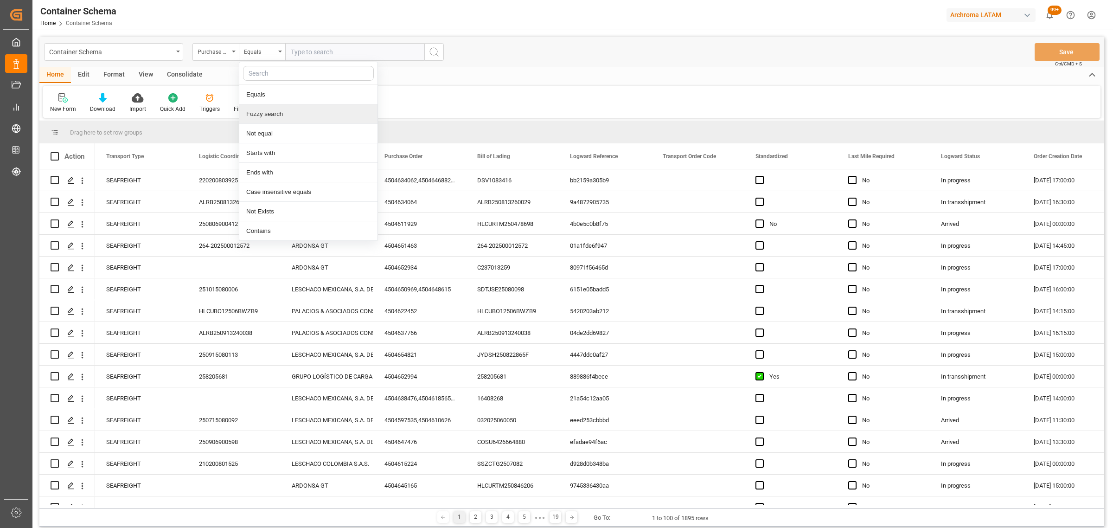
click at [281, 116] on div "Fuzzy search" at bounding box center [308, 113] width 138 height 19
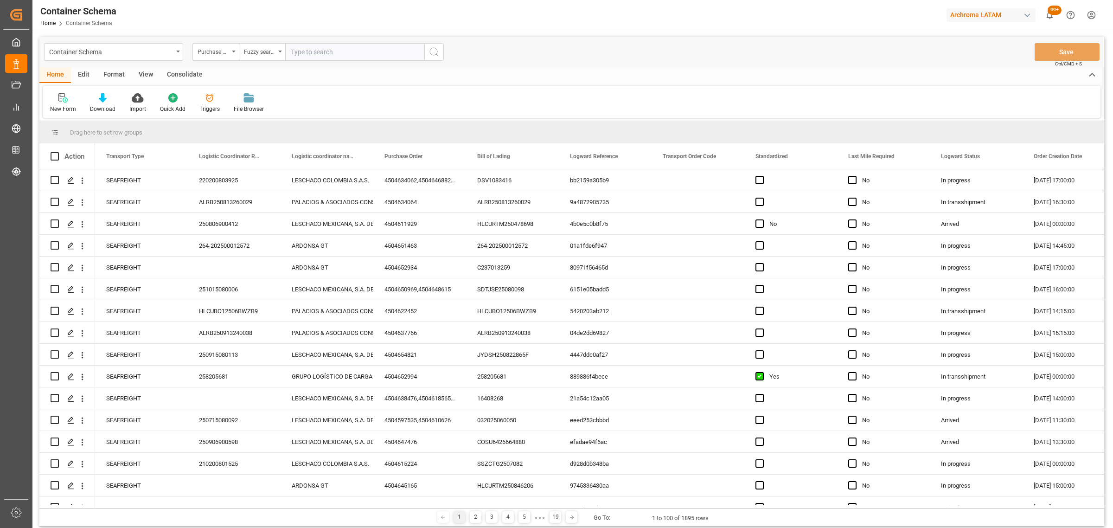
click at [313, 53] on input "text" at bounding box center [354, 52] width 139 height 18
paste input "4504622456"
type input "4504622456"
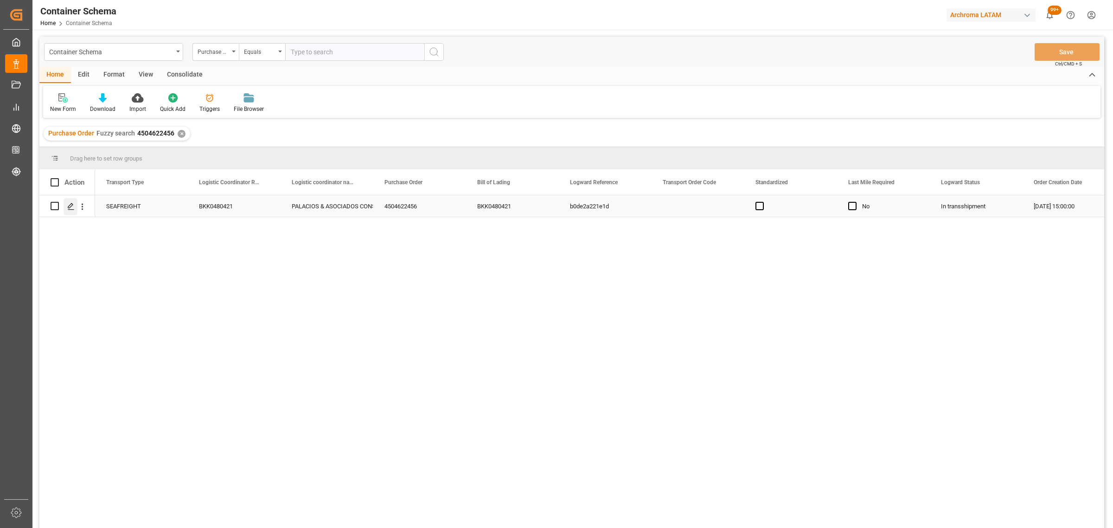
click at [69, 205] on icon "Press SPACE to select this row." at bounding box center [70, 206] width 7 height 7
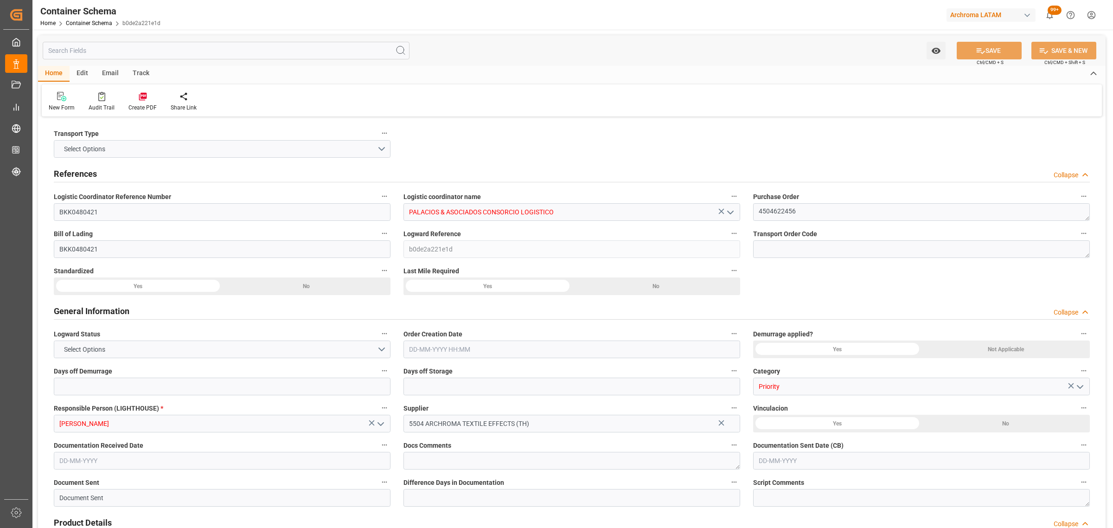
type input "0"
type input "8"
type input "247"
type input "6175"
type input "6594.9"
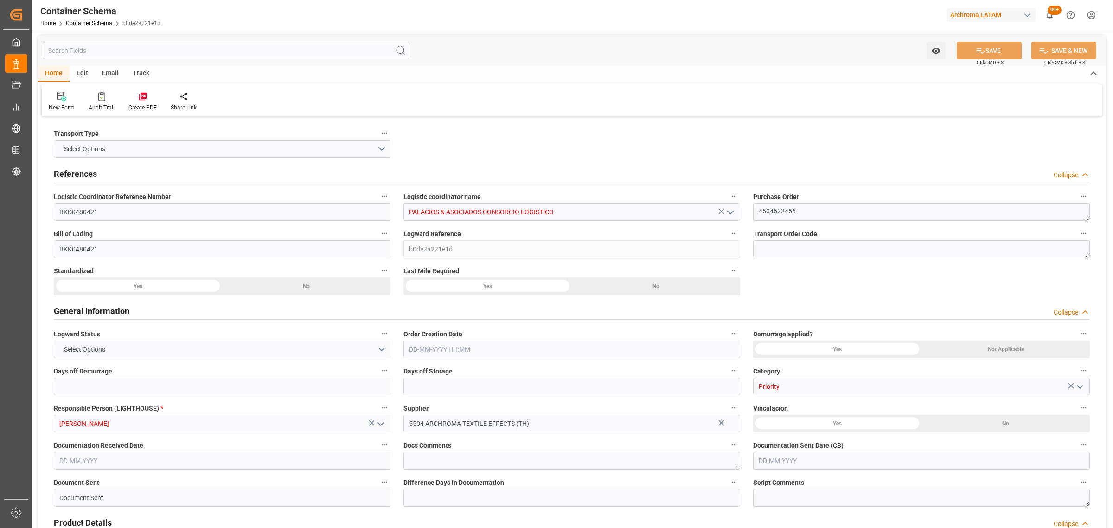
type input "MSC"
type input "Mediterranean Shipping Company"
type input "THLCH"
type input "PECLL"
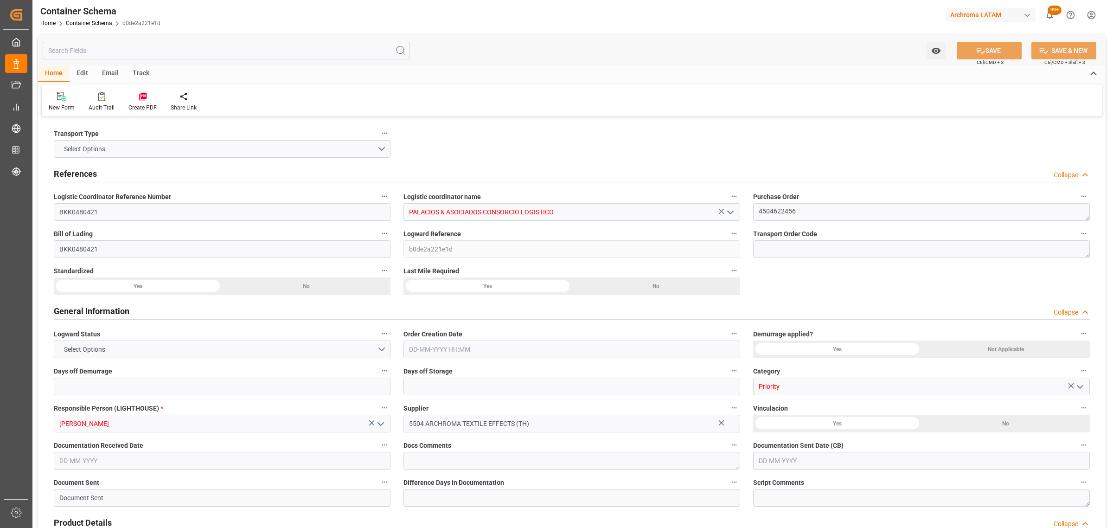
type input "9253014"
type input "[DATE] 15:00"
type input "[DATE]"
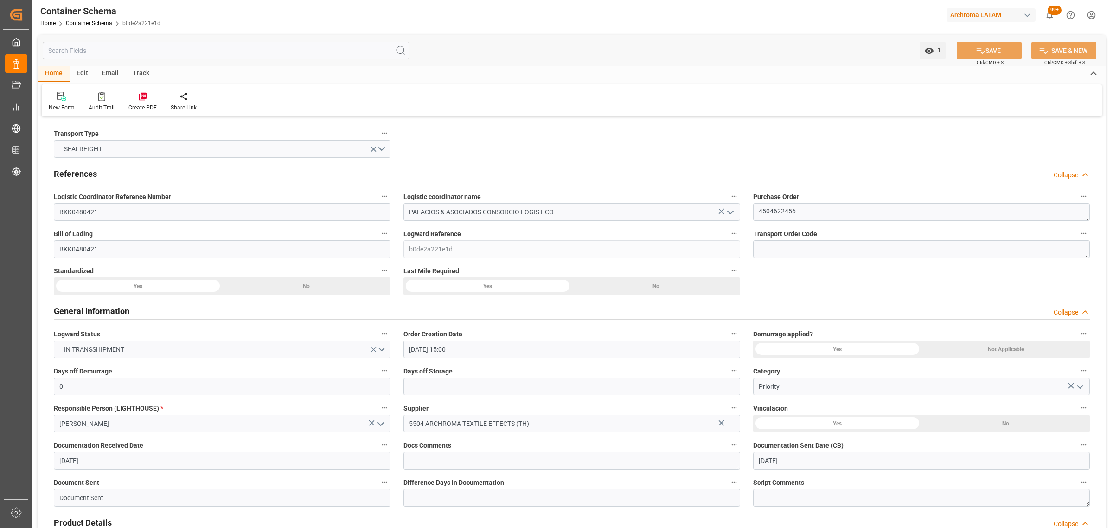
type input "[DATE]"
type input "[DATE] 00:00"
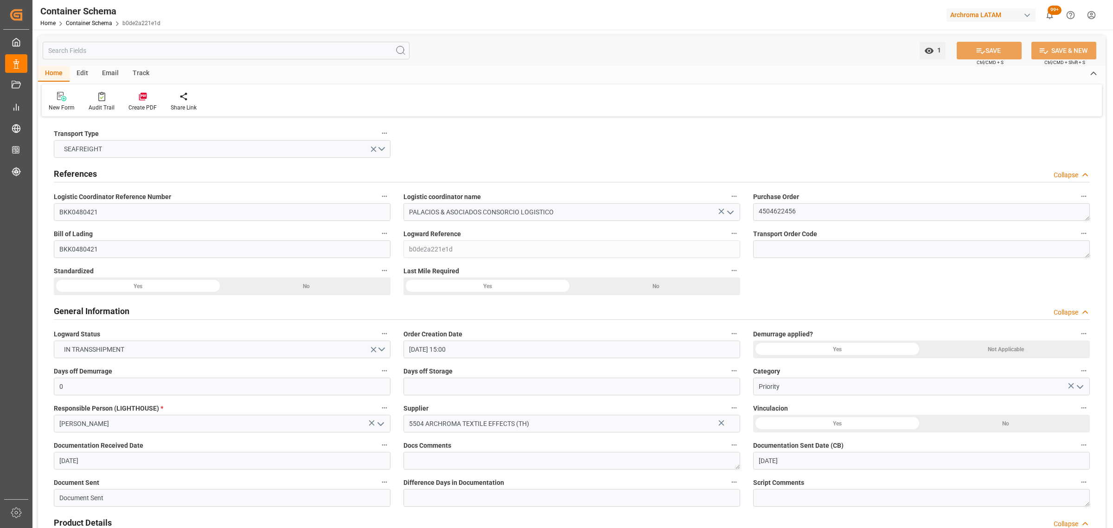
type input "[DATE] 00:00"
click at [141, 69] on div "Track" at bounding box center [141, 74] width 31 height 16
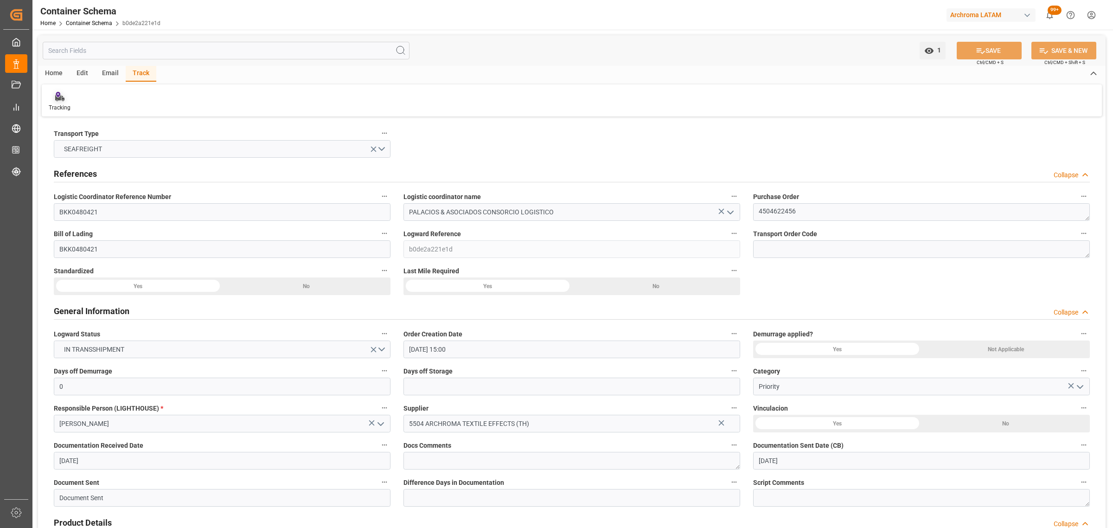
click at [52, 107] on div "Tracking" at bounding box center [60, 107] width 22 height 8
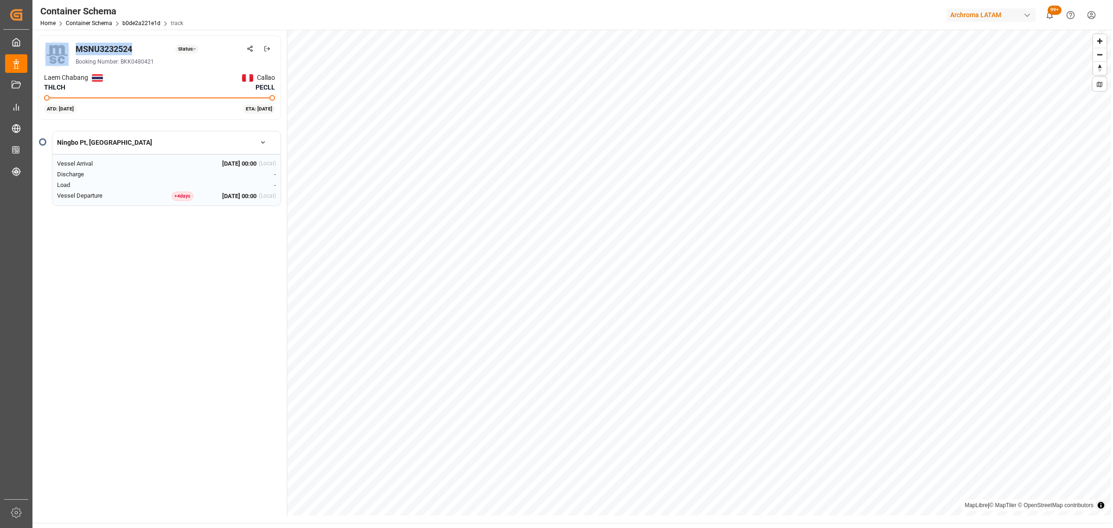
drag, startPoint x: 134, startPoint y: 50, endPoint x: 71, endPoint y: 52, distance: 62.6
click at [71, 52] on div "MSNU3232524 Status: - Booking Number: BKK0480421" at bounding box center [159, 54] width 231 height 26
copy div "MSNU3232524"
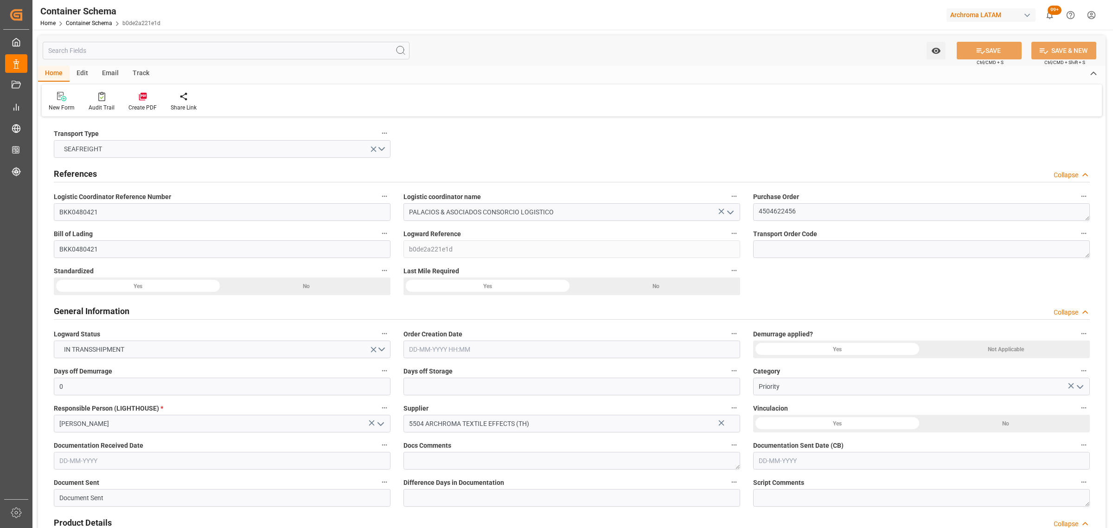
type input "0"
type input "8"
type input "247"
type input "6175"
type input "6594.9"
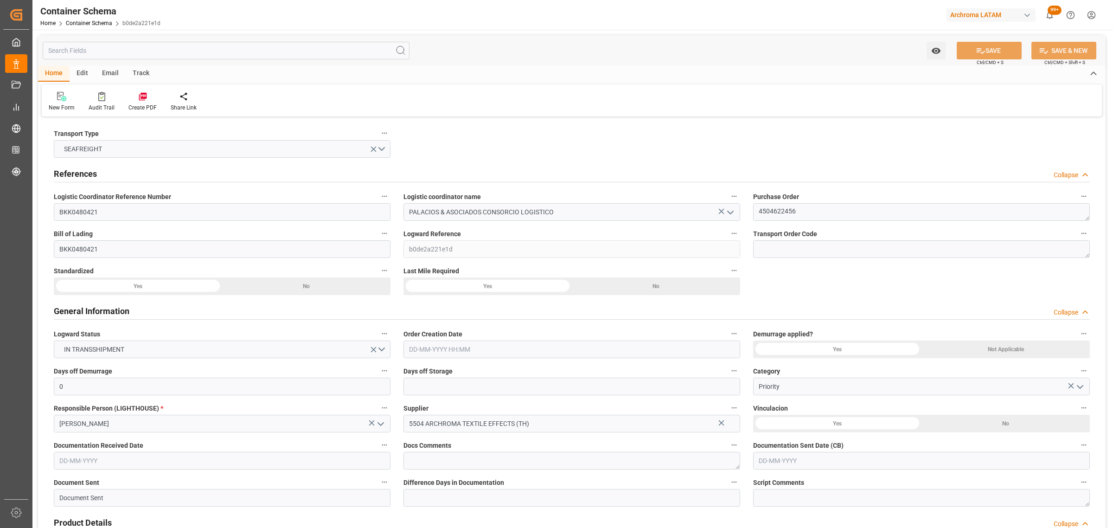
type input "MSC"
type input "Mediterranean Shipping Company"
type input "THLCH"
type input "PECLL"
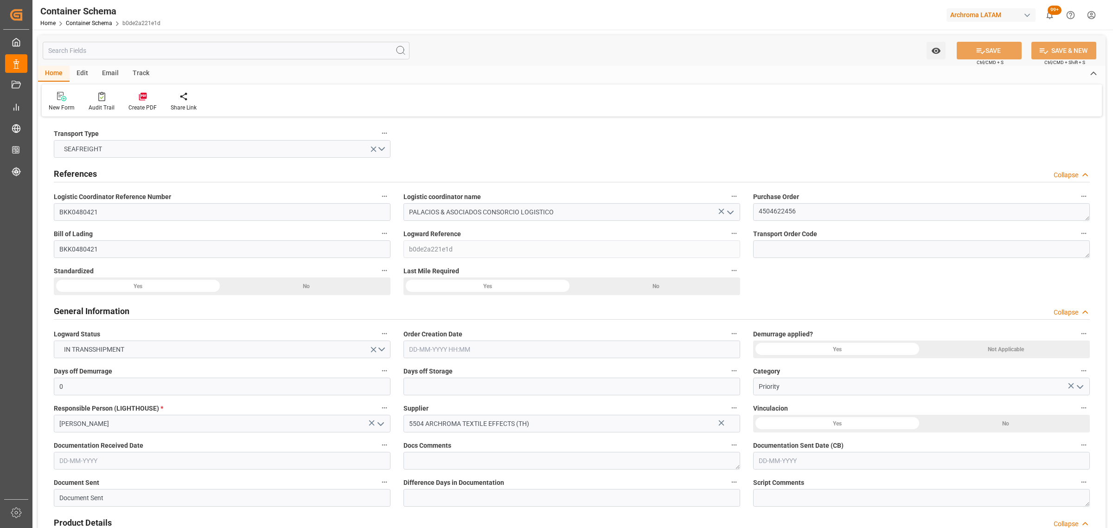
type input "9253014"
type input "[DATE] 15:00"
type input "[DATE]"
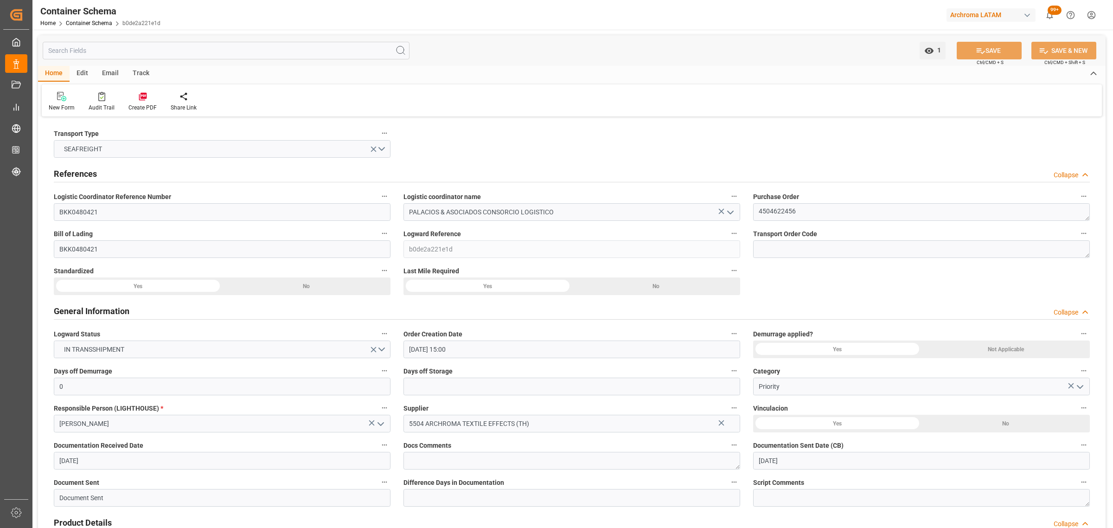
type input "[DATE]"
type input "[DATE] 00:00"
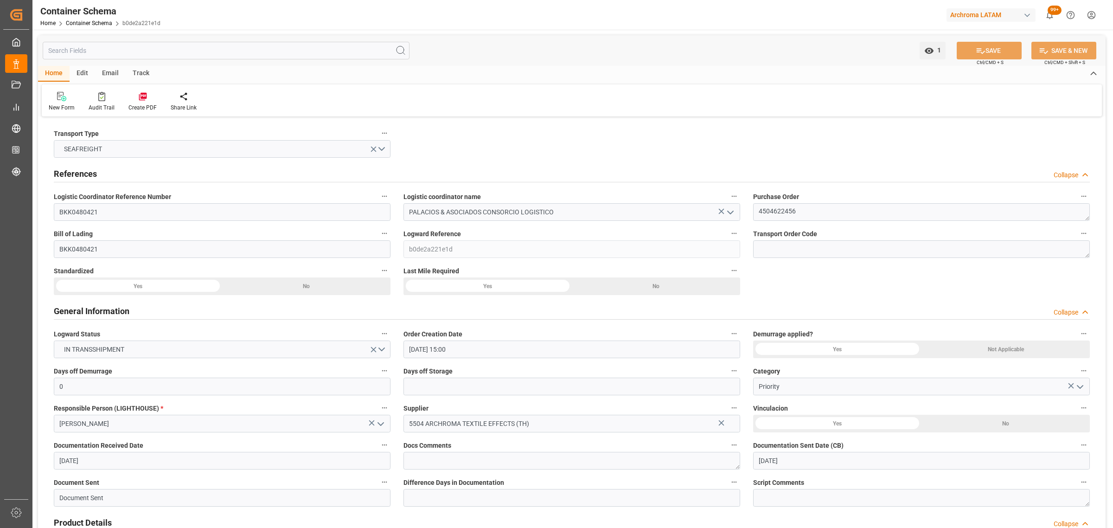
type input "[DATE] 00:00"
click at [106, 80] on div "Email" at bounding box center [110, 74] width 31 height 16
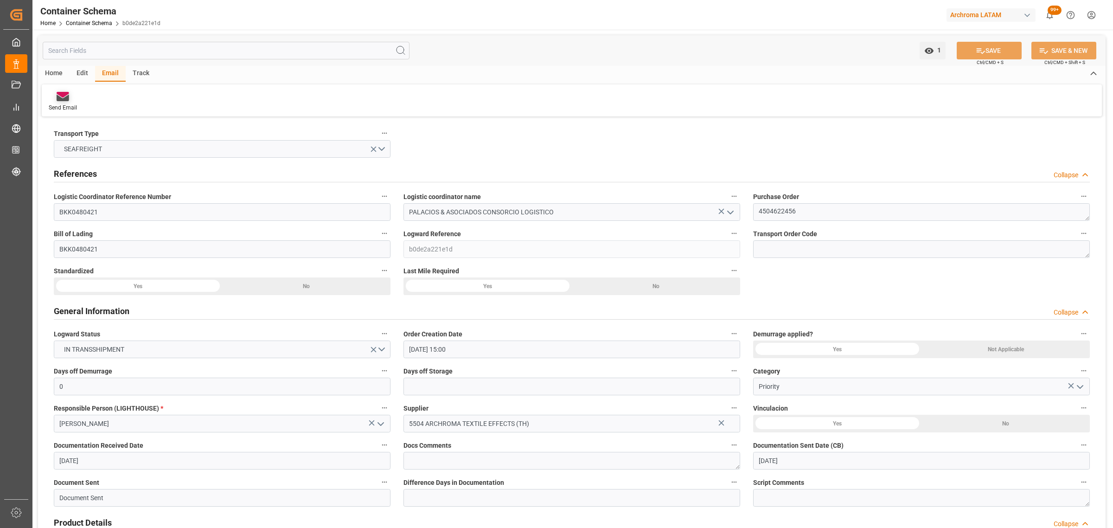
click at [63, 102] on div "Send Email" at bounding box center [63, 101] width 42 height 20
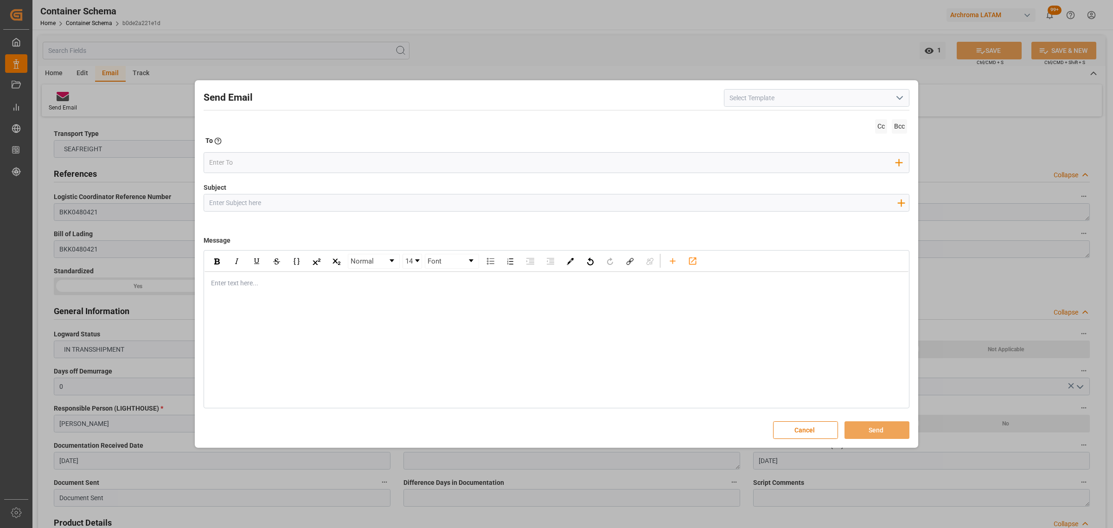
drag, startPoint x: 299, startPoint y: 202, endPoint x: 290, endPoint y: 182, distance: 21.8
click at [299, 202] on input "Subject" at bounding box center [553, 202] width 698 height 16
click at [351, 203] on input "Subject" at bounding box center [553, 202] width 698 height 16
paste input "PO 4504622456 10,20,30,40,50,60,70,80 // VARIACION ETA//TE//PRIORIDA//ARCHROMA …"
type input "PO 4504622456 10,20,30,40,50,60,70,80 // VARIACION ETA//TE//PRIORIDA//ARCHROMA …"
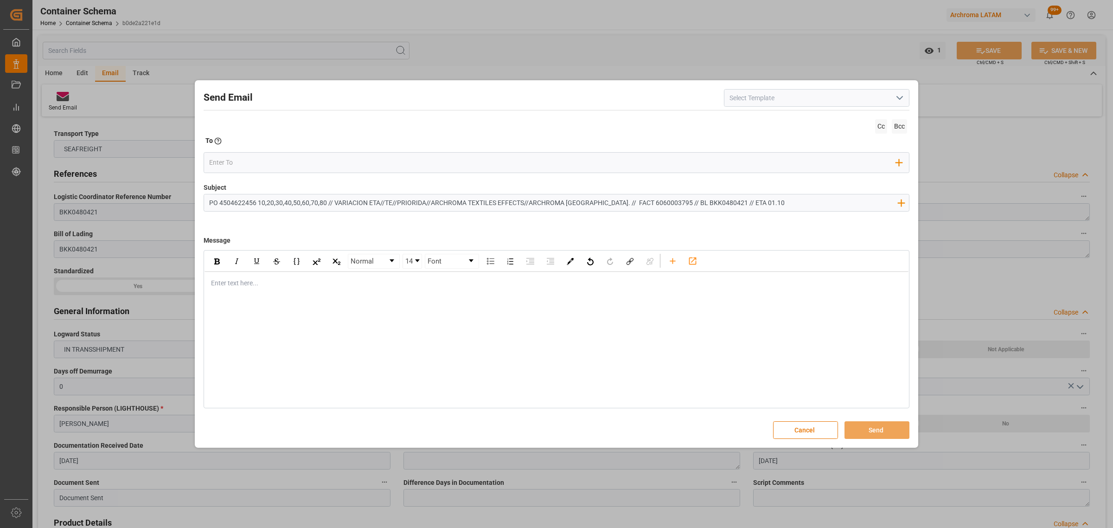
click at [247, 277] on div "Enter text here..." at bounding box center [556, 283] width 704 height 23
click at [253, 281] on div "rdw-editor" at bounding box center [556, 283] width 690 height 10
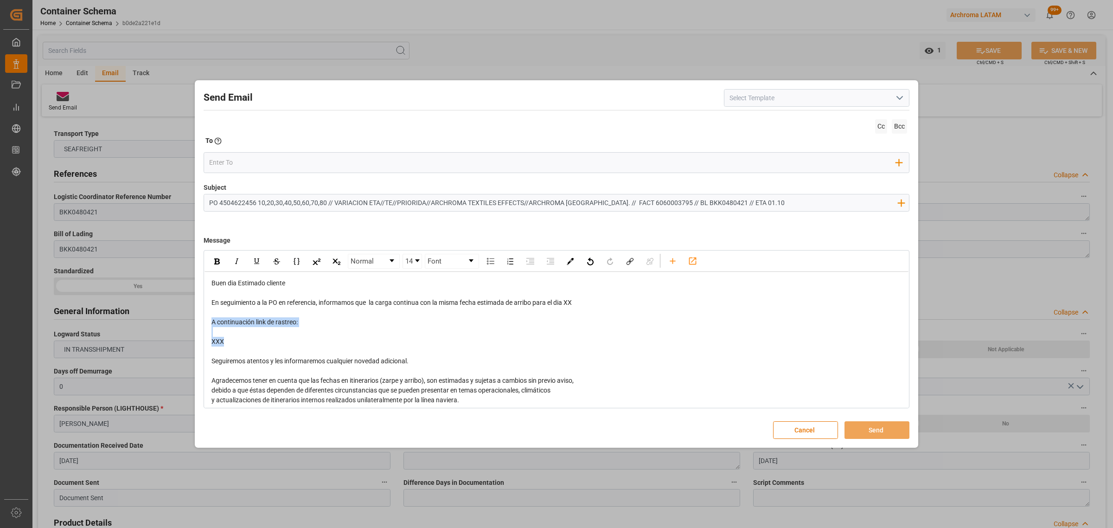
drag, startPoint x: 248, startPoint y: 341, endPoint x: 204, endPoint y: 323, distance: 47.0
click at [204, 323] on div "Buen dia Estimado cliente En seguimiento a la PO en referencia, informamos que …" at bounding box center [556, 371] width 704 height 198
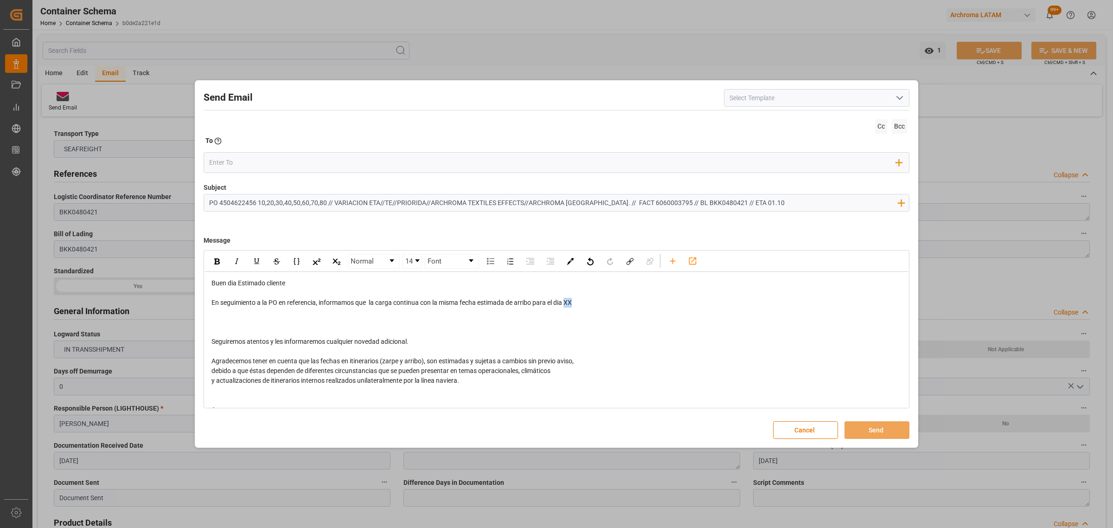
drag, startPoint x: 582, startPoint y: 303, endPoint x: 566, endPoint y: 299, distance: 15.6
click at [566, 299] on div "En seguimiento a la PO en referencia, informamos que la carga continua con la m…" at bounding box center [556, 303] width 690 height 10
drag, startPoint x: 604, startPoint y: 307, endPoint x: 566, endPoint y: 303, distance: 38.3
click at [566, 303] on div "Buen dia Estimado cliente En seguimiento a la PO en referencia, informamos que …" at bounding box center [556, 360] width 690 height 165
click at [216, 260] on img "rdw-inline-control" at bounding box center [217, 261] width 6 height 6
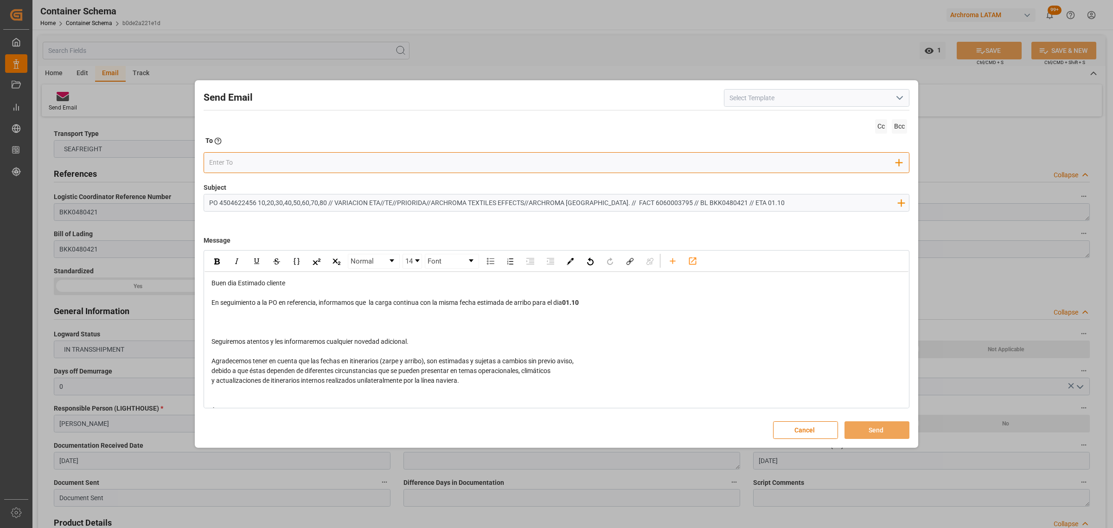
click at [265, 161] on input "email" at bounding box center [552, 162] width 687 height 14
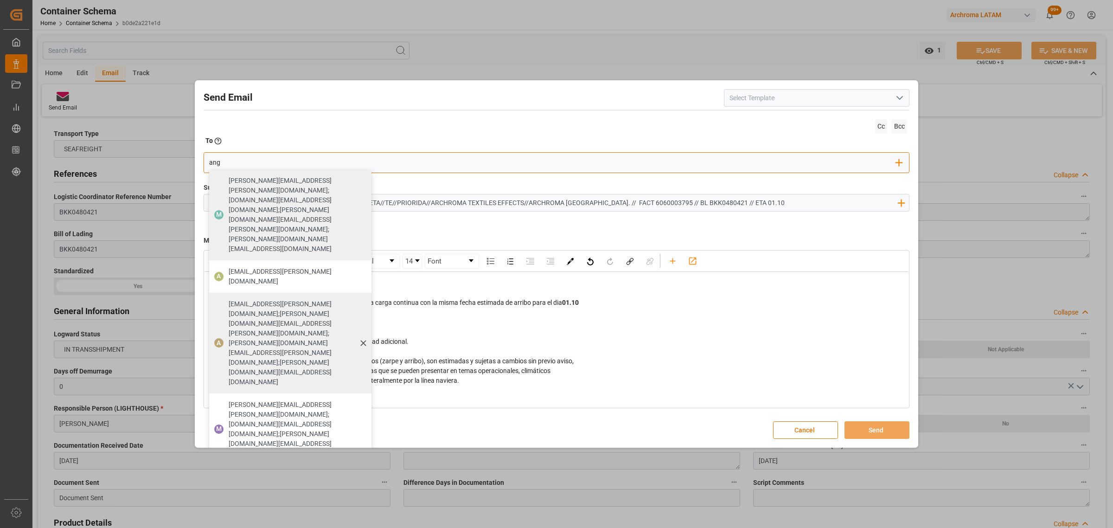
type input "ang"
click at [241, 299] on span "[EMAIL_ADDRESS][PERSON_NAME][DOMAIN_NAME];[PERSON_NAME][DOMAIN_NAME][EMAIL_ADDR…" at bounding box center [297, 343] width 136 height 88
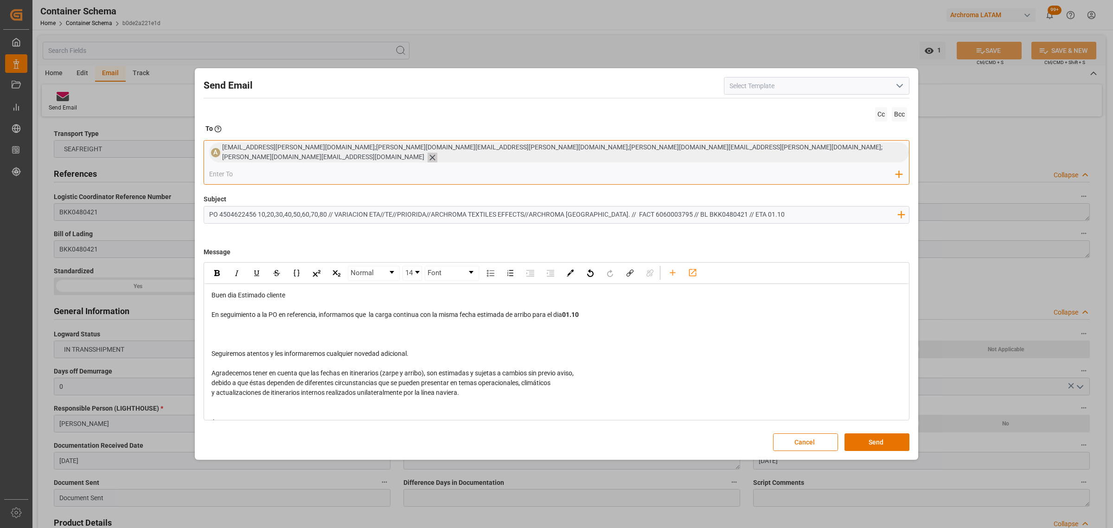
click at [435, 160] on icon at bounding box center [432, 157] width 6 height 6
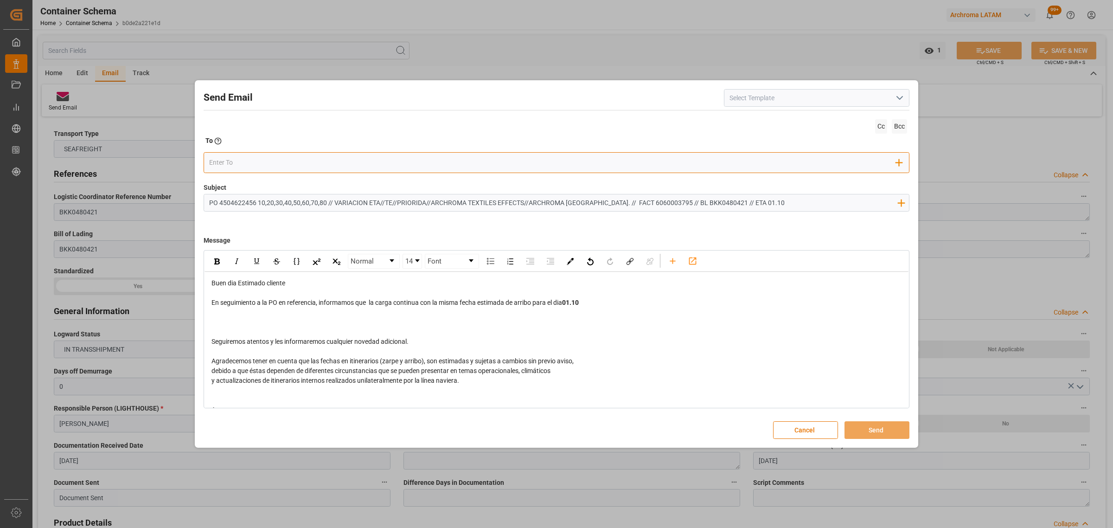
click at [354, 165] on input "email" at bounding box center [552, 162] width 687 height 14
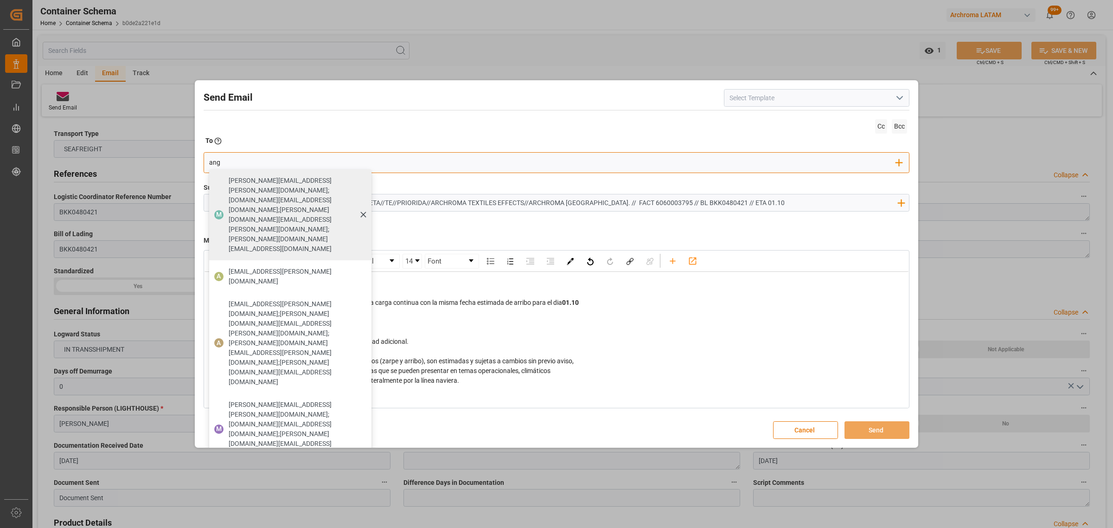
type input "angie"
click at [274, 267] on span "[EMAIL_ADDRESS][PERSON_NAME][DOMAIN_NAME]" at bounding box center [297, 276] width 136 height 19
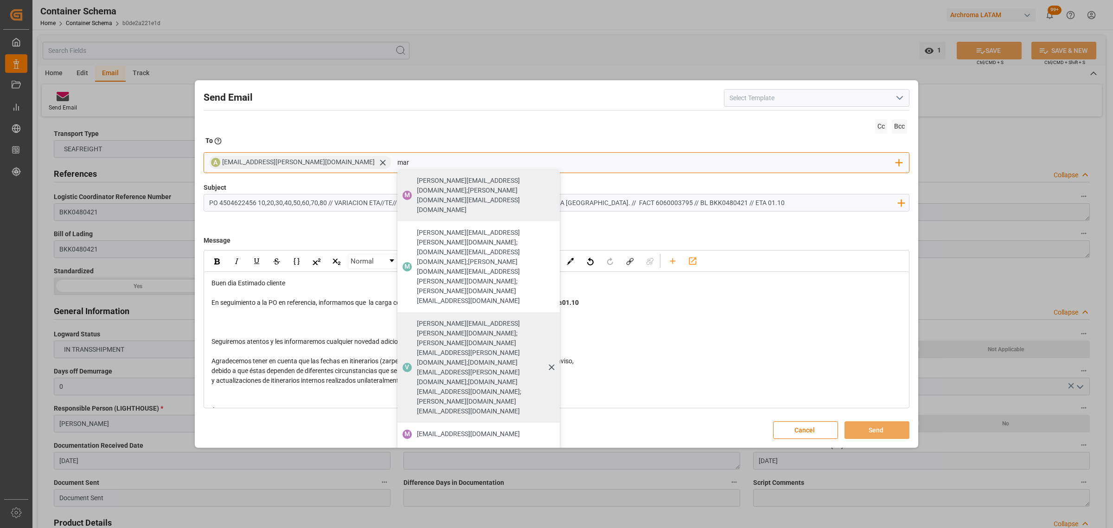
type input "maria"
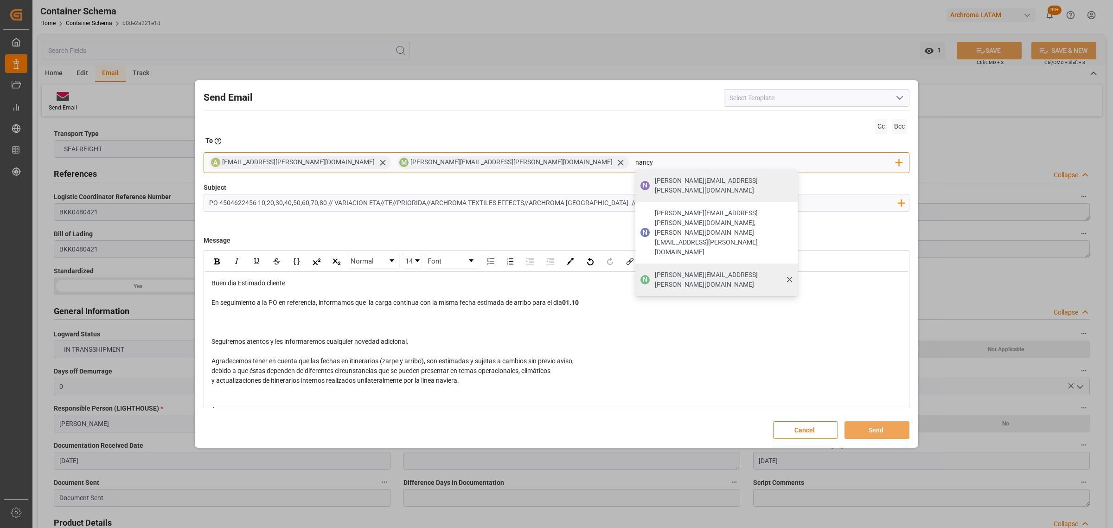
type input "nancy"
click at [655, 270] on span "[PERSON_NAME][EMAIL_ADDRESS][PERSON_NAME][DOMAIN_NAME]" at bounding box center [723, 279] width 136 height 19
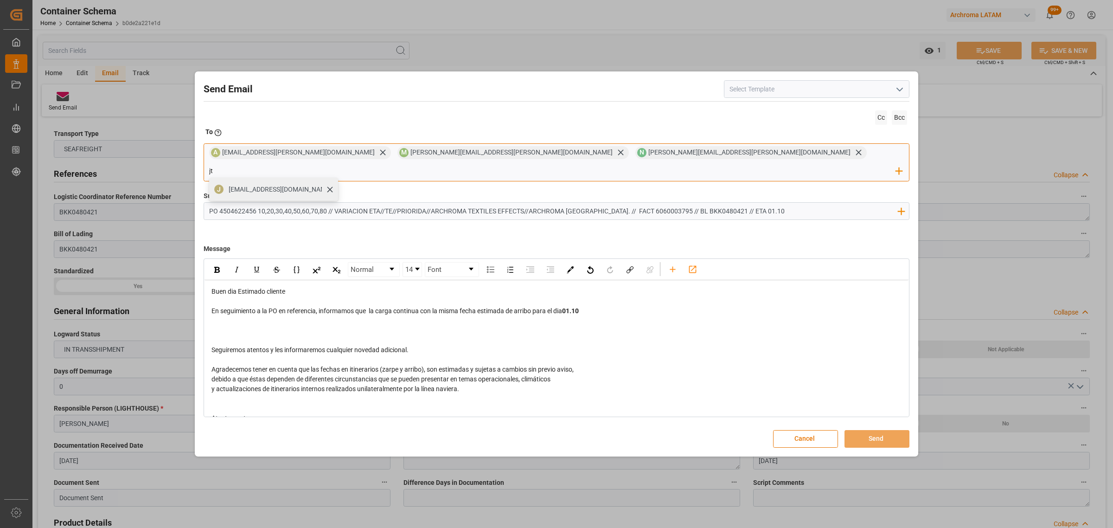
type input "jt"
click at [331, 184] on span "[EMAIL_ADDRESS][DOMAIN_NAME]" at bounding box center [280, 189] width 103 height 10
click at [866, 430] on button "Send" at bounding box center [876, 439] width 65 height 18
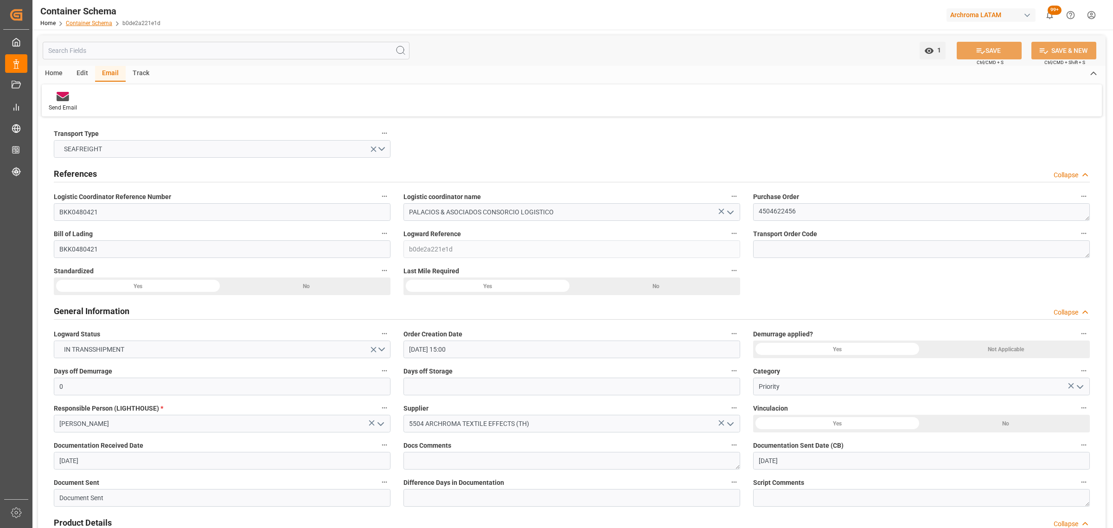
click at [85, 20] on link "Container Schema" at bounding box center [89, 23] width 46 height 6
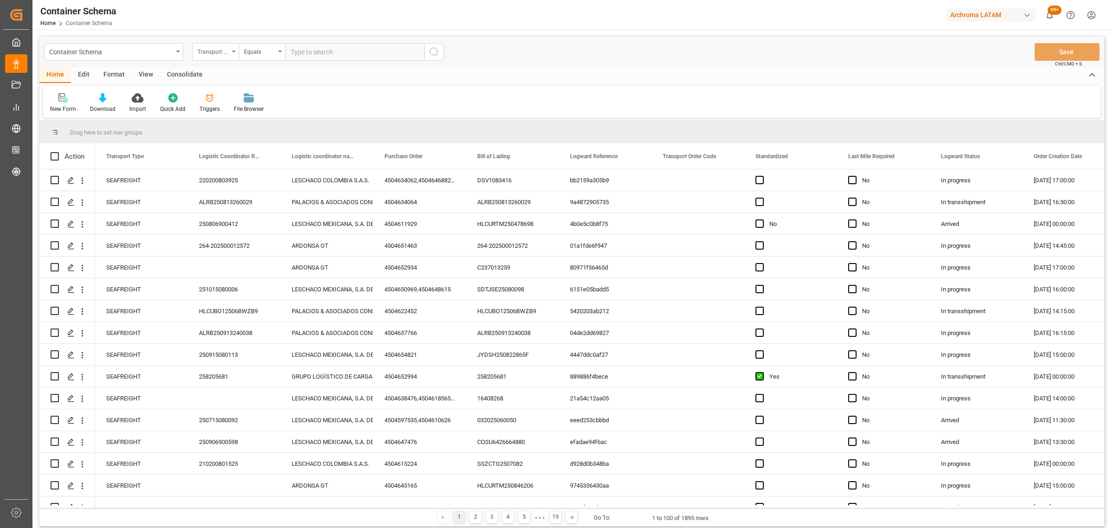
click at [212, 49] on div "Transport Type" at bounding box center [213, 50] width 32 height 11
click at [239, 147] on div "Purchase Order" at bounding box center [262, 152] width 138 height 19
click at [262, 52] on div "Equals" at bounding box center [260, 50] width 32 height 11
click at [284, 118] on div "Fuzzy search" at bounding box center [308, 113] width 138 height 19
drag, startPoint x: 319, startPoint y: 37, endPoint x: 323, endPoint y: 45, distance: 8.7
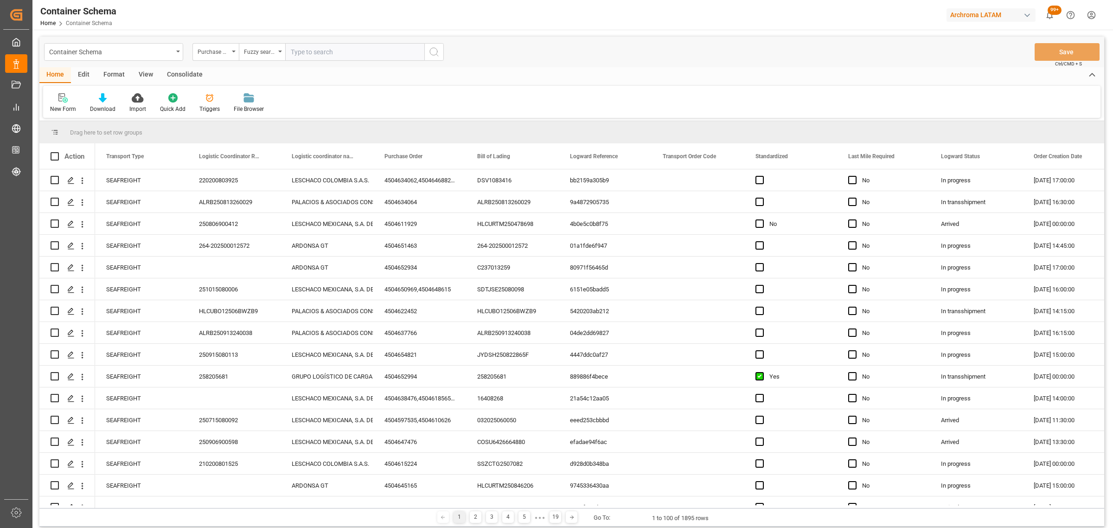
click at [320, 37] on div "Container Schema Purchase Order Fuzzy search Save Ctrl/CMD + S" at bounding box center [571, 52] width 1064 height 31
click at [323, 45] on input "text" at bounding box center [354, 52] width 139 height 18
paste input "4504645854"
type input "4504645854"
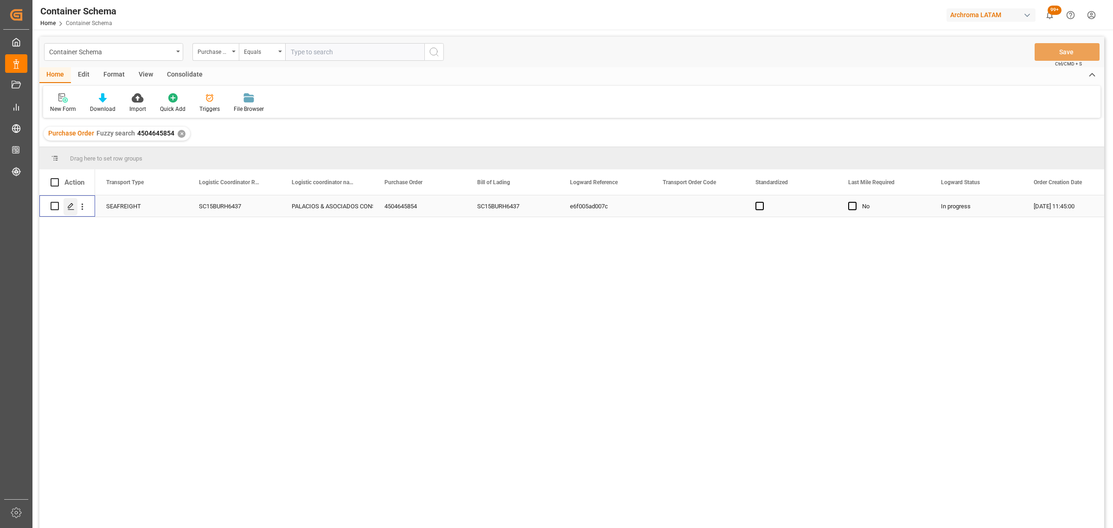
click at [70, 209] on icon "Press SPACE to select this row." at bounding box center [70, 206] width 7 height 7
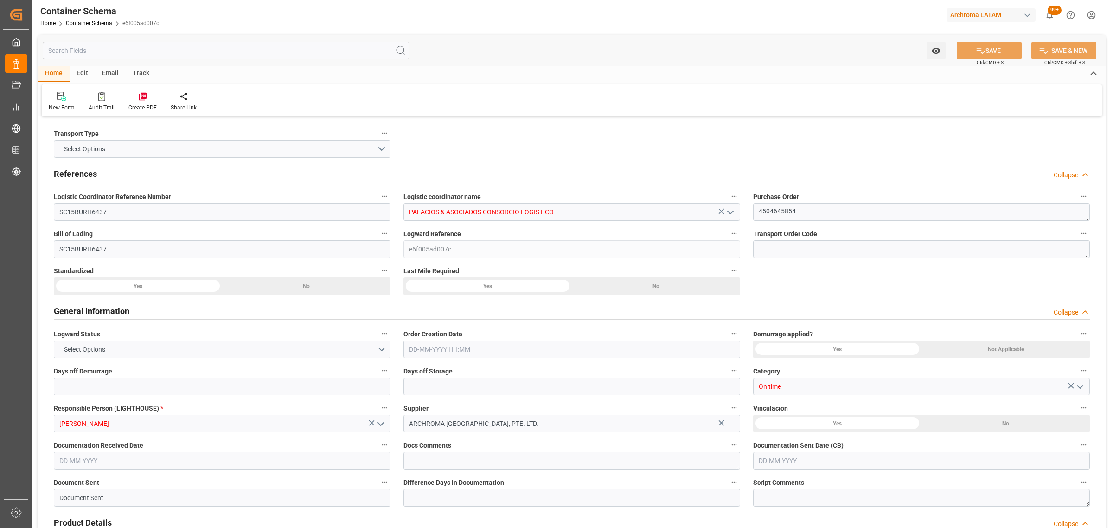
type input "0"
type input "3"
type input "1"
type input "4"
type input "1625"
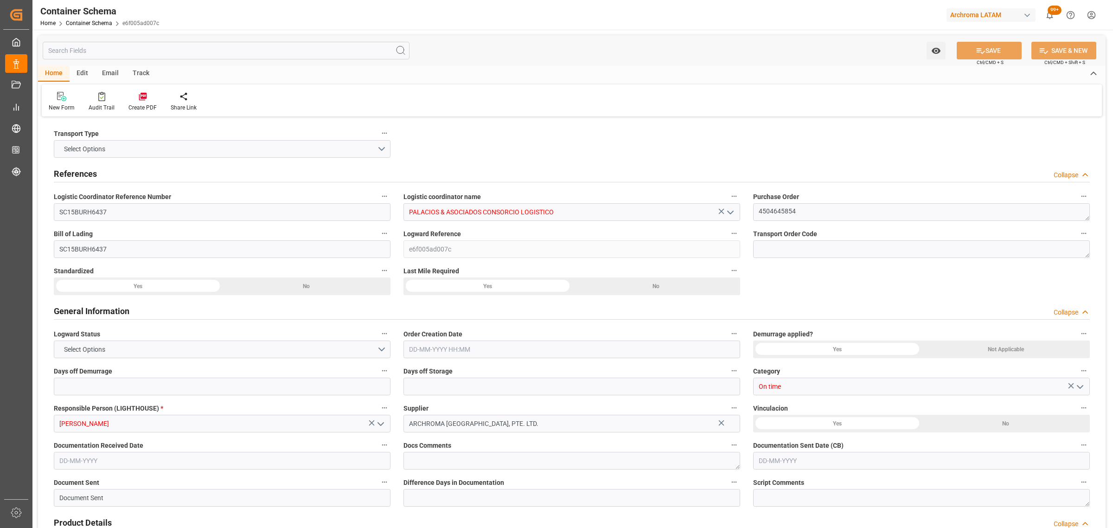
type input "1724.125"
type input "ZIM"
type input "ZIM Integrated Shipping Services Ltd."
type input "CNTXG"
type input "CNXGA"
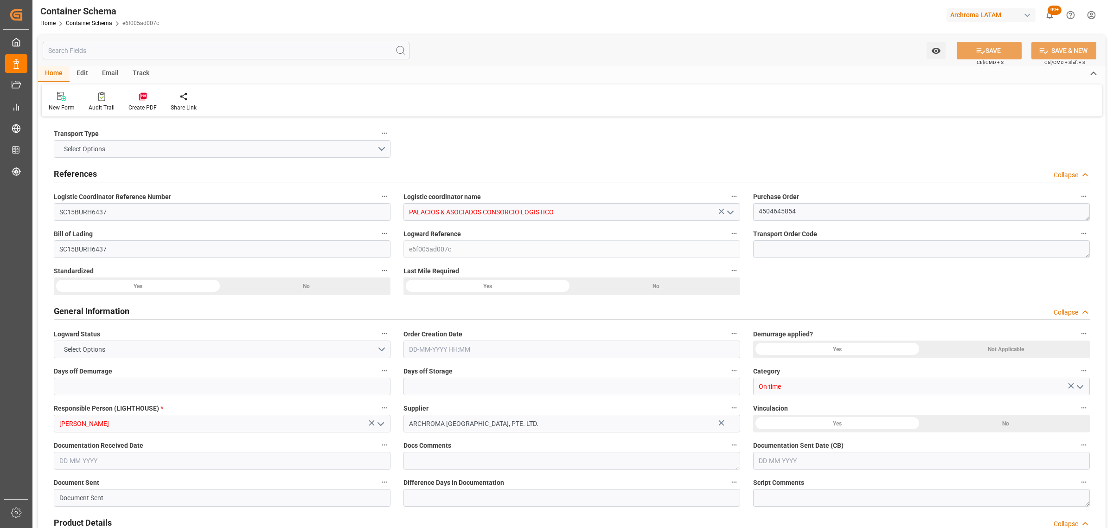
type input "PECLL"
type input "9450583"
type input "[DATE] 11:45"
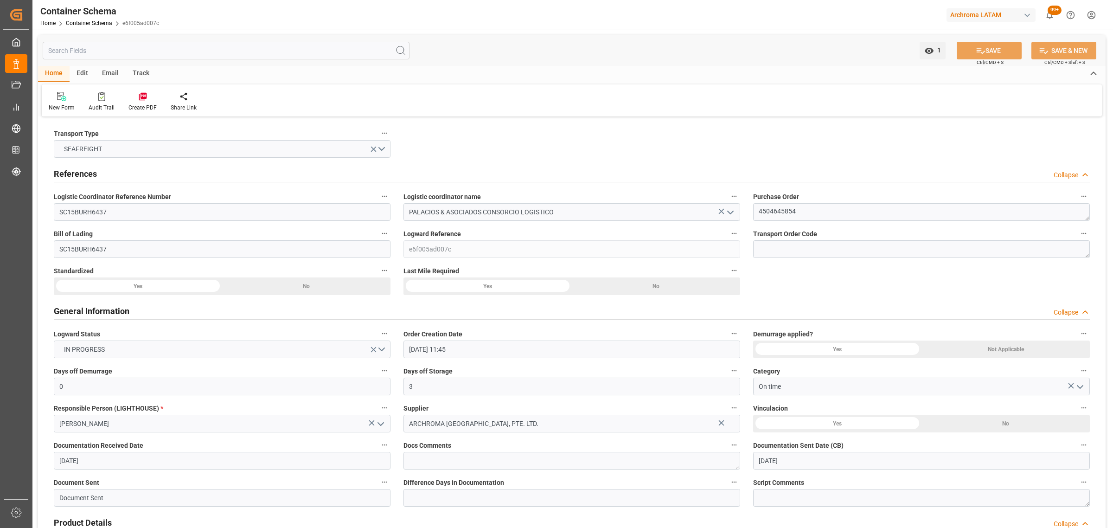
type input "[DATE]"
type input "[DATE] 00:00"
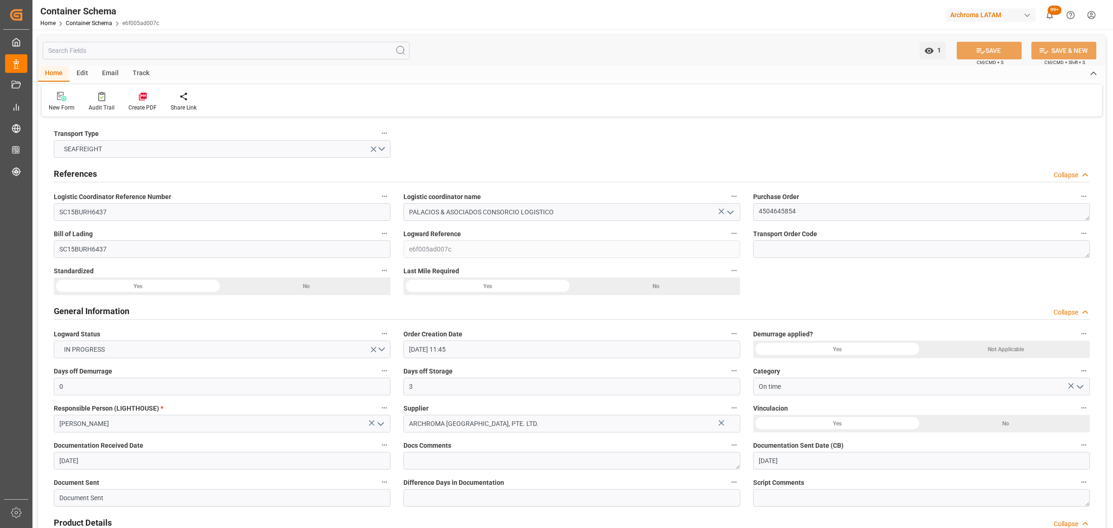
type input "[DATE] 00:00"
click at [140, 71] on div "Track" at bounding box center [141, 74] width 31 height 16
click at [61, 101] on div "Tracking" at bounding box center [60, 101] width 36 height 20
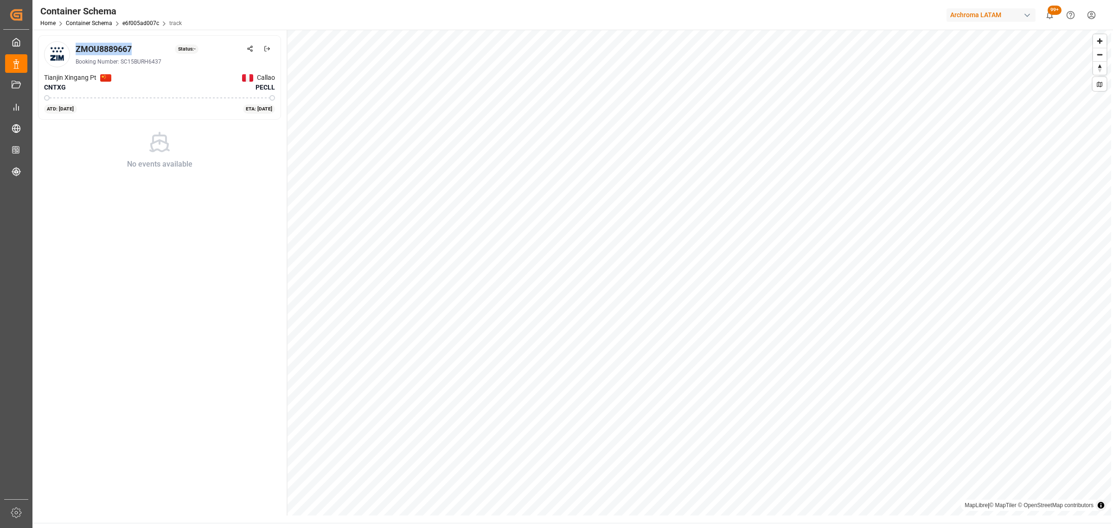
drag, startPoint x: 123, startPoint y: 45, endPoint x: 75, endPoint y: 51, distance: 49.0
click at [75, 51] on div "ZMOU8889667 Status: - Booking Number: SC15BURH6437" at bounding box center [159, 54] width 231 height 26
copy div "ZMOU8889667"
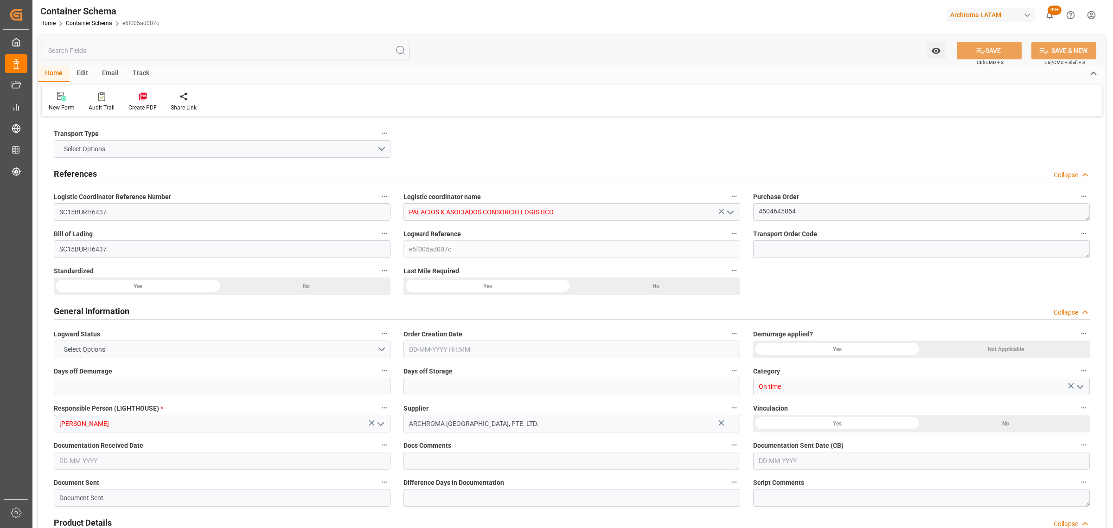
type input "0"
type input "3"
type input "1"
type input "4"
type input "1625"
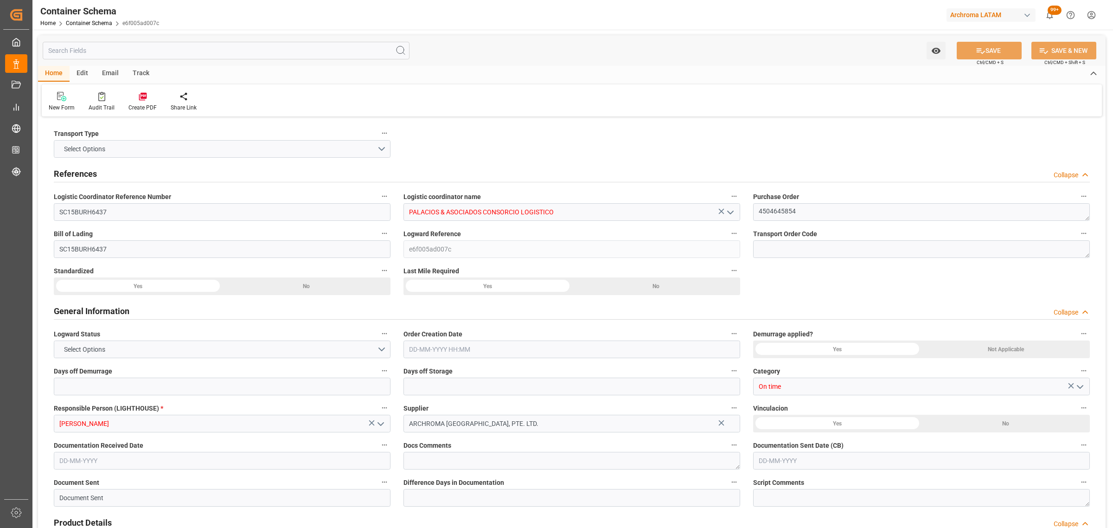
type input "1724.125"
type input "ZIM"
type input "ZIM Integrated Shipping Services Ltd."
type input "CNTXG"
type input "CNXGA"
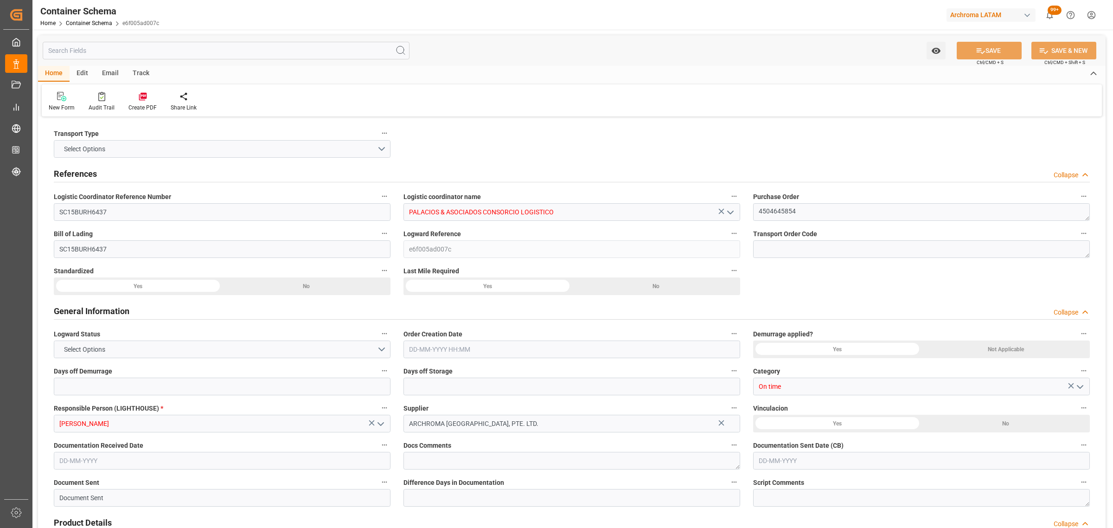
type input "PECLL"
type input "9450583"
type input "[DATE] 11:45"
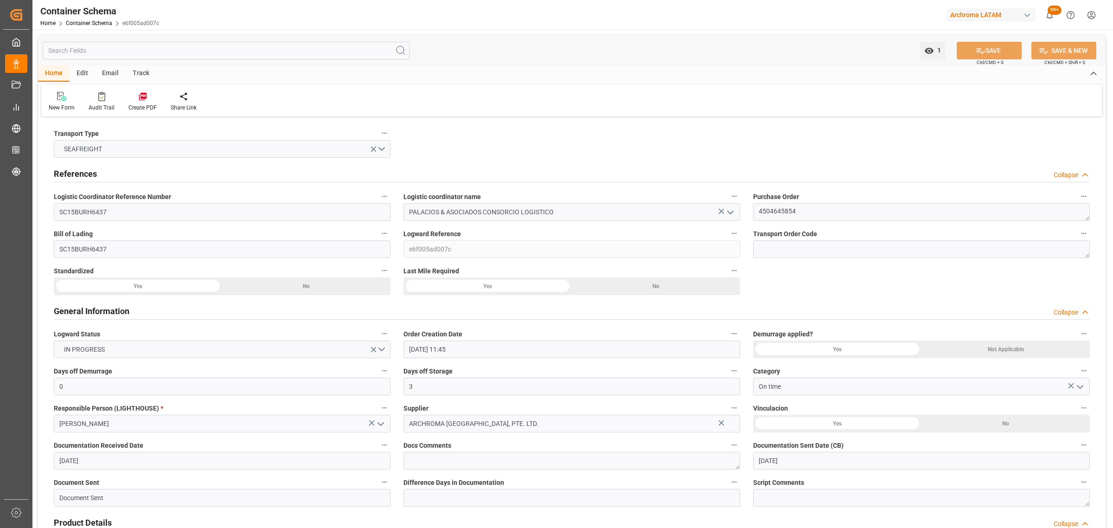
type input "[DATE]"
type input "[DATE] 00:00"
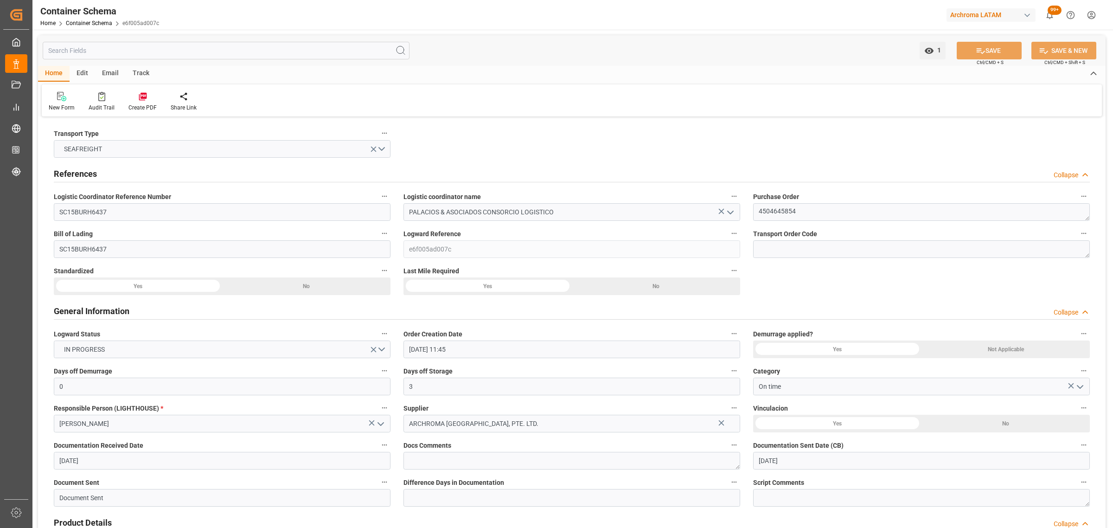
type input "[DATE] 00:00"
click at [107, 73] on div "Email" at bounding box center [110, 74] width 31 height 16
click at [67, 109] on div "Send Email" at bounding box center [63, 107] width 28 height 8
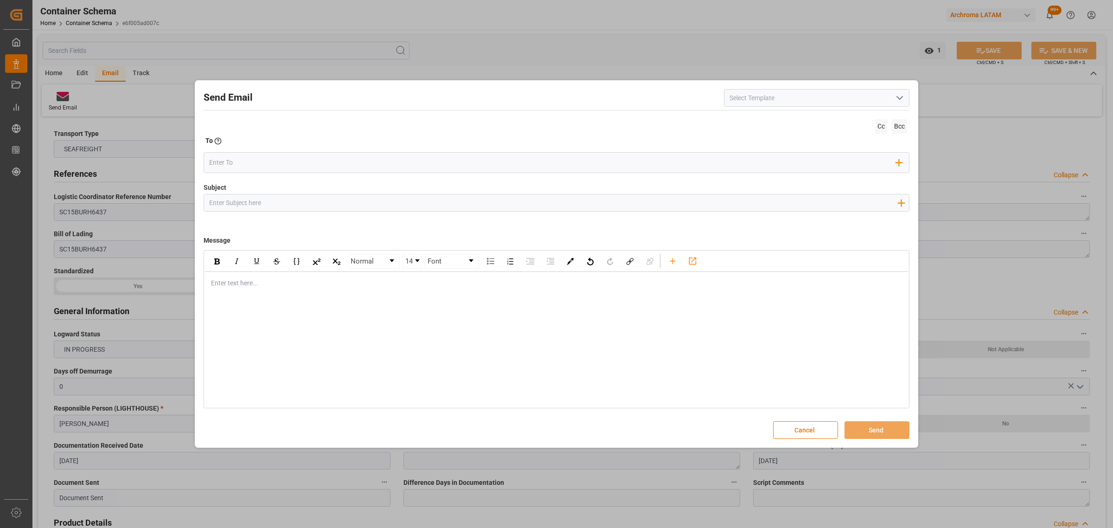
drag, startPoint x: 267, startPoint y: 209, endPoint x: 265, endPoint y: 204, distance: 5.2
click at [267, 209] on input "Subject" at bounding box center [553, 202] width 698 height 16
click at [344, 197] on input "Subject" at bounding box center [553, 202] width 698 height 16
paste input "PE || LOGWARD STATUS | PO 4504645854 | Contenedor ZMOU8889667 | TEXTIL | LCL//E…"
type input "PE || LOGWARD STATUS | PO 4504645854 | Contenedor ZMOU8889667 | TEXTIL | LCL//E…"
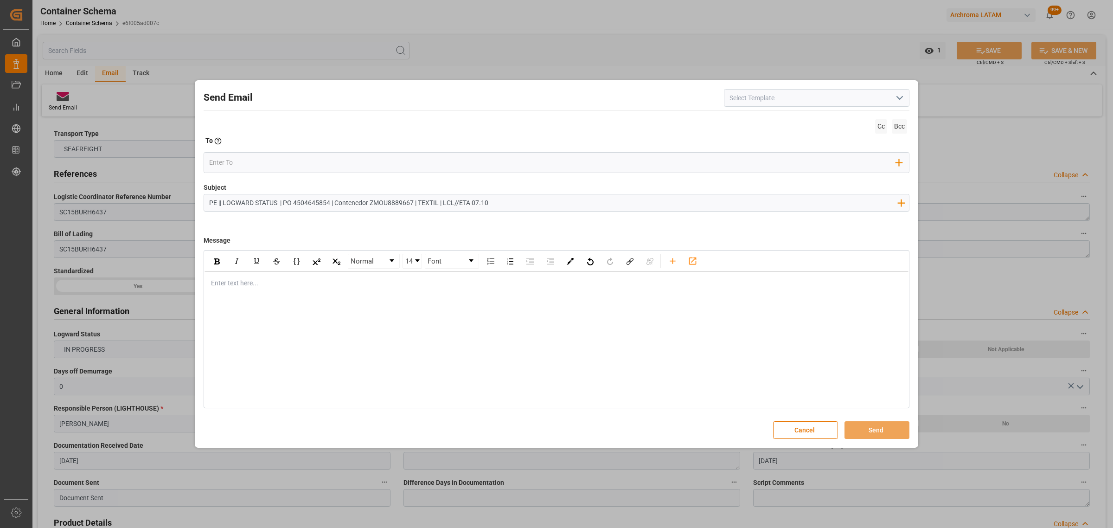
click at [249, 288] on div "rdw-editor" at bounding box center [556, 283] width 690 height 10
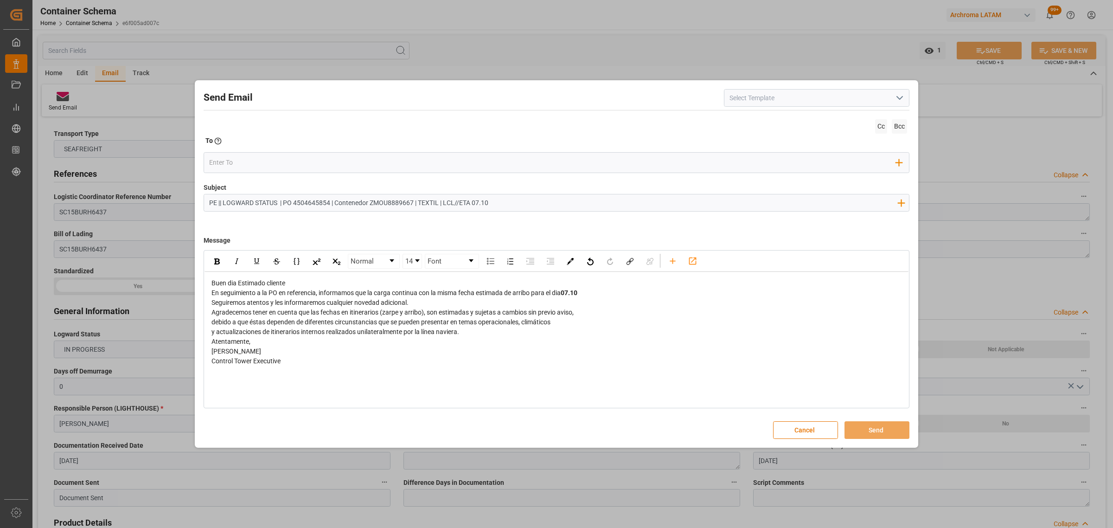
click at [322, 280] on div "Buen dia Estimado cliente" at bounding box center [556, 283] width 690 height 10
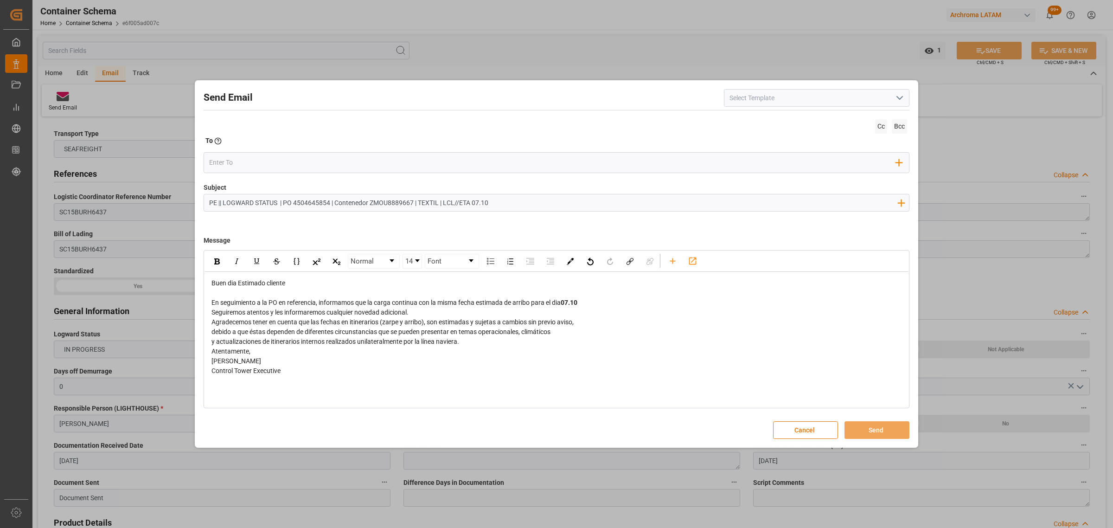
click at [603, 300] on div "En seguimiento a la PO en referencia, informamos que la carga continua con la m…" at bounding box center [556, 303] width 690 height 10
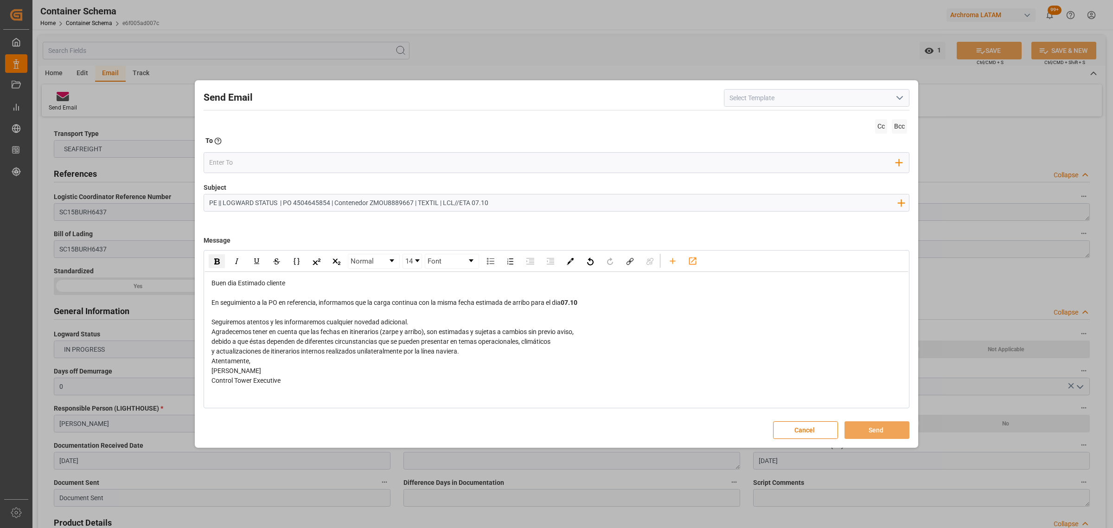
click at [423, 321] on div "Seguiremos atentos y les informaremos cualquier novedad adicional." at bounding box center [556, 322] width 690 height 10
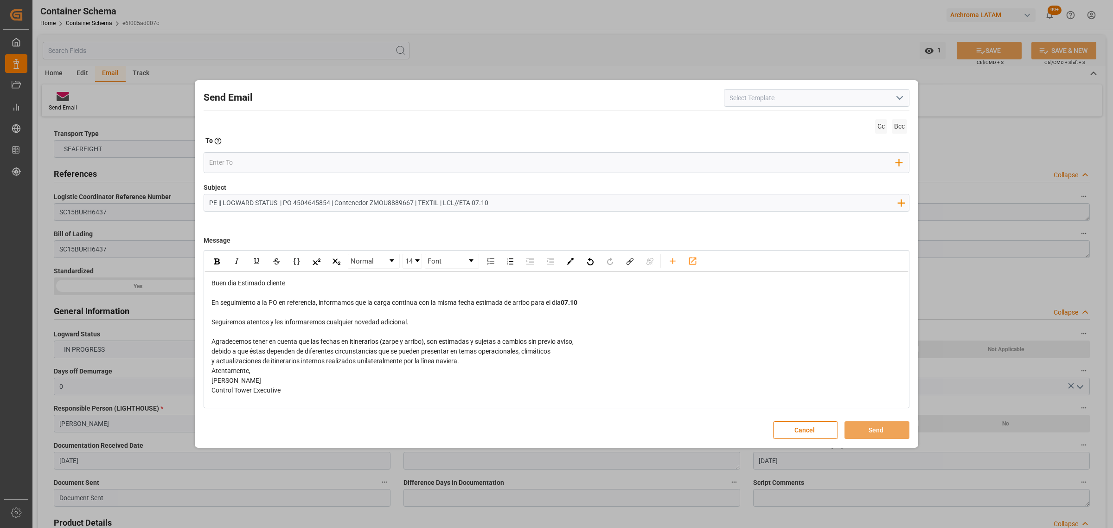
click at [467, 369] on div "Atentamente," at bounding box center [556, 371] width 690 height 10
click at [470, 364] on div "y actualizaciones de itinerarios internos realizados unilateralmente por la lín…" at bounding box center [556, 361] width 690 height 10
click at [251, 162] on input "email" at bounding box center [552, 162] width 687 height 14
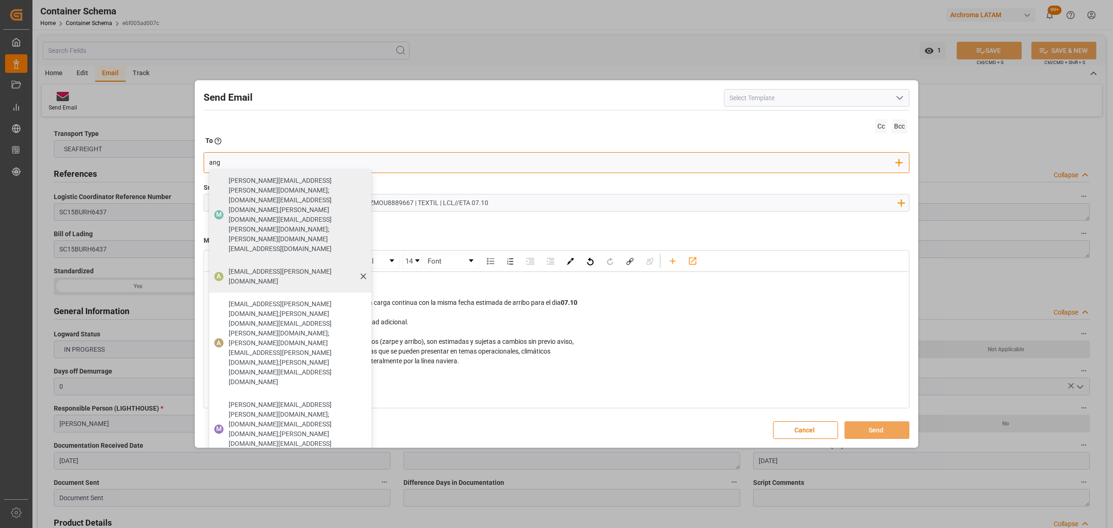
type input "ang"
click at [251, 267] on span "[EMAIL_ADDRESS][PERSON_NAME][DOMAIN_NAME]" at bounding box center [297, 276] width 136 height 19
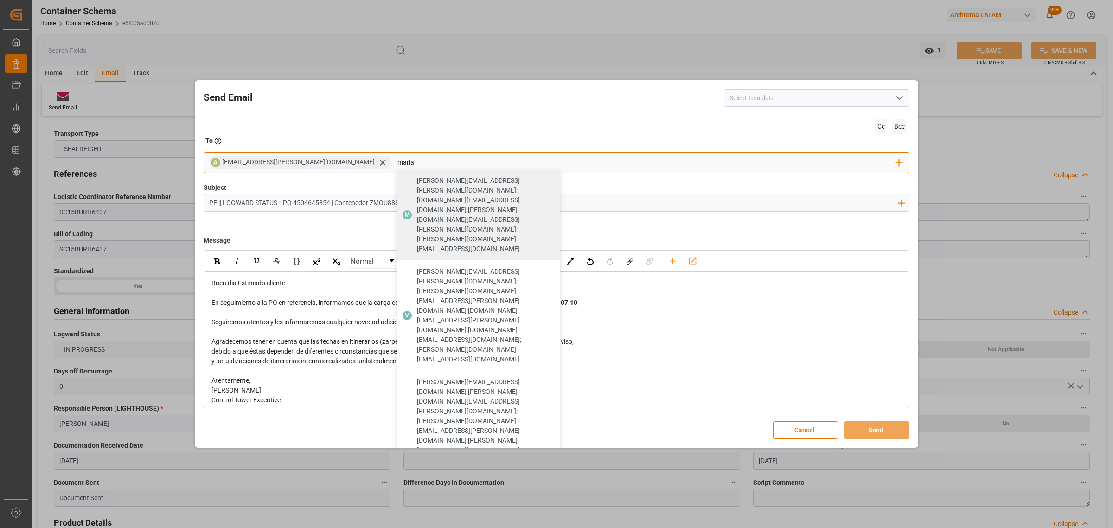
type input "maria"
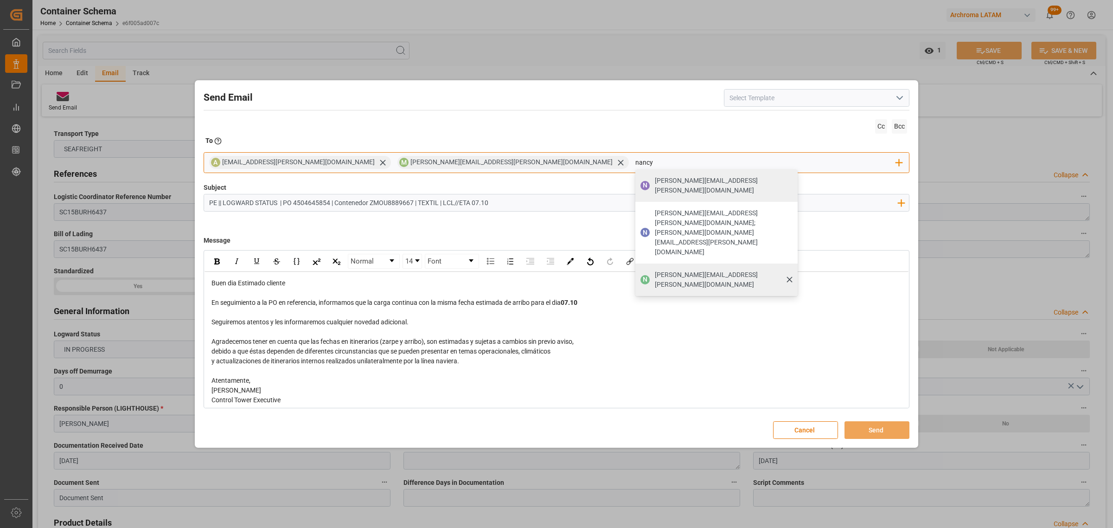
type input "nancy"
click at [655, 270] on span "[PERSON_NAME][EMAIL_ADDRESS][PERSON_NAME][DOMAIN_NAME]" at bounding box center [723, 279] width 136 height 19
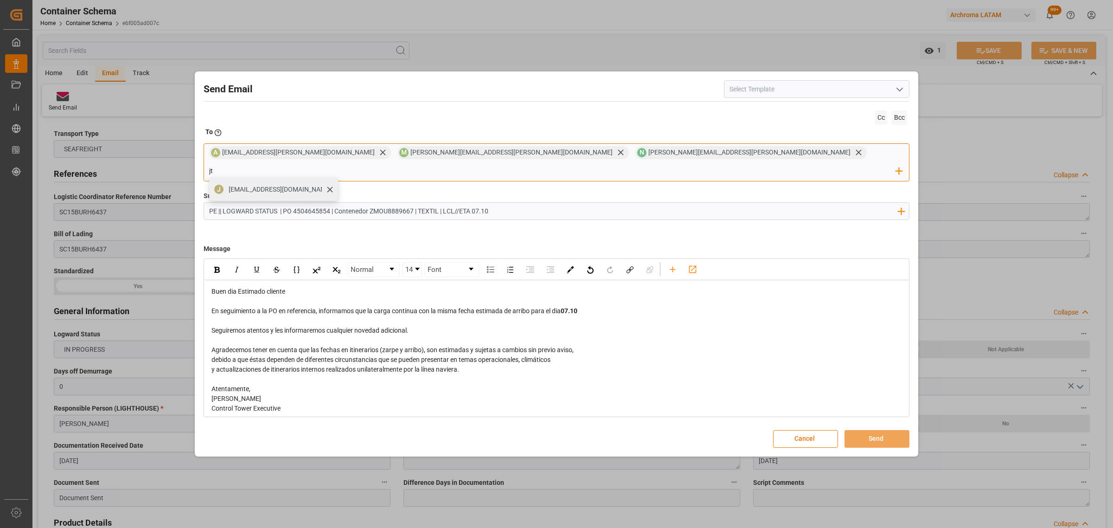
type input "jt"
click at [331, 184] on span "[EMAIL_ADDRESS][DOMAIN_NAME]" at bounding box center [280, 189] width 103 height 10
click at [884, 431] on button "Send" at bounding box center [876, 439] width 65 height 18
